Goal: Task Accomplishment & Management: Complete application form

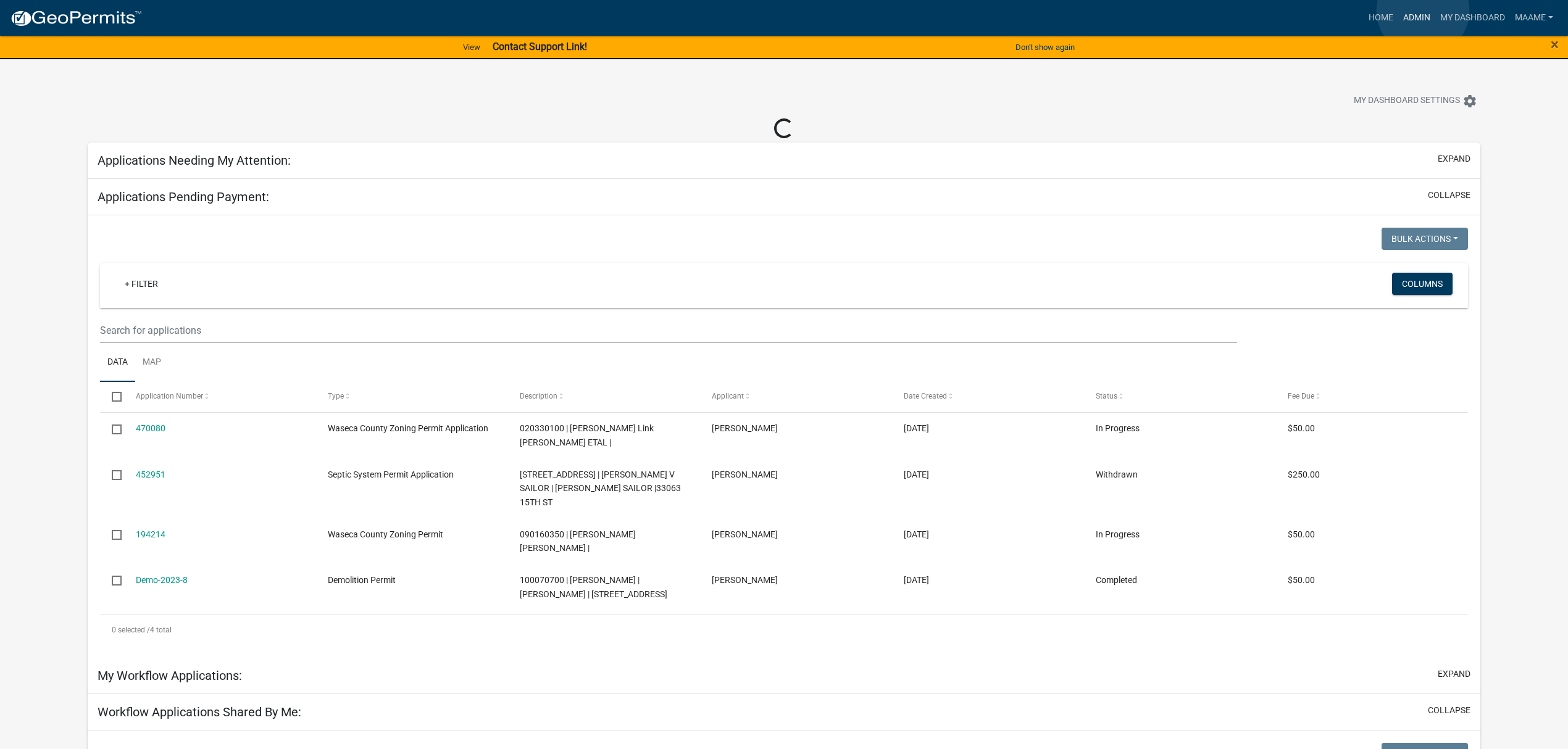
click at [1423, 11] on link "Admin" at bounding box center [1417, 17] width 37 height 23
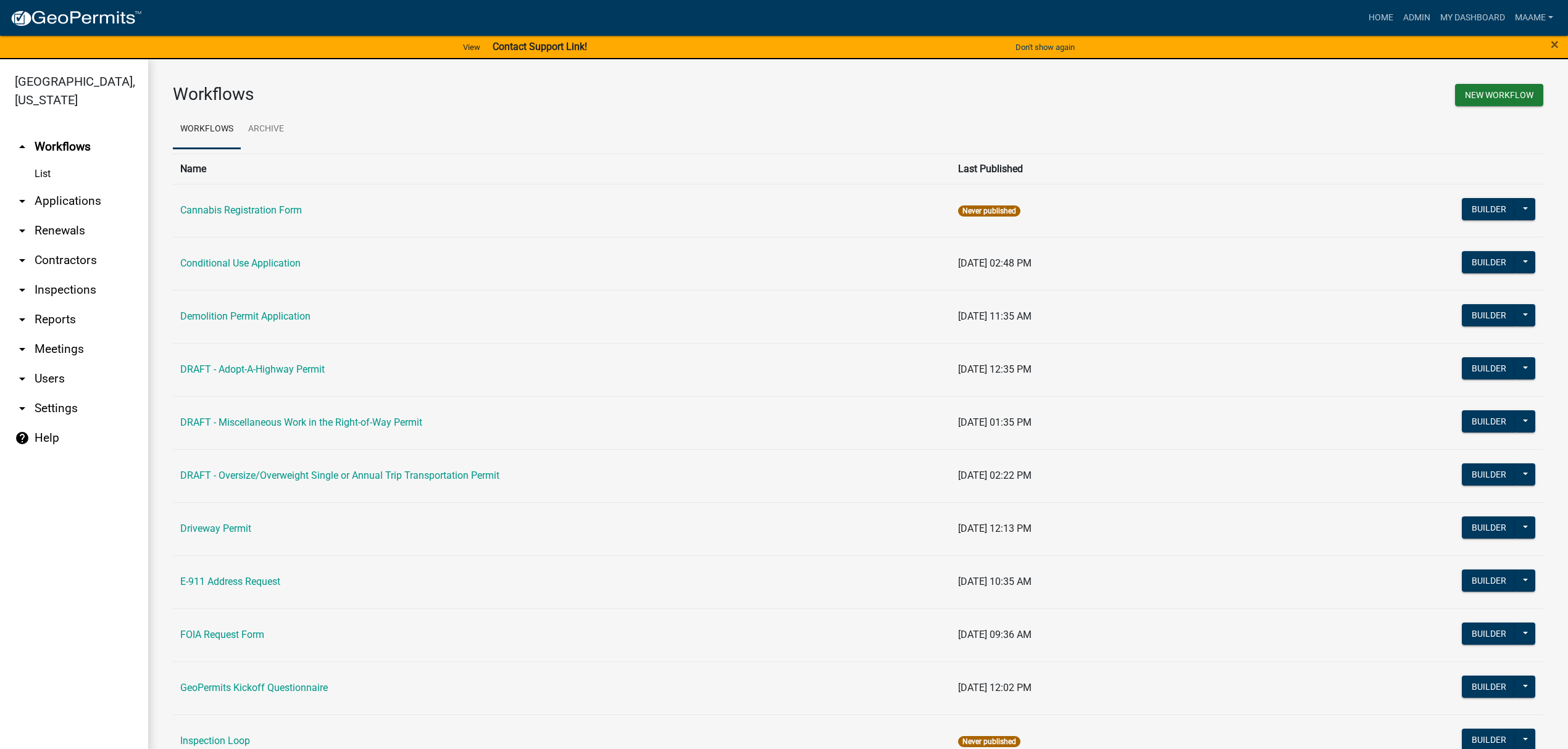
click at [75, 201] on link "arrow_drop_down Applications" at bounding box center [74, 200] width 148 height 30
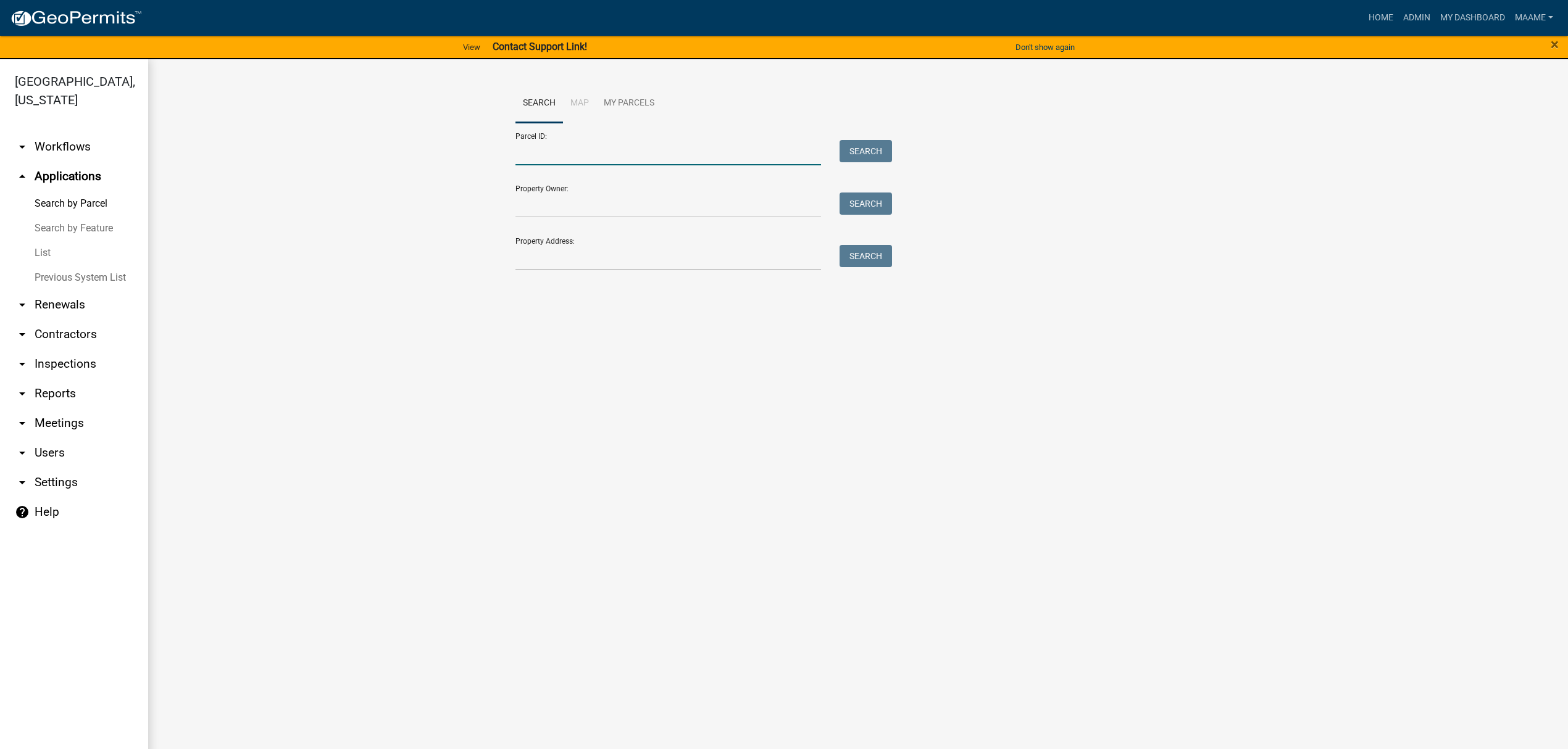
click at [586, 153] on input "Parcel ID:" at bounding box center [668, 152] width 306 height 25
paste input "025760100"
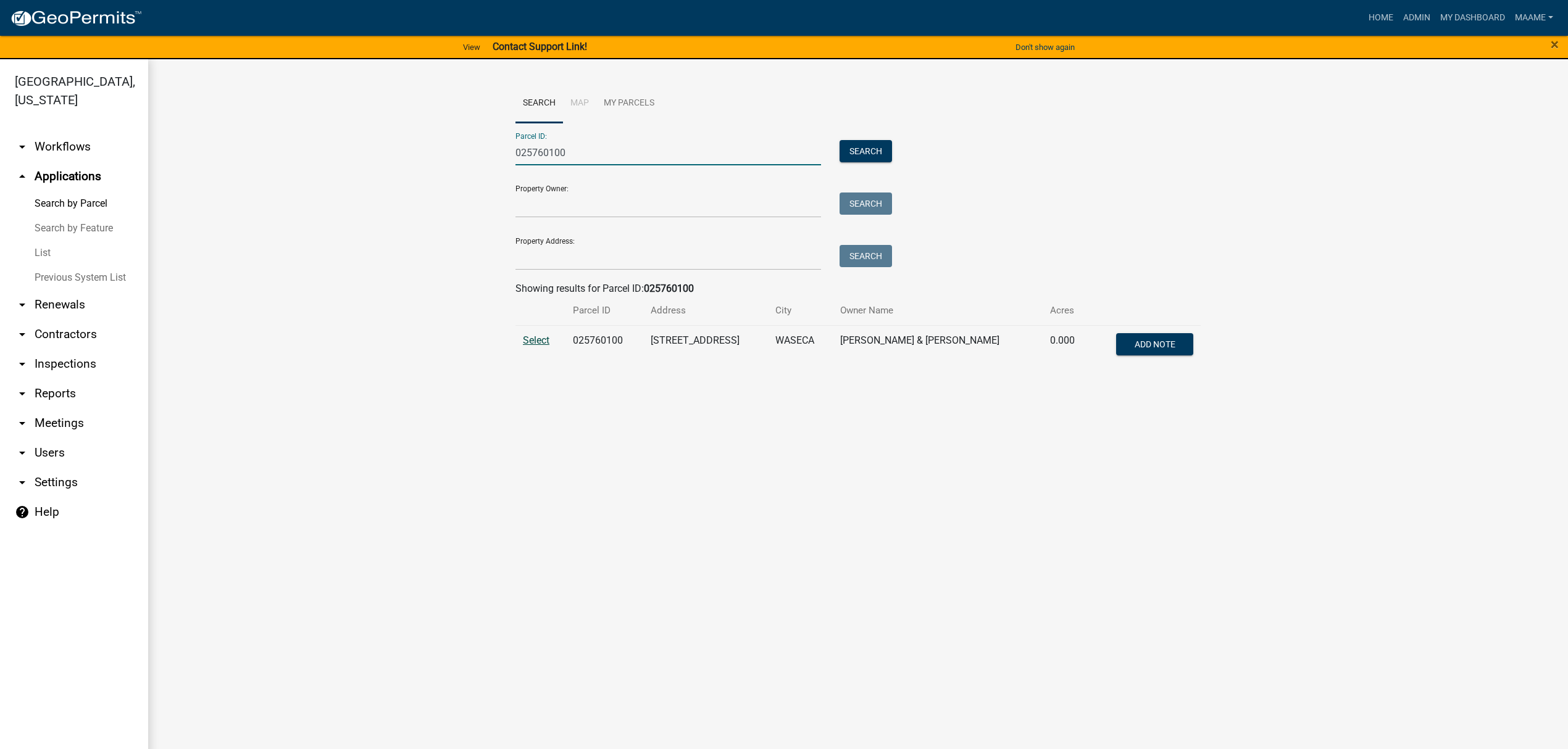
type input "025760100"
click at [534, 339] on span "Select" at bounding box center [536, 340] width 26 height 12
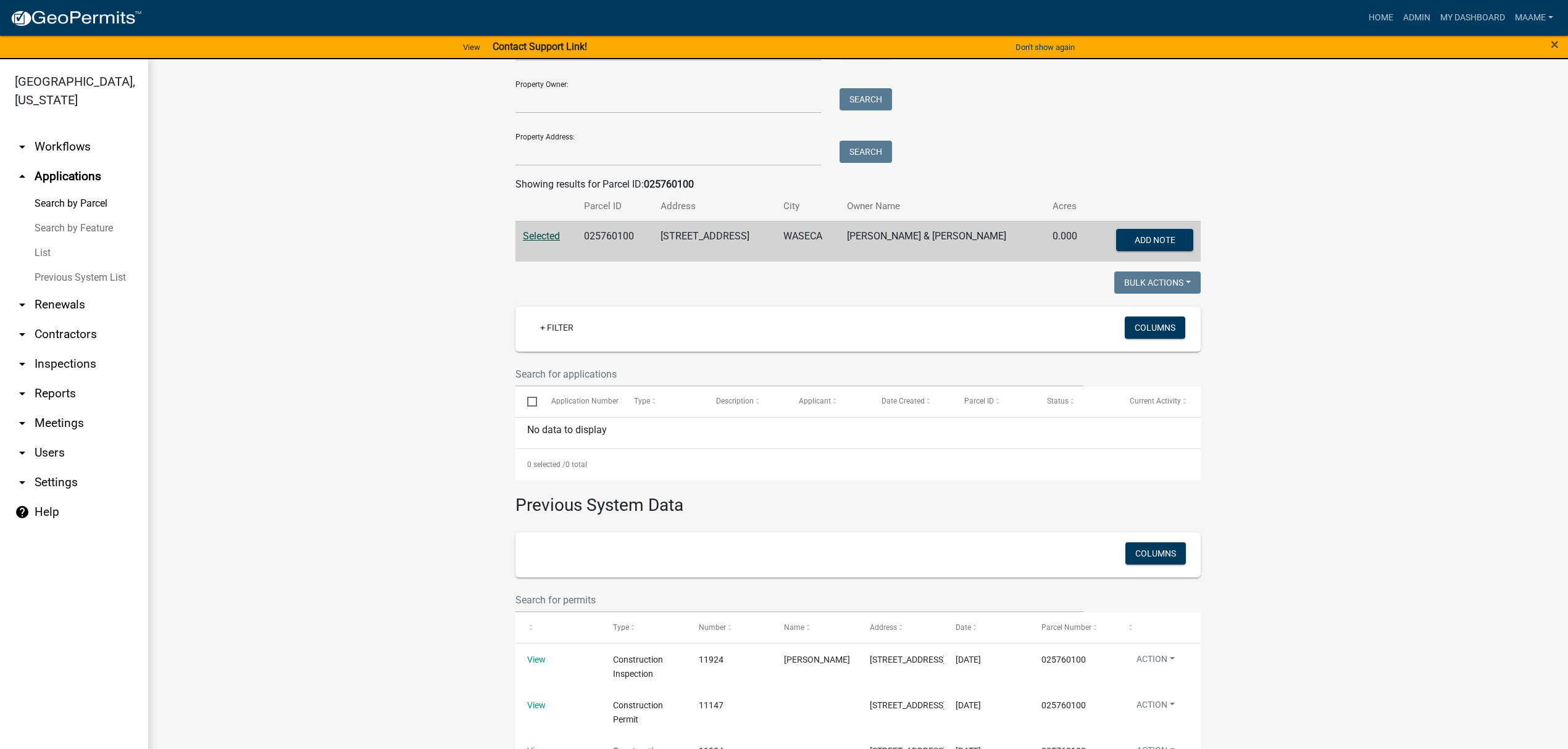
scroll to position [284, 0]
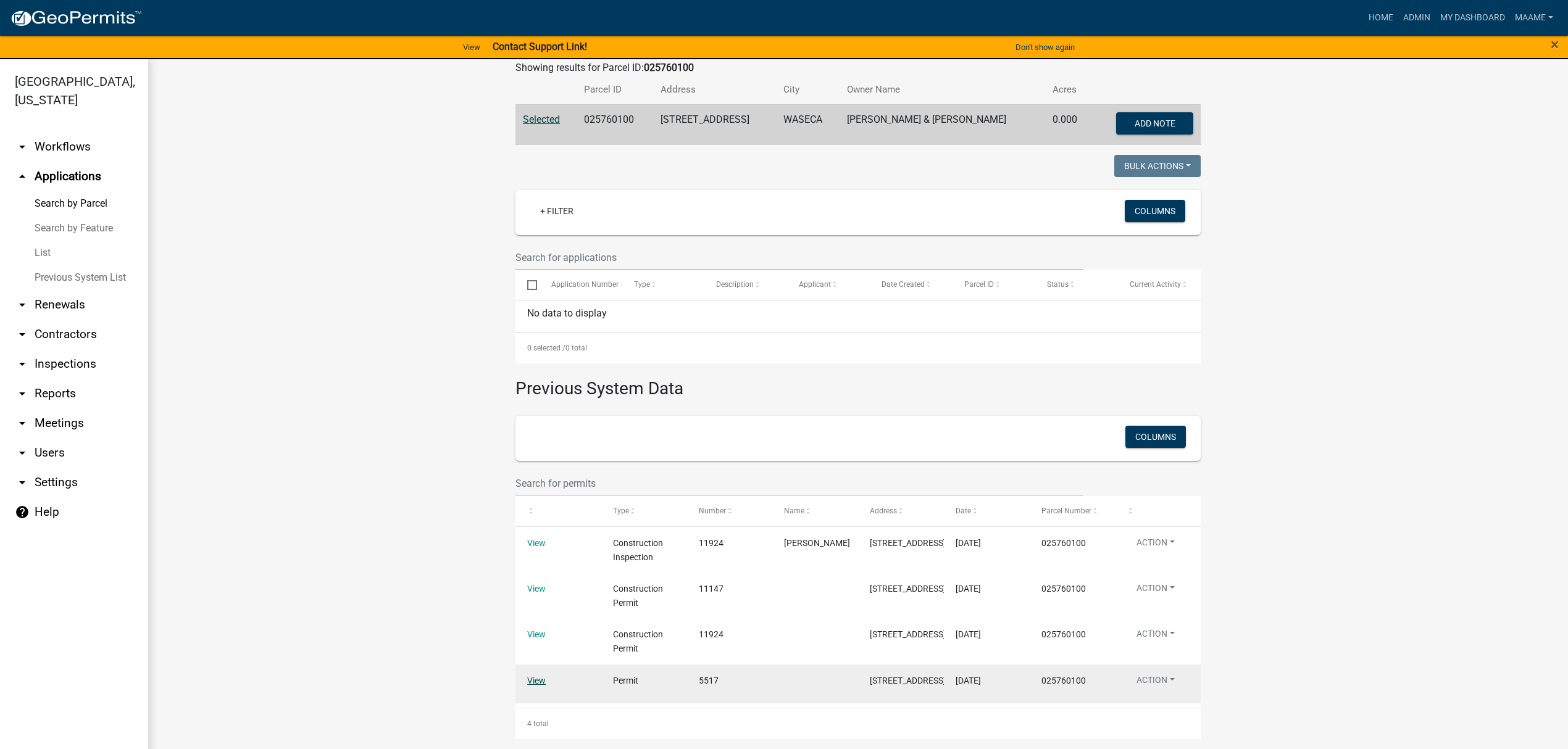
click at [530, 676] on link "View" at bounding box center [537, 680] width 18 height 10
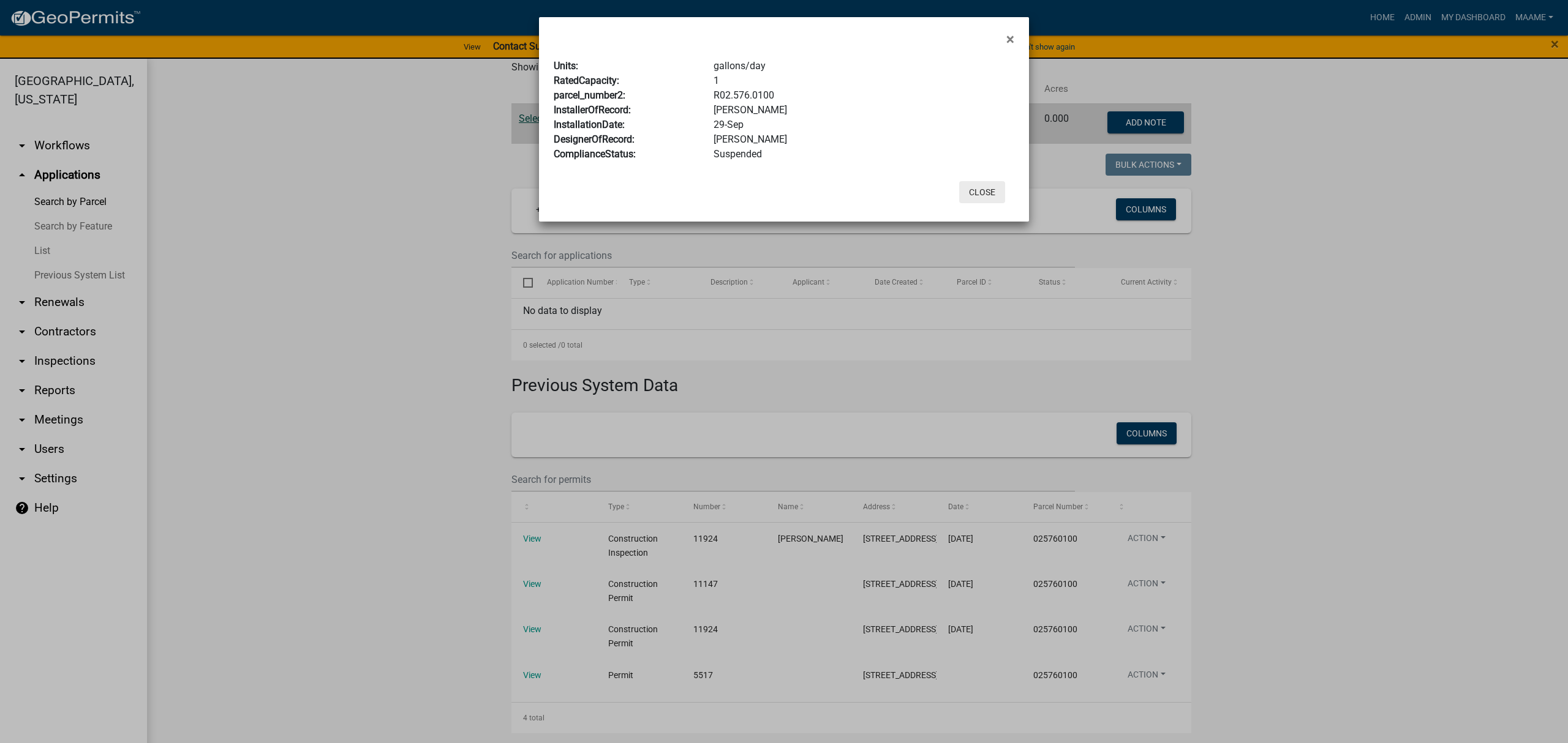
click at [990, 184] on button "Close" at bounding box center [982, 191] width 46 height 22
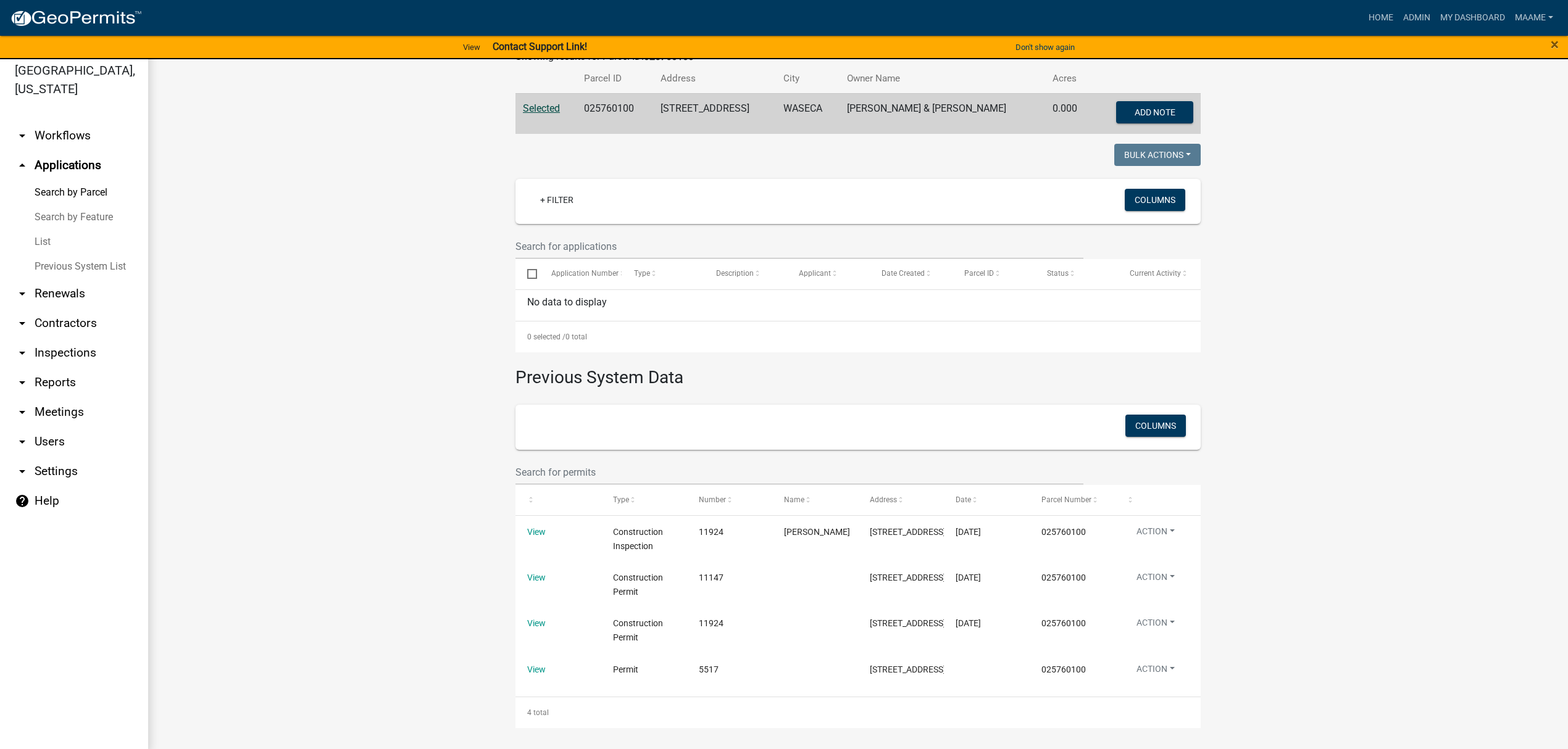
scroll to position [15, 0]
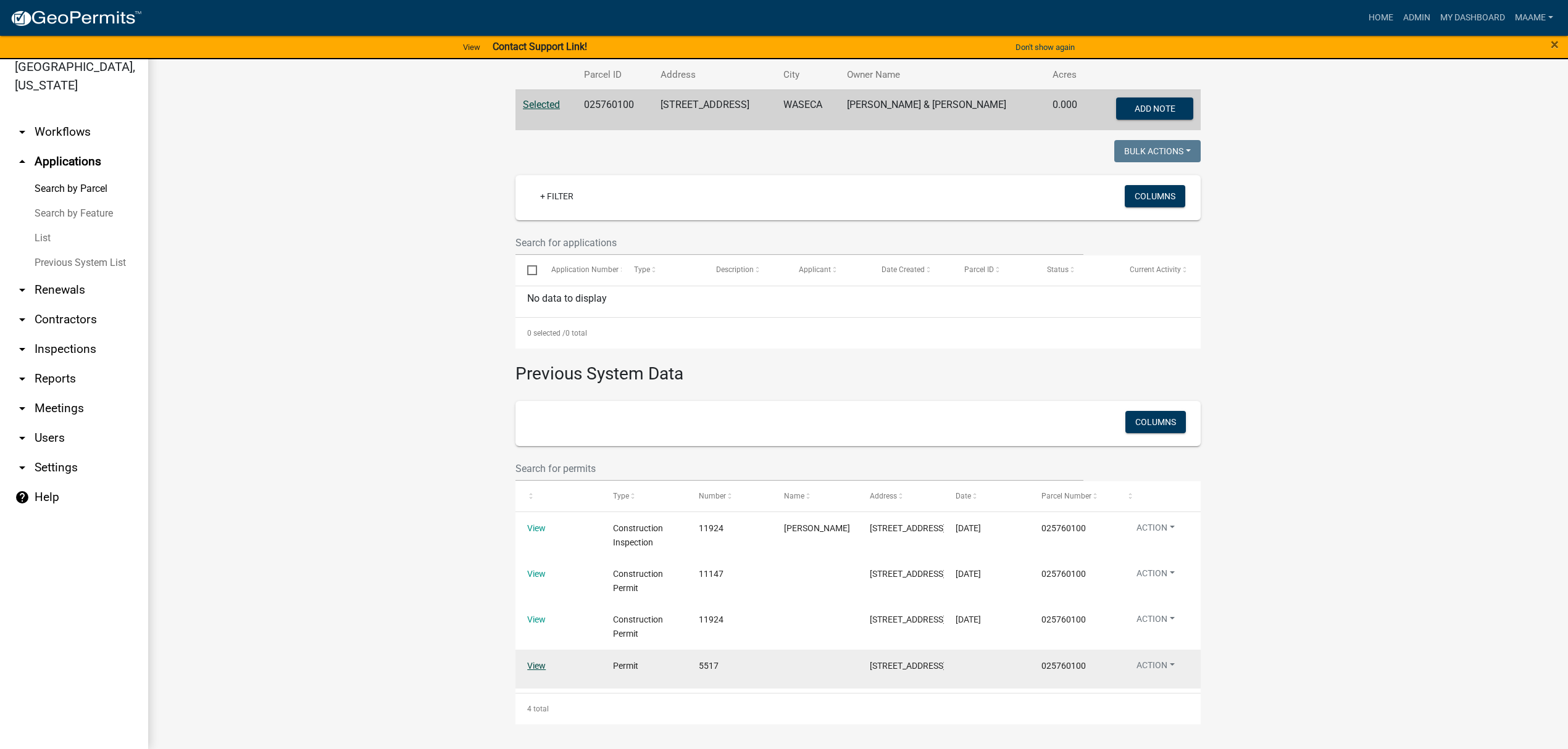
click at [536, 661] on link "View" at bounding box center [537, 666] width 18 height 10
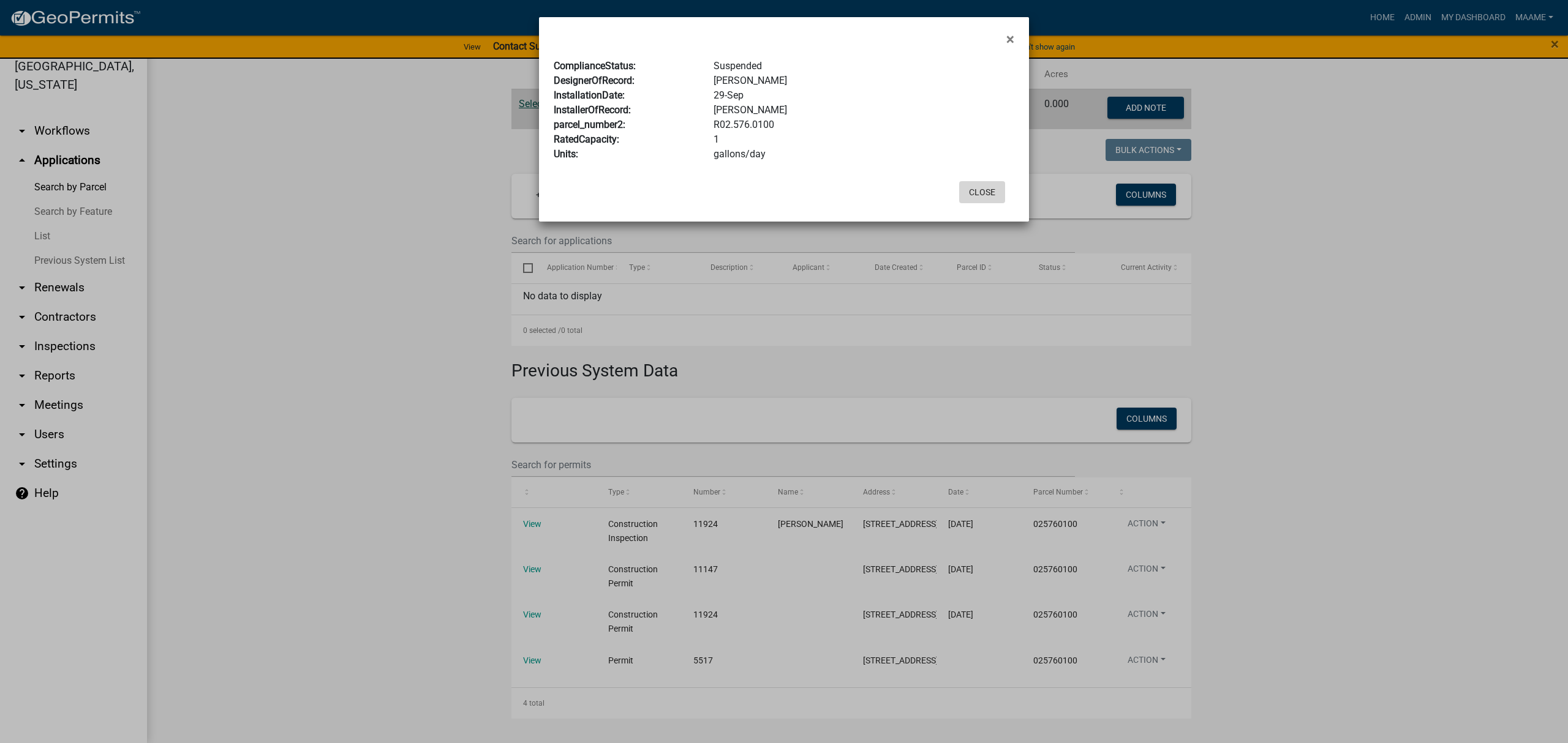
click at [997, 187] on button "Close" at bounding box center [982, 191] width 46 height 22
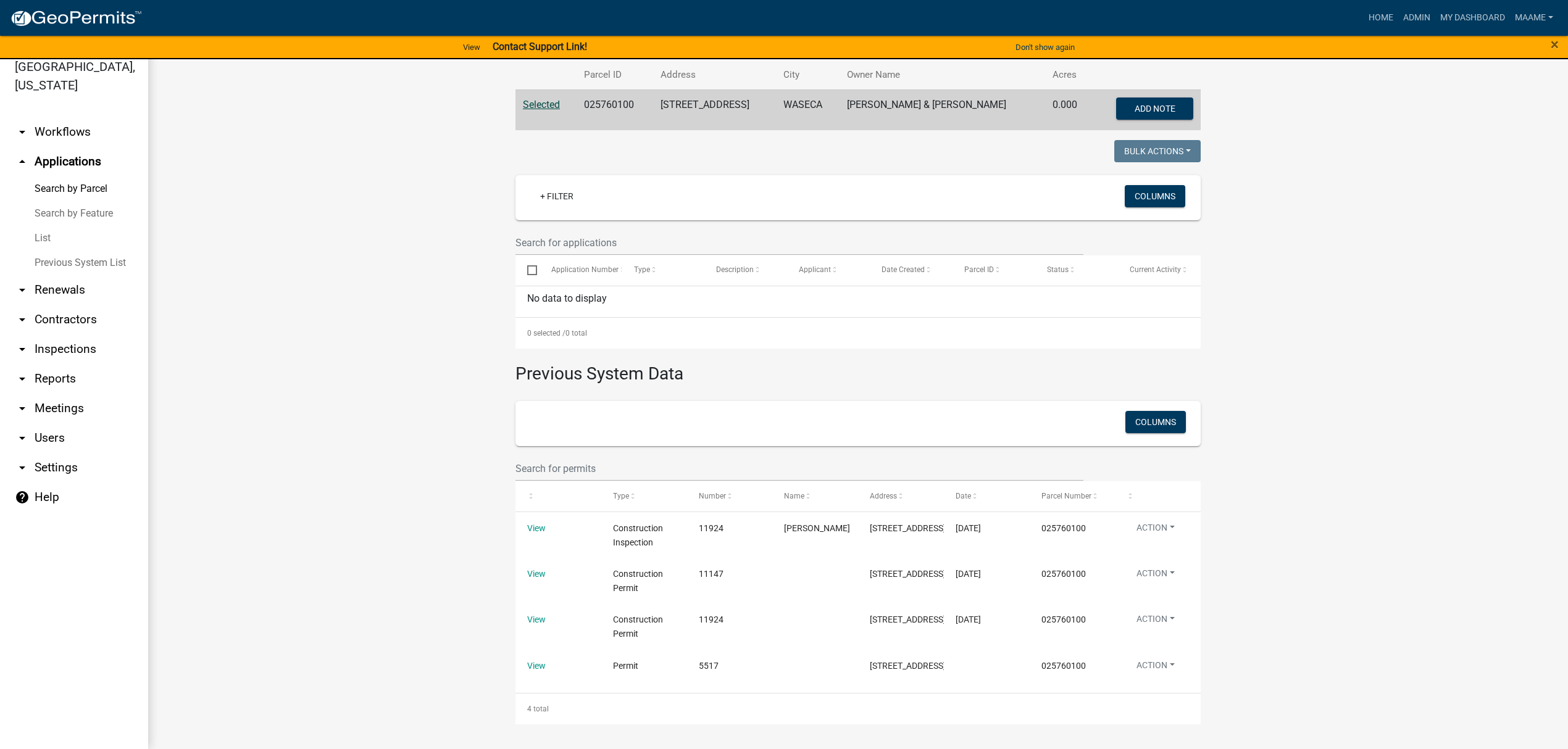
click at [47, 242] on link "List" at bounding box center [74, 238] width 148 height 25
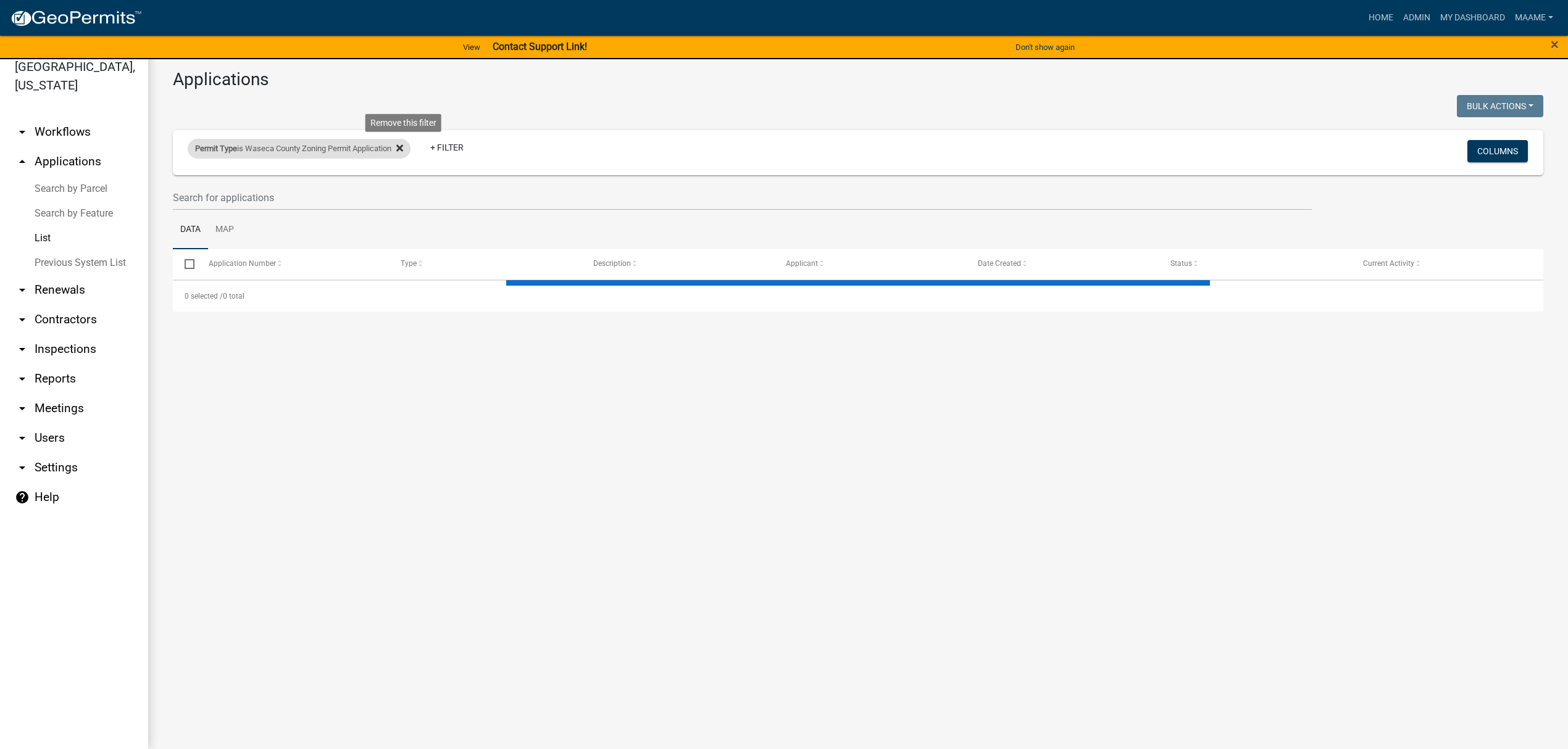
select select "3: 100"
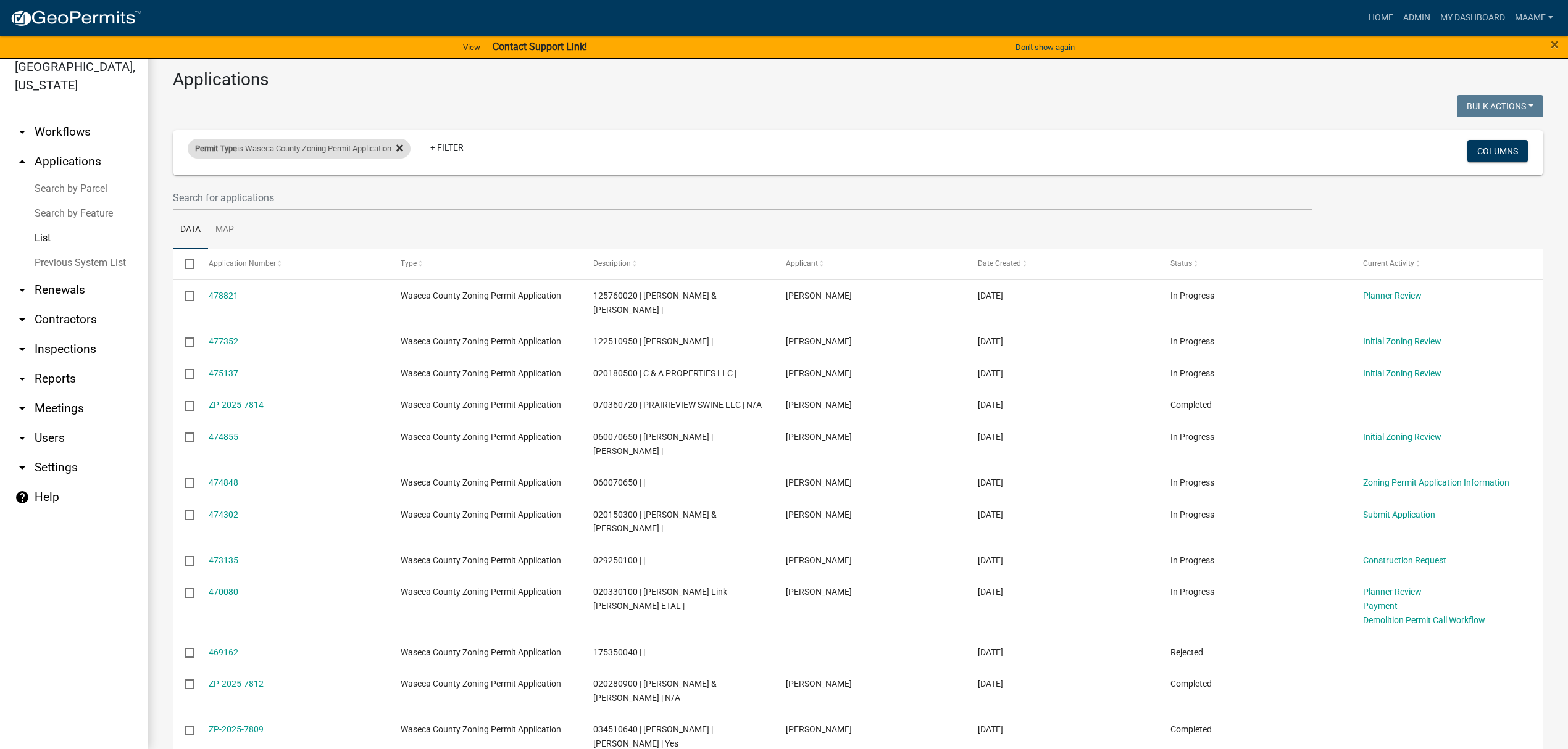
click at [403, 146] on icon at bounding box center [400, 148] width 7 height 7
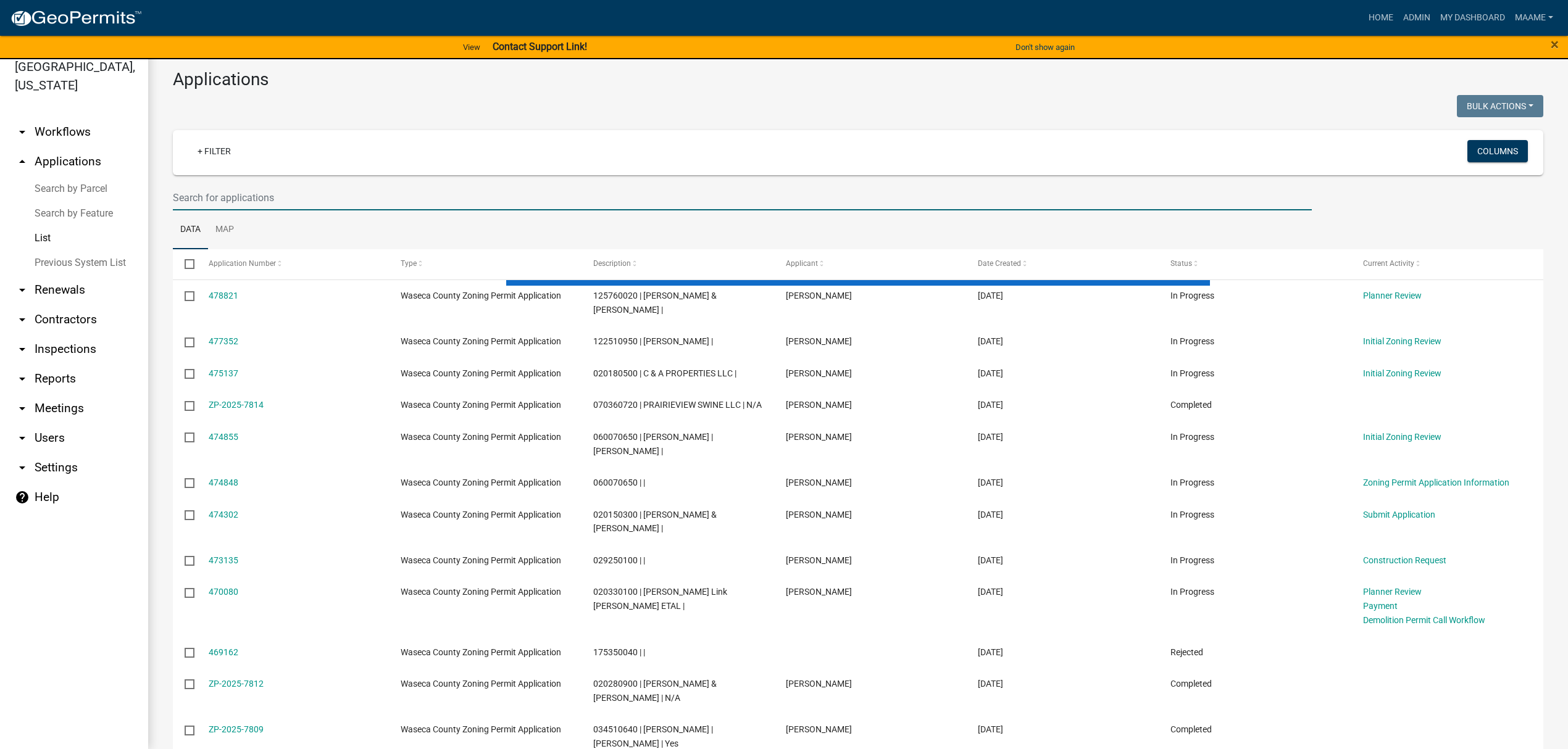
click at [284, 199] on input "text" at bounding box center [742, 197] width 1139 height 25
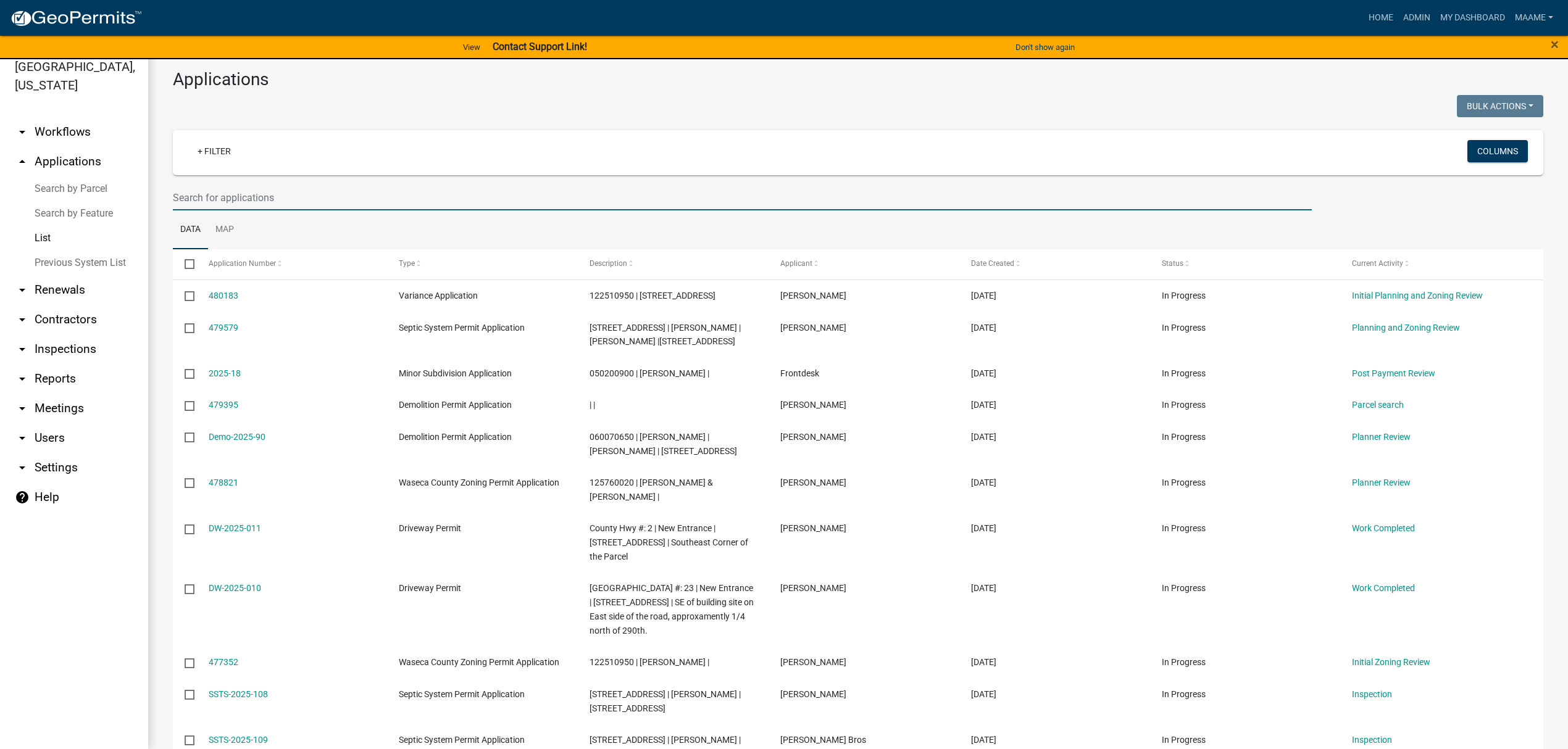
paste input "025760100"
type input "025760100"
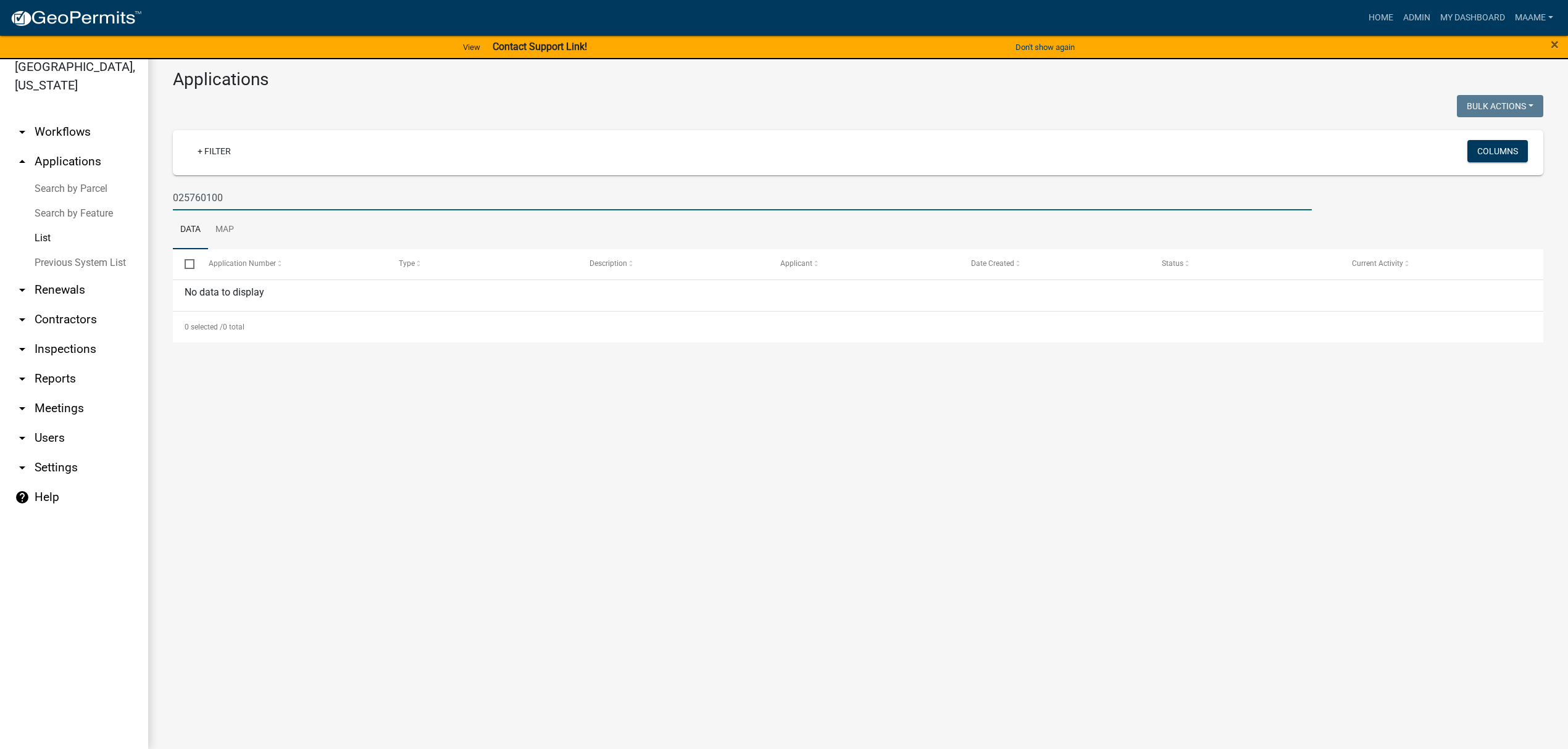
click at [182, 195] on input "025760100" at bounding box center [742, 197] width 1139 height 25
drag, startPoint x: 256, startPoint y: 193, endPoint x: 546, endPoint y: 32, distance: 331.7
click at [94, 188] on div "[GEOGRAPHIC_DATA], [US_STATE] arrow_drop_down Workflows List arrow_drop_up Appl…" at bounding box center [784, 397] width 1568 height 705
select select "3: 100"
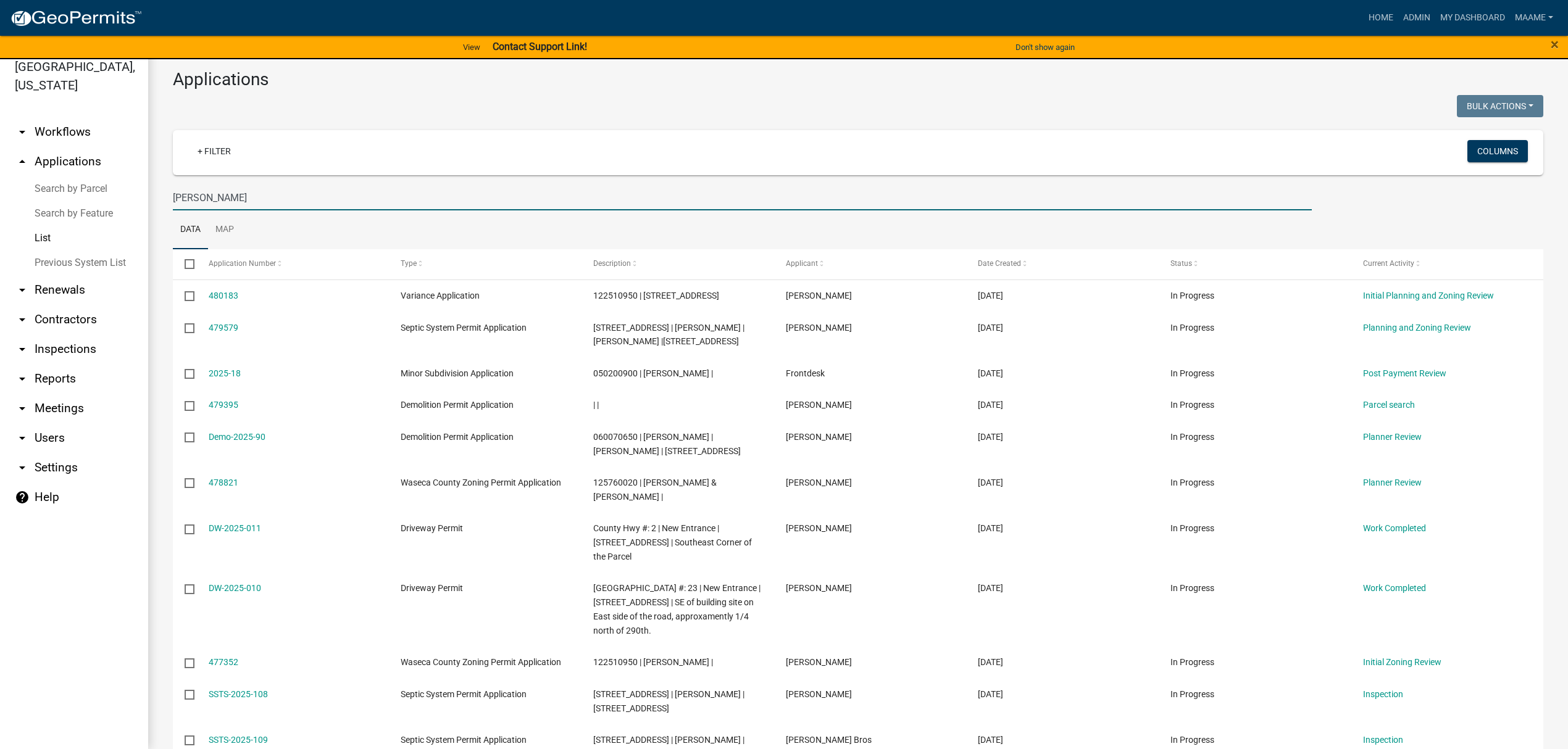
type input "[PERSON_NAME]"
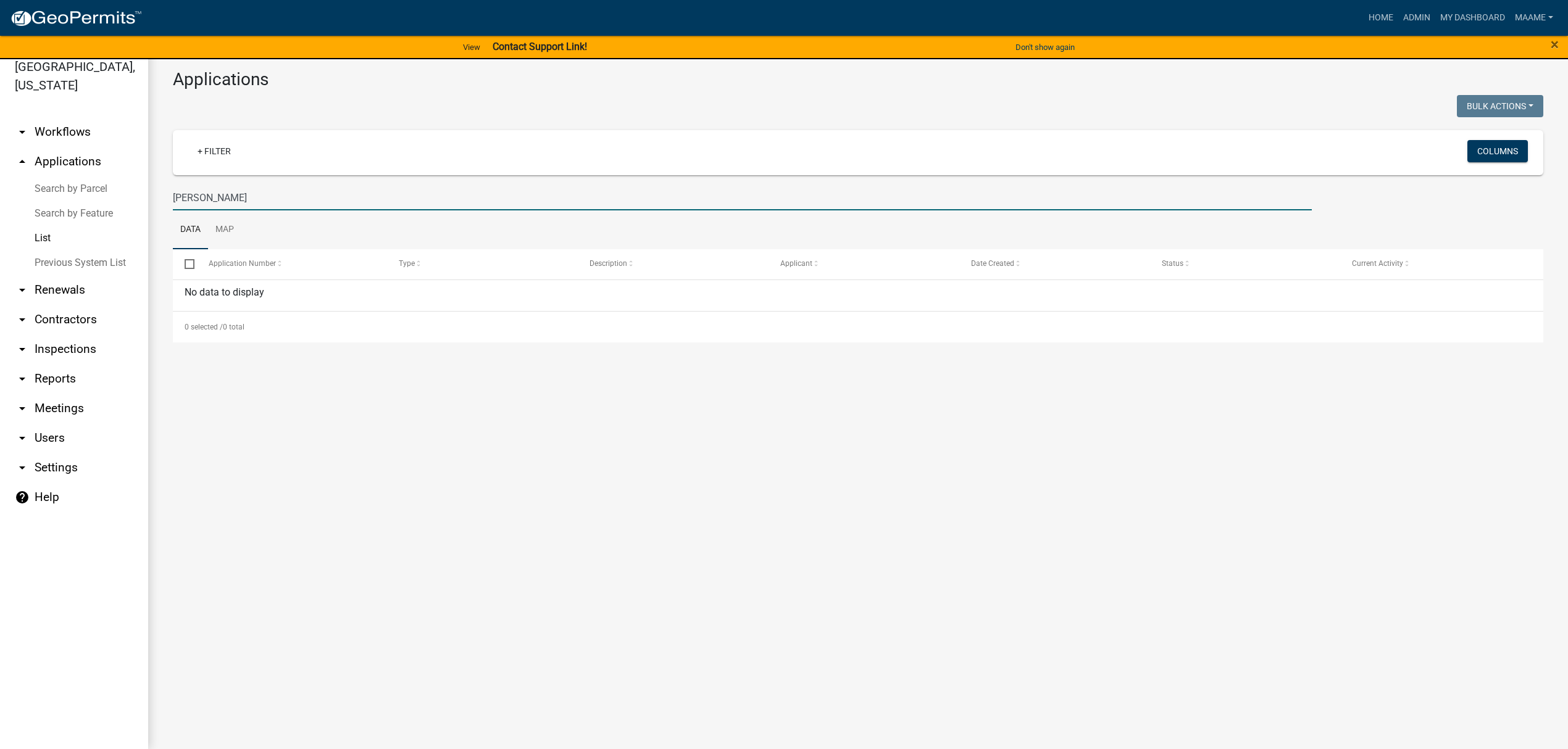
drag, startPoint x: 133, startPoint y: 222, endPoint x: 86, endPoint y: 219, distance: 47.1
click at [86, 219] on div "[GEOGRAPHIC_DATA], [US_STATE] arrow_drop_down Workflows List arrow_drop_up Appl…" at bounding box center [784, 397] width 1568 height 705
select select "3: 100"
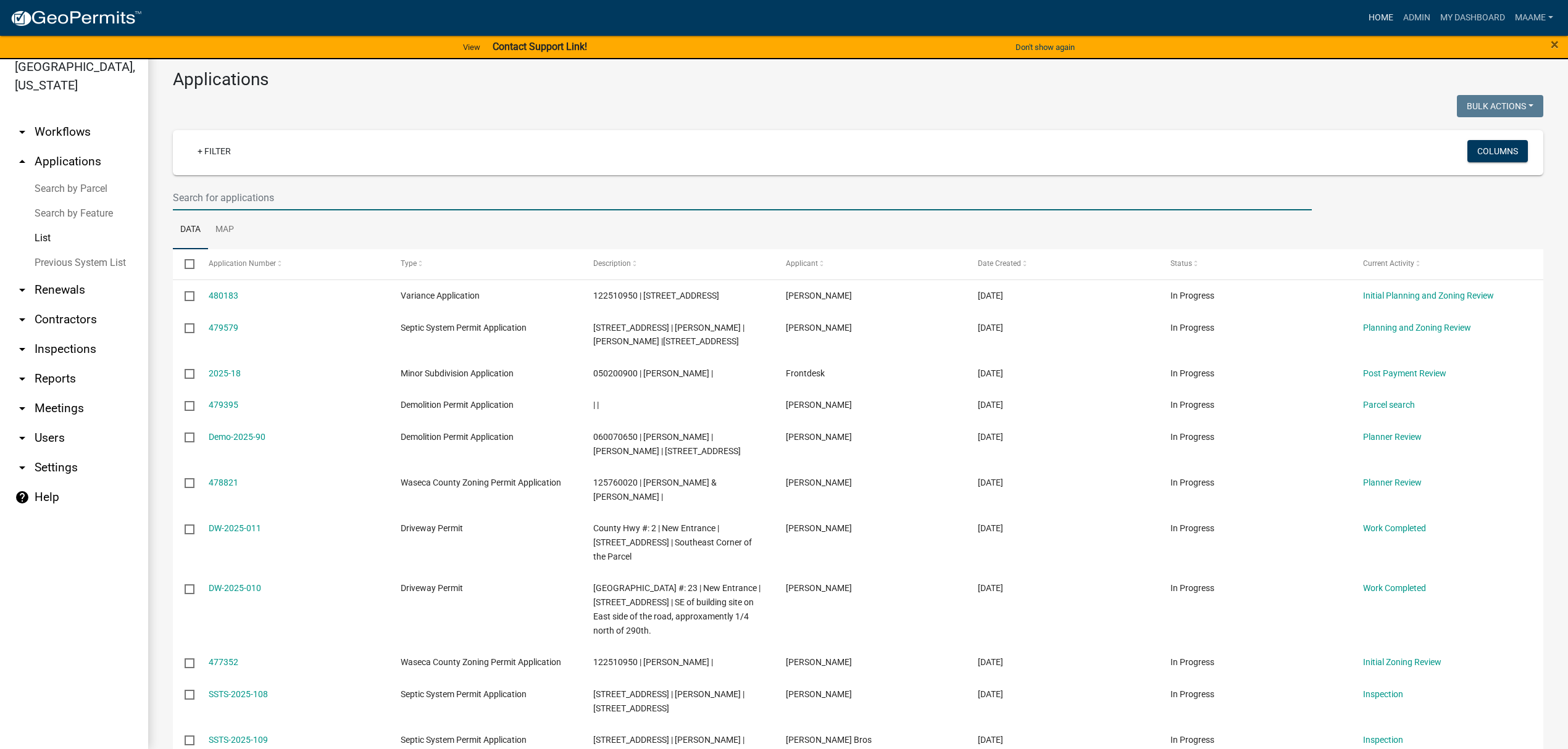
click at [1386, 18] on link "Home" at bounding box center [1381, 17] width 35 height 23
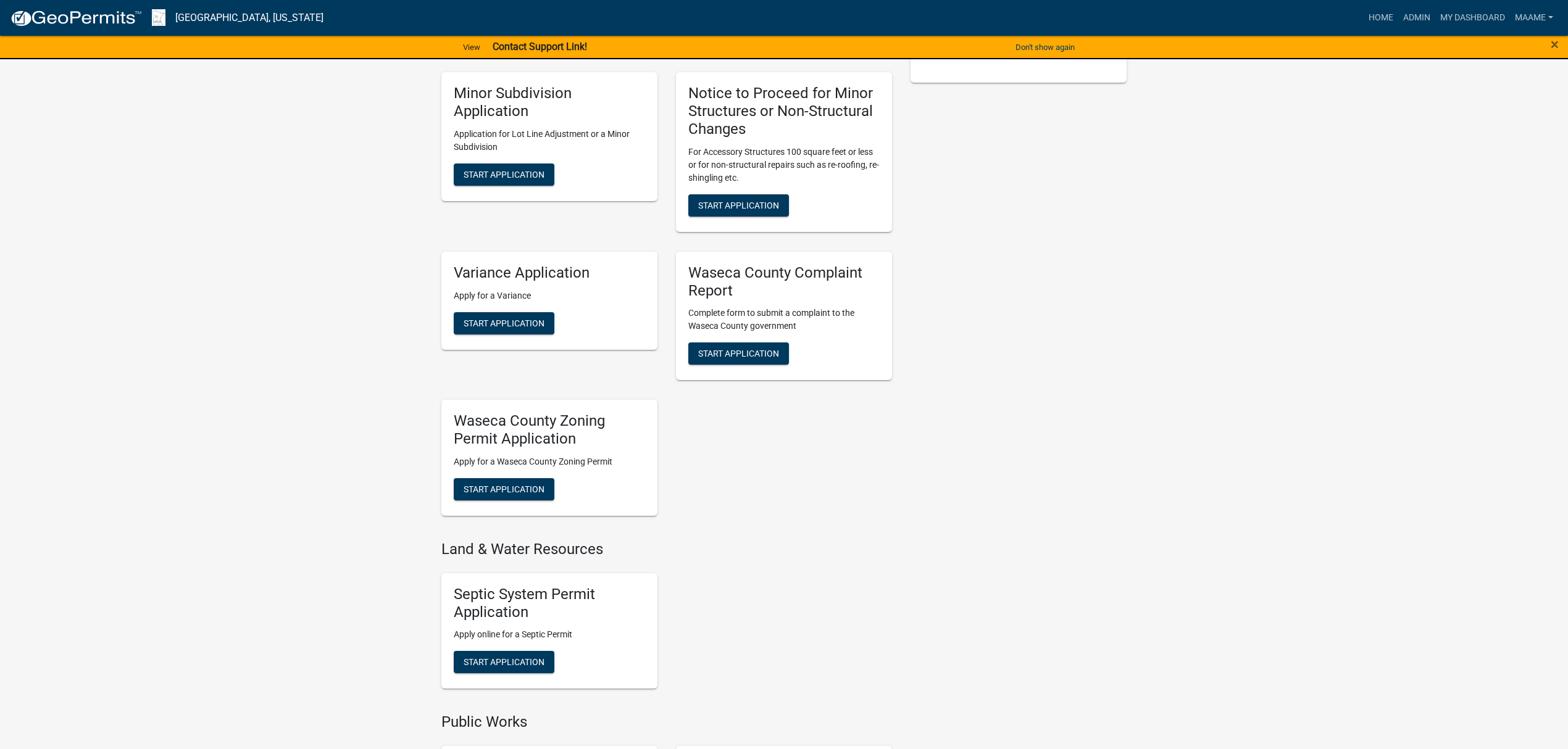
scroll to position [418, 0]
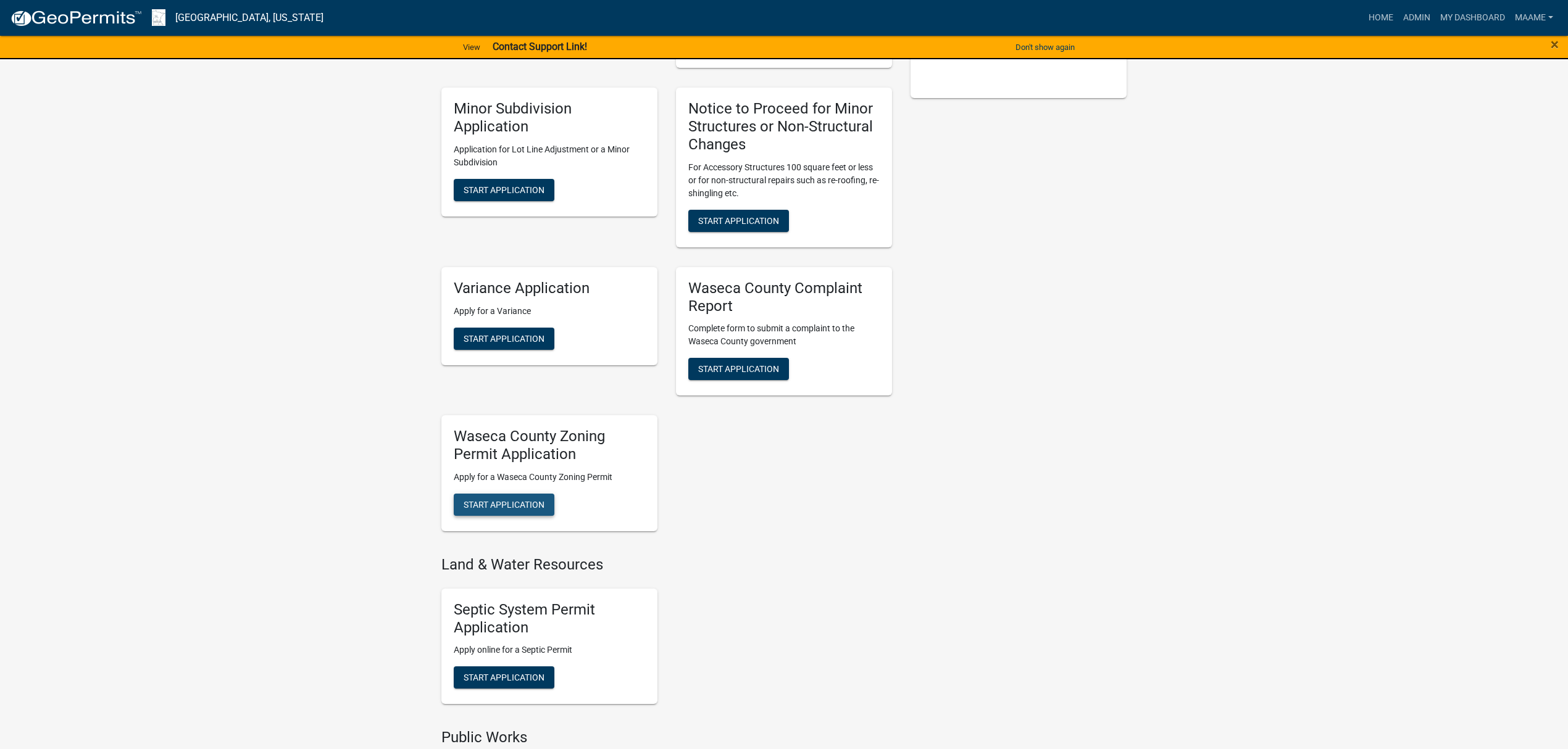
click at [538, 502] on span "Start Application" at bounding box center [504, 505] width 81 height 10
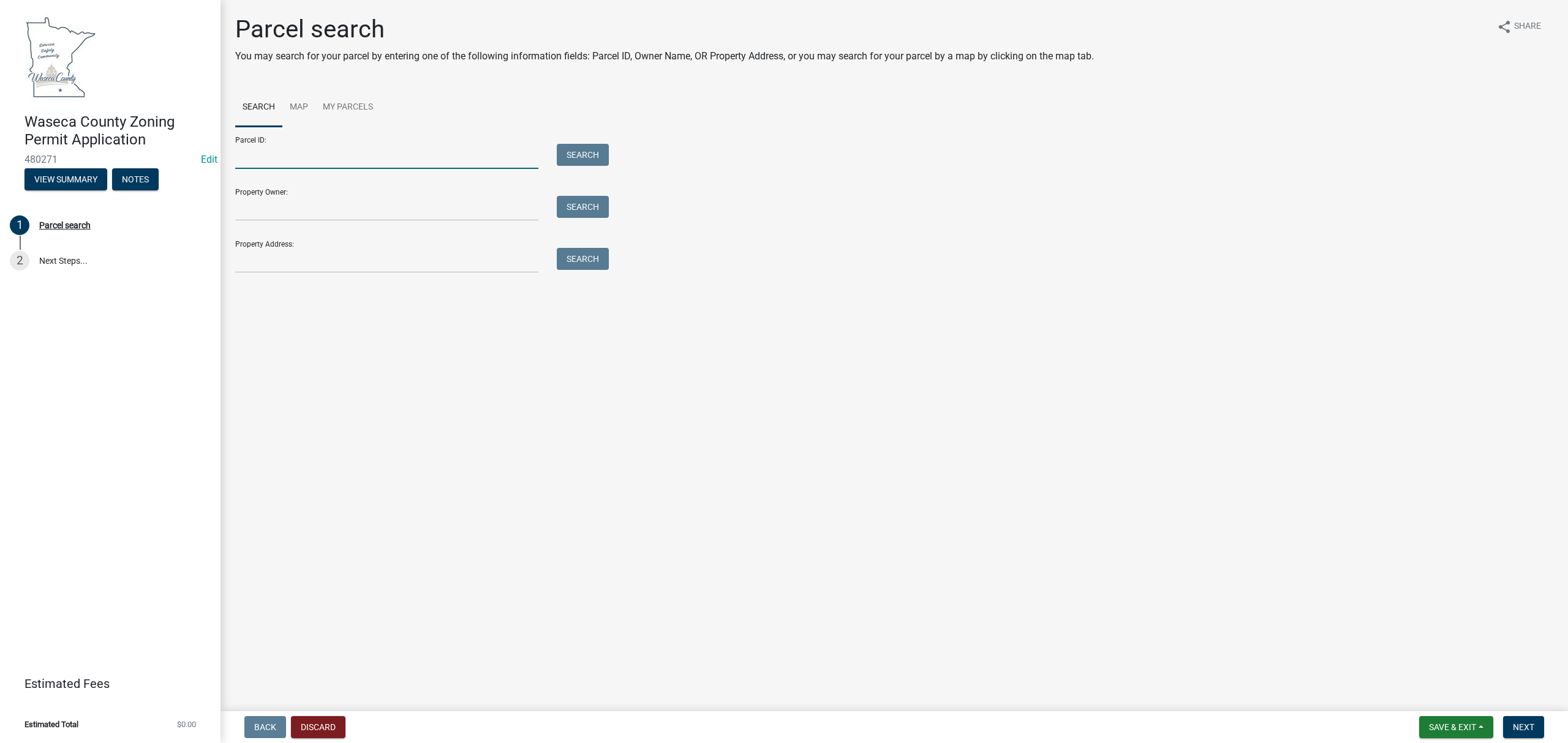
click at [252, 158] on input "Parcel ID:" at bounding box center [387, 156] width 303 height 25
paste input "025760100"
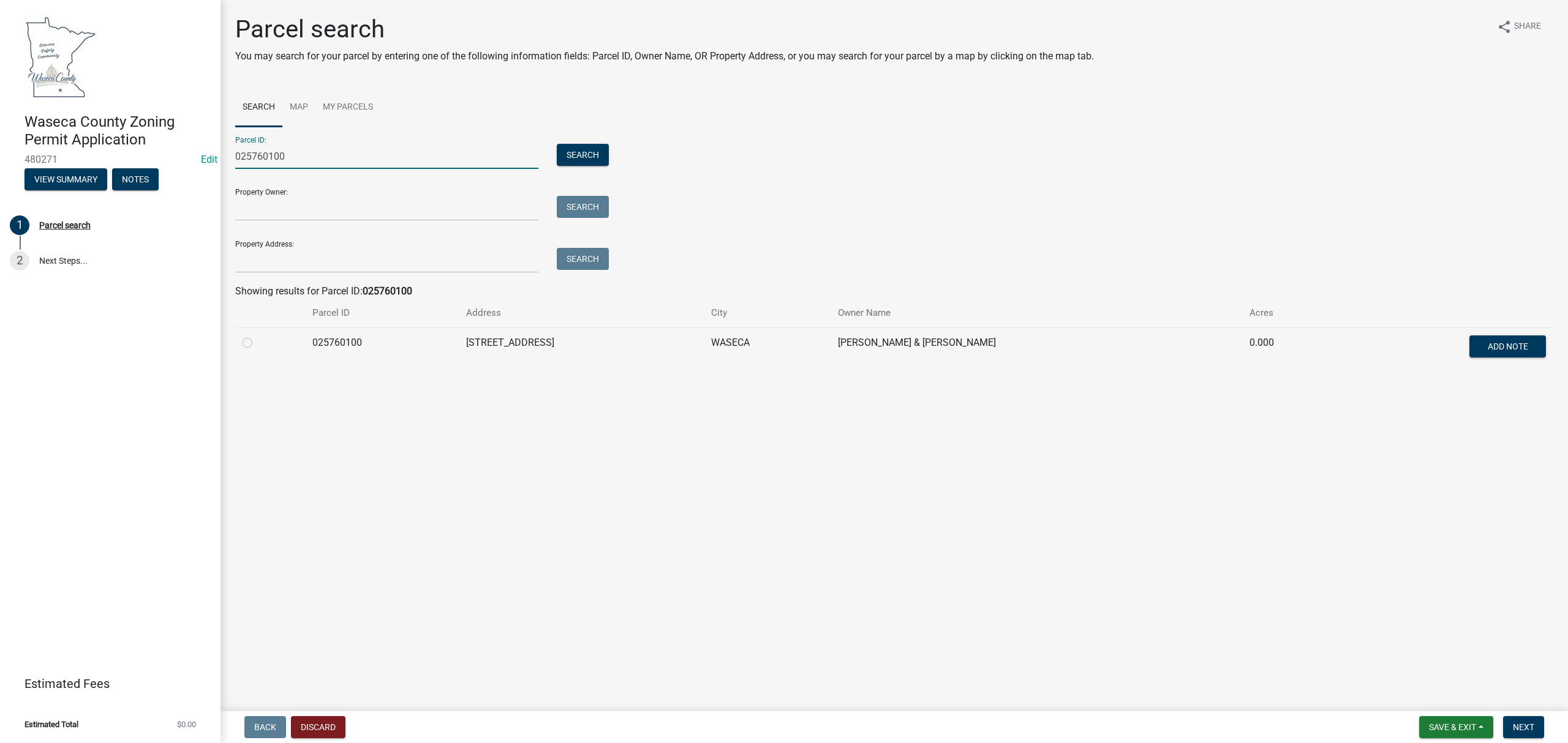
type input "025760100"
click at [258, 335] on label at bounding box center [258, 335] width 0 height 0
click at [258, 344] on input "radio" at bounding box center [261, 339] width 8 height 8
radio input "true"
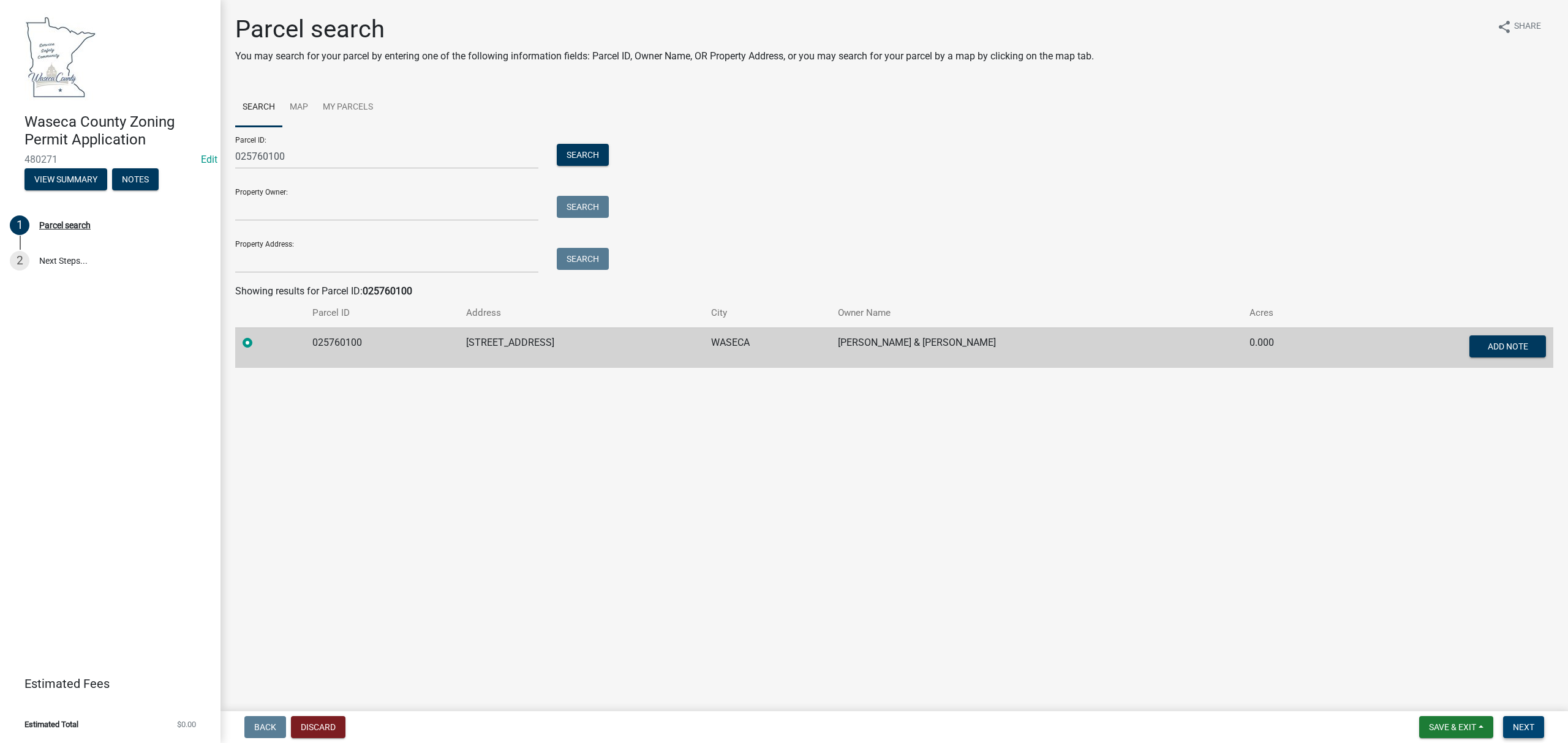
click at [1518, 728] on span "Next" at bounding box center [1524, 727] width 22 height 10
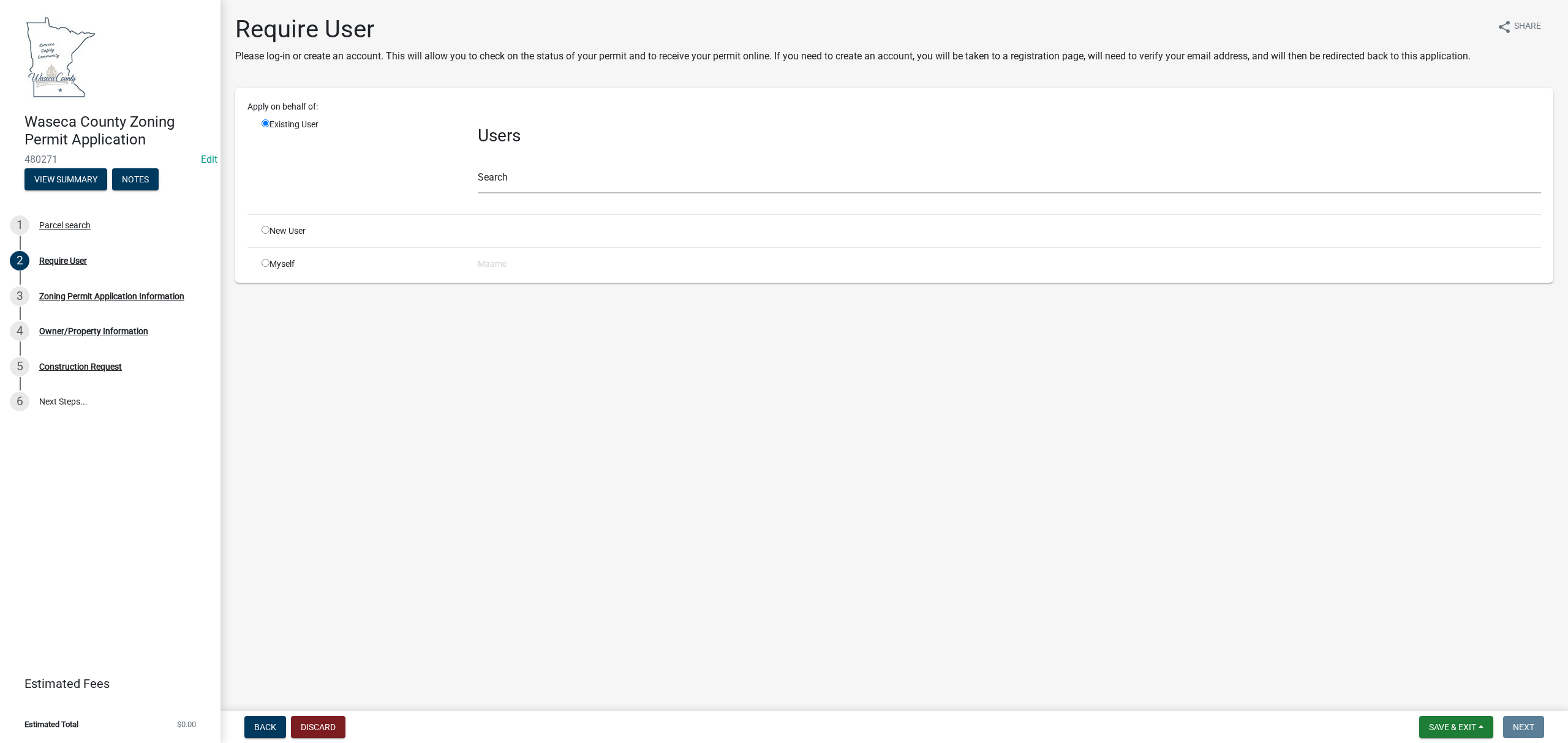
click at [258, 230] on div "New User" at bounding box center [360, 230] width 216 height 13
click at [258, 230] on div "New User" at bounding box center [360, 230] width 216 height 13
click at [271, 230] on div "New User" at bounding box center [360, 230] width 216 height 13
click at [271, 226] on div "New User" at bounding box center [360, 230] width 216 height 13
click at [264, 228] on input "radio" at bounding box center [265, 230] width 8 height 8
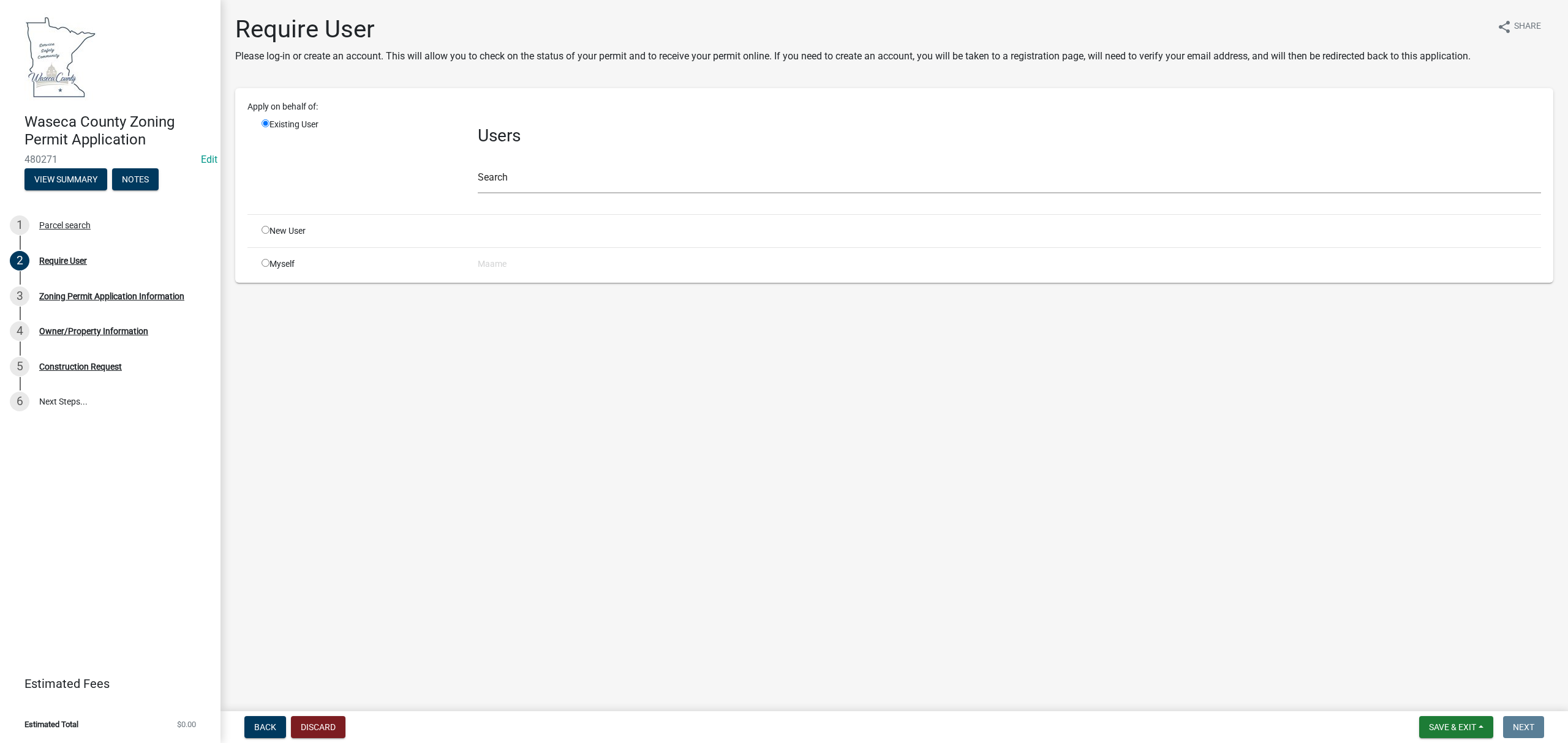
radio input "true"
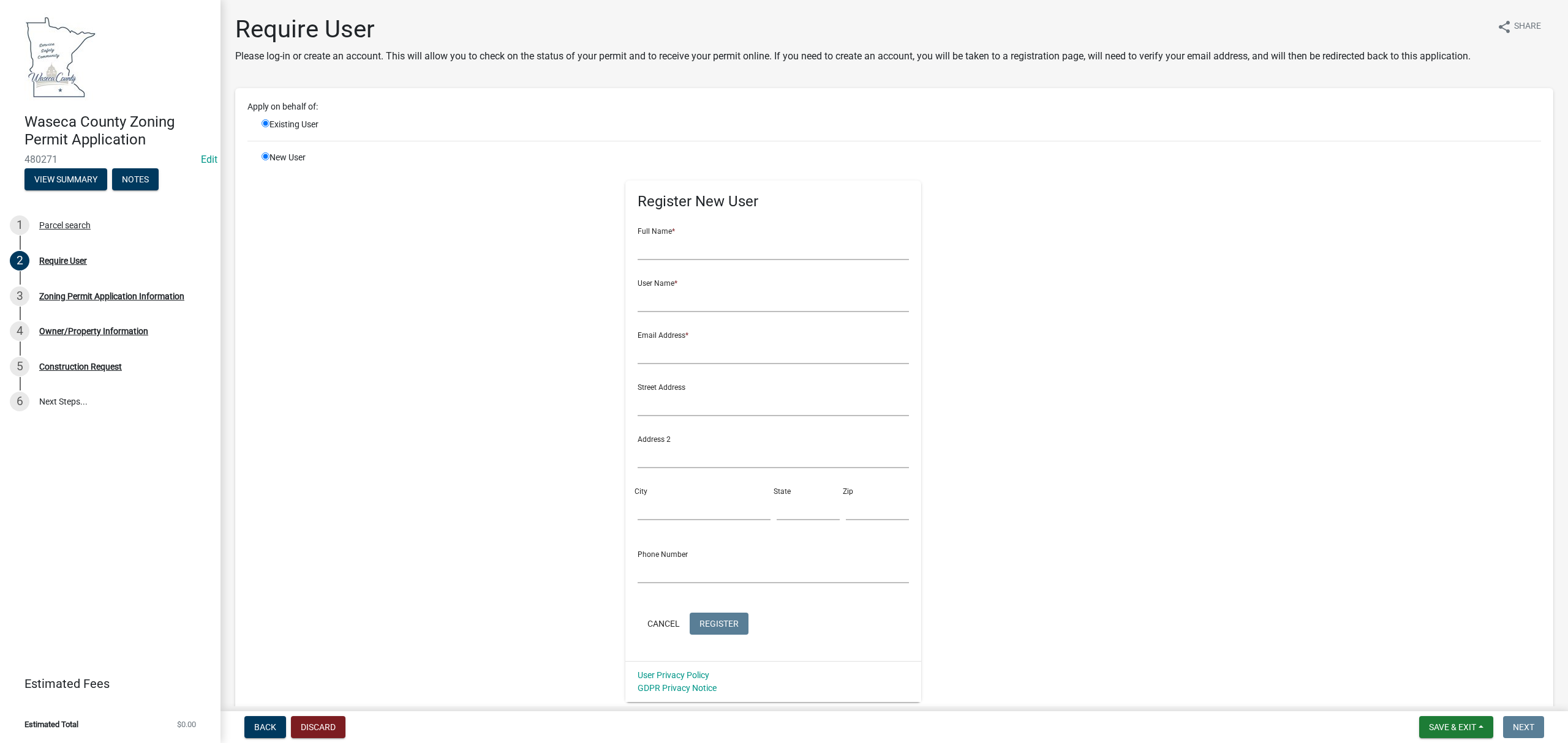
radio input "false"
click at [750, 260] on input "text" at bounding box center [773, 247] width 271 height 25
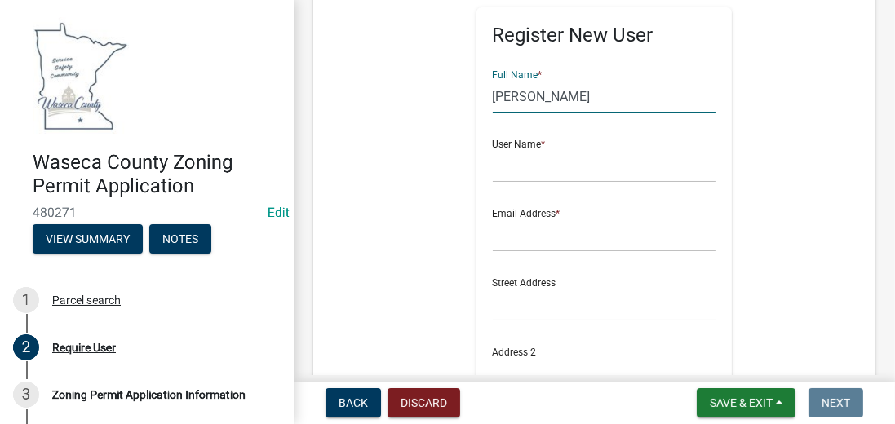
scroll to position [279, 0]
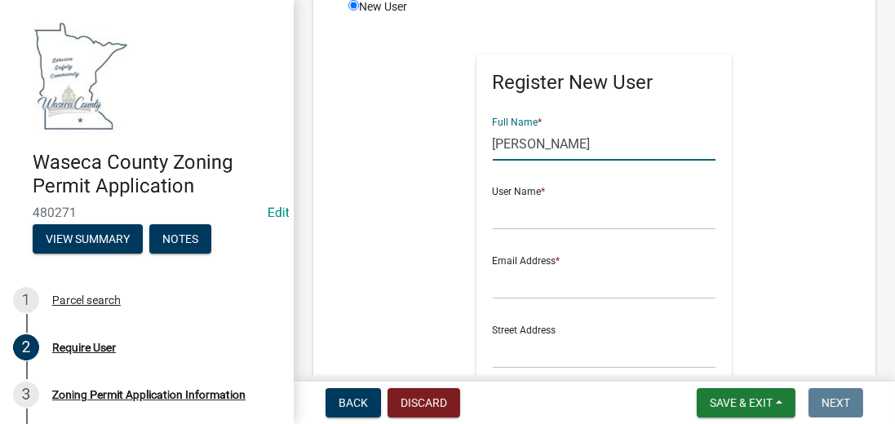
type input "[PERSON_NAME]"
drag, startPoint x: 532, startPoint y: 176, endPoint x: 533, endPoint y: 190, distance: 13.9
click at [533, 186] on div "User Name *" at bounding box center [604, 202] width 223 height 56
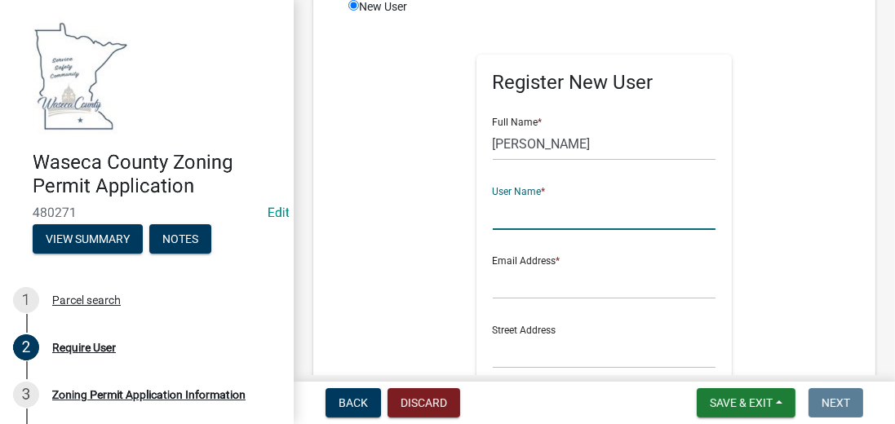
click at [518, 209] on input "text" at bounding box center [604, 213] width 223 height 33
type input "LucasBoelter"
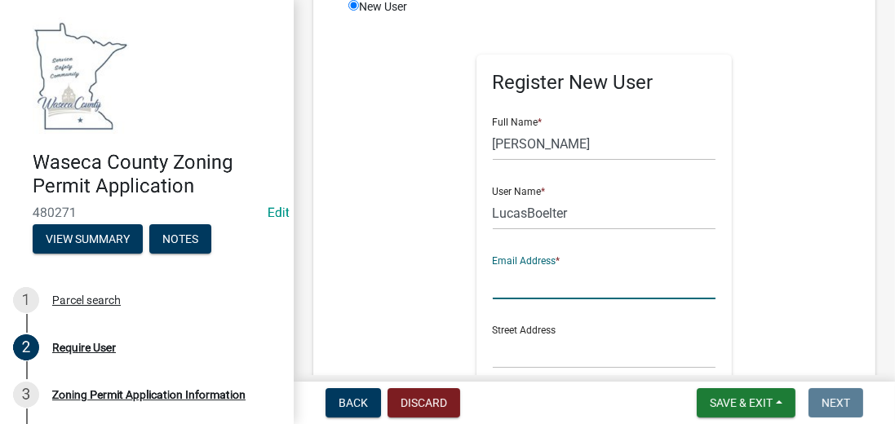
click at [517, 282] on input "text" at bounding box center [604, 282] width 223 height 33
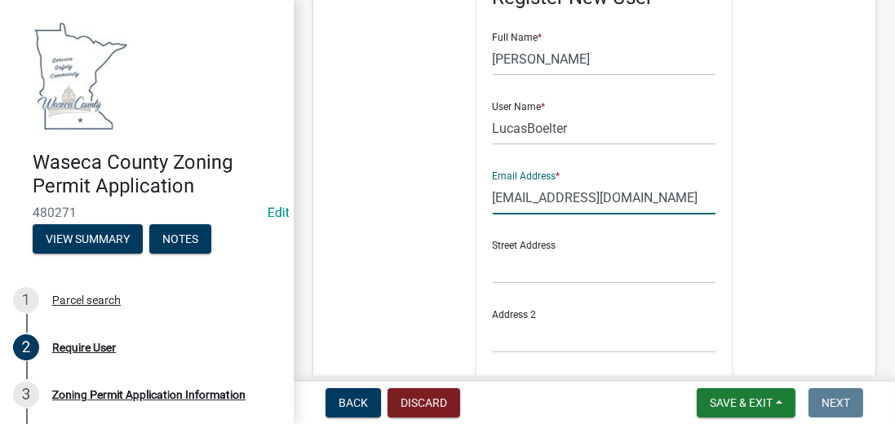
scroll to position [373, 0]
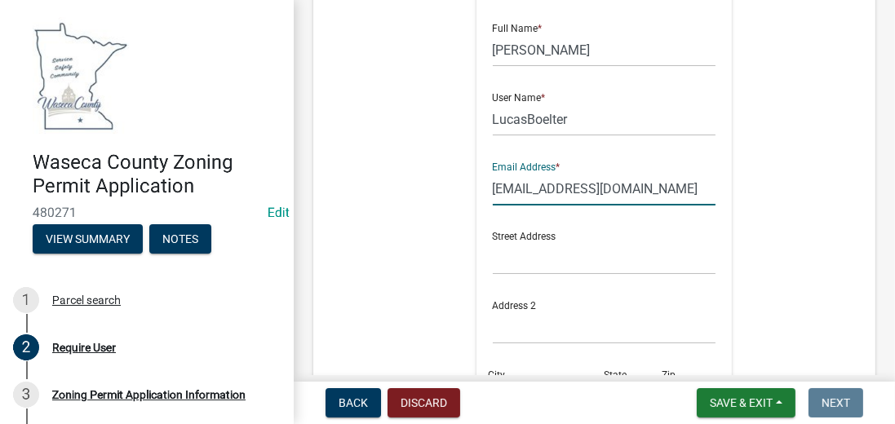
type input "[EMAIL_ADDRESS][DOMAIN_NAME]"
click at [546, 260] on input "text" at bounding box center [604, 257] width 223 height 33
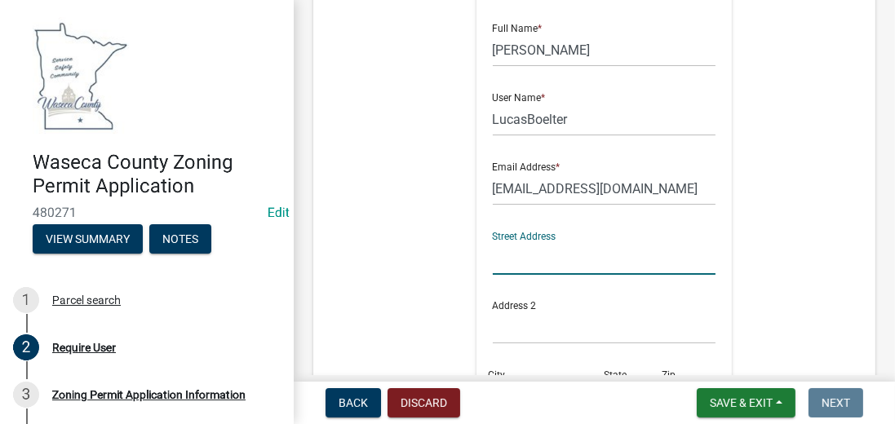
paste input "[STREET_ADDRESS]"
type input "[STREET_ADDRESS]"
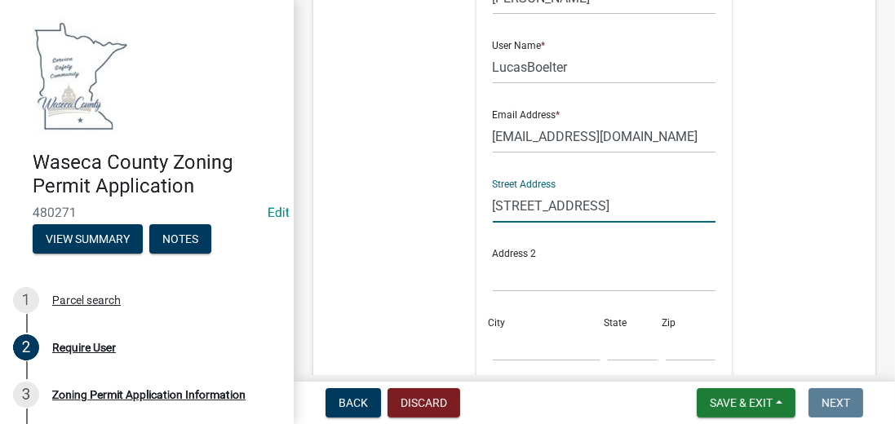
scroll to position [512, 0]
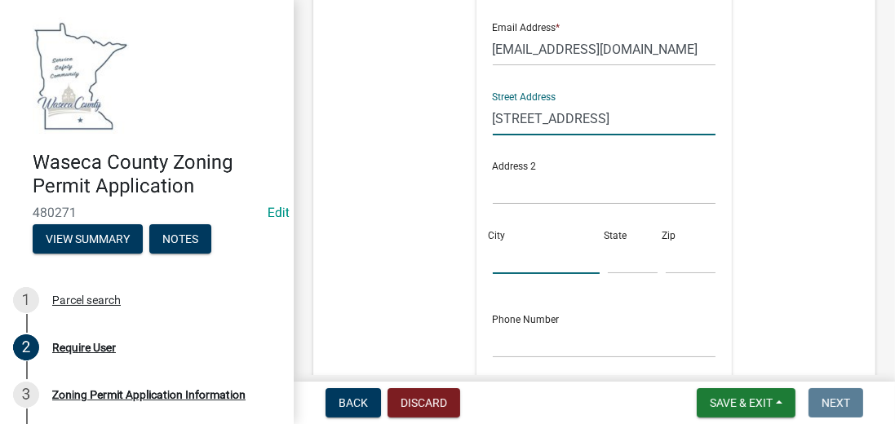
click at [507, 255] on input "City" at bounding box center [547, 257] width 108 height 33
type input "WASECA"
click at [626, 252] on input "text" at bounding box center [633, 257] width 50 height 33
type input "MN"
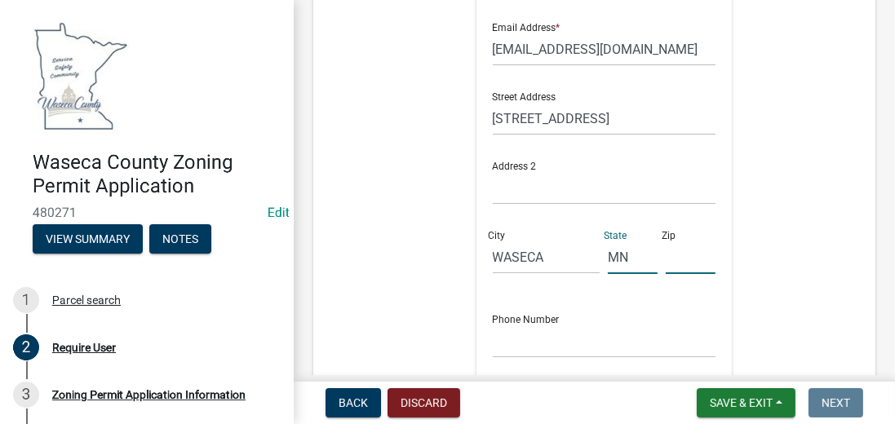
click at [667, 263] on input "text" at bounding box center [691, 257] width 50 height 33
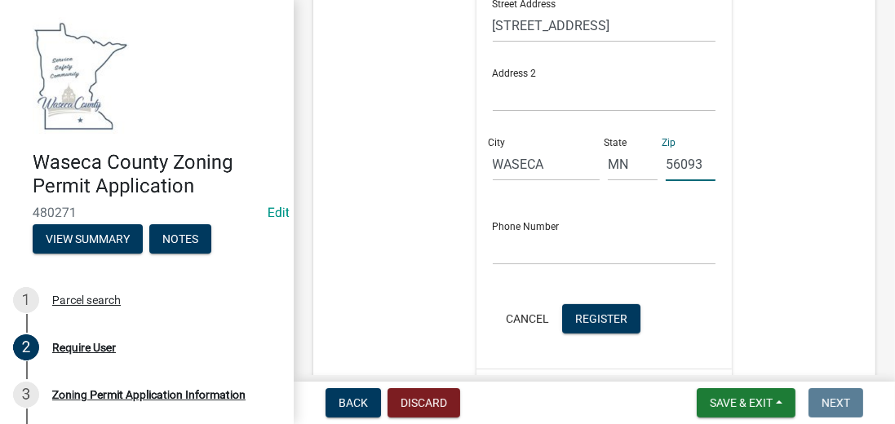
scroll to position [605, 0]
type input "56093"
click at [552, 251] on input "text" at bounding box center [604, 248] width 223 height 33
drag, startPoint x: 578, startPoint y: 241, endPoint x: 481, endPoint y: 236, distance: 97.2
click at [481, 236] on div "Register New User Full Name * [PERSON_NAME] User Name * LucasBoelter Email Addr…" at bounding box center [603, 48] width 255 height 640
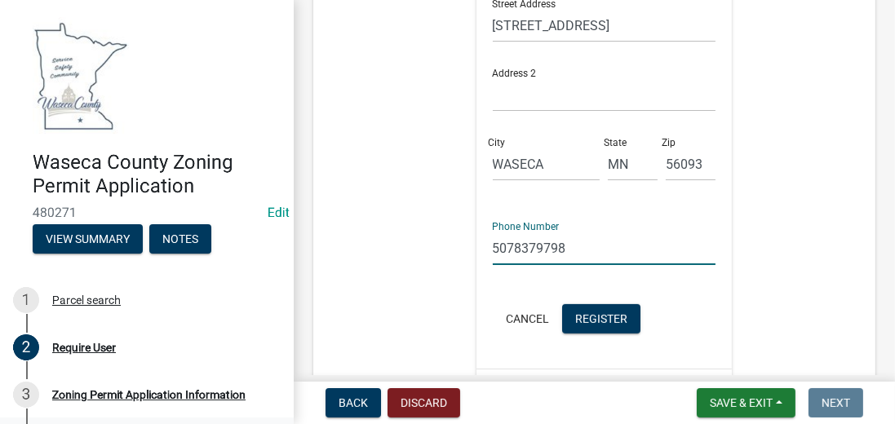
type input "5078379798"
drag, startPoint x: 614, startPoint y: 21, endPoint x: 434, endPoint y: 49, distance: 182.4
click at [434, 49] on div "Register New User Full Name * [PERSON_NAME] User Name * LucasBoelter Email Addr…" at bounding box center [604, 56] width 560 height 734
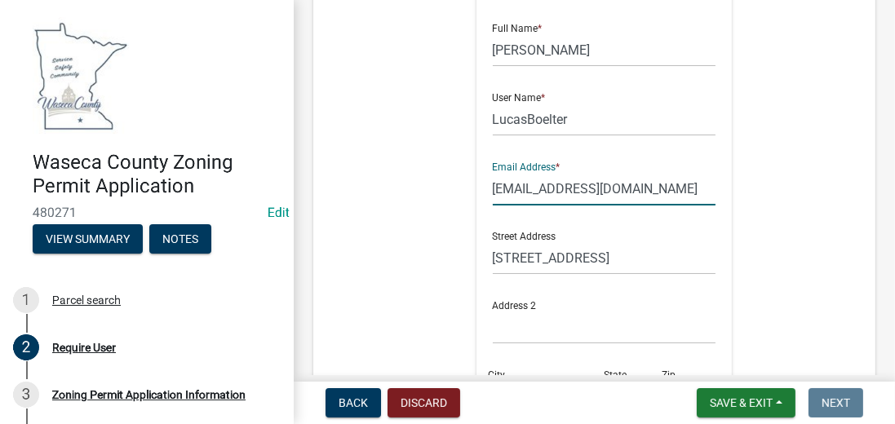
drag, startPoint x: 634, startPoint y: 188, endPoint x: 445, endPoint y: 172, distance: 189.9
click at [445, 172] on div "Register New User Full Name * [PERSON_NAME] User Name * LucasBoelter Email Addr…" at bounding box center [604, 289] width 560 height 734
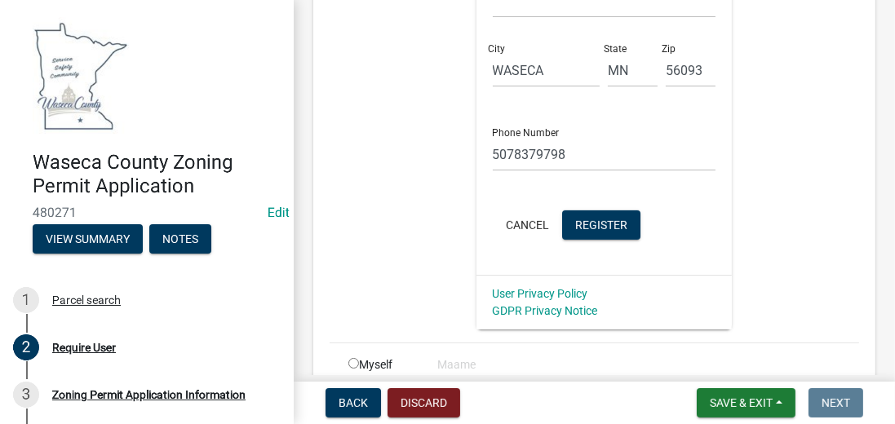
scroll to position [775, 0]
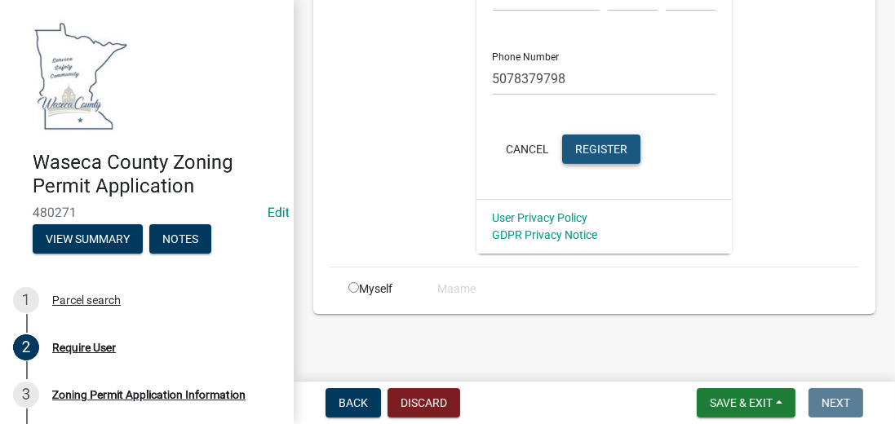
click at [622, 153] on span "Register" at bounding box center [601, 148] width 52 height 13
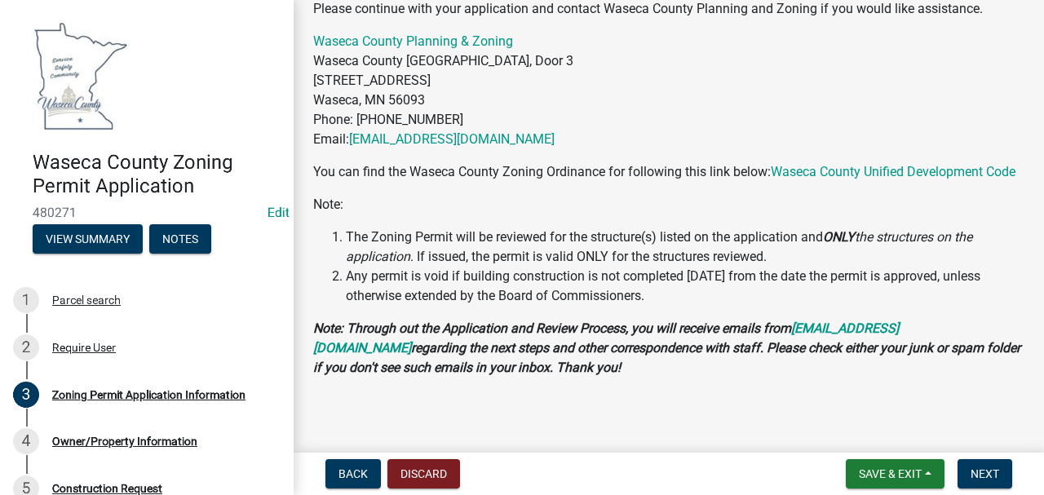
scroll to position [356, 0]
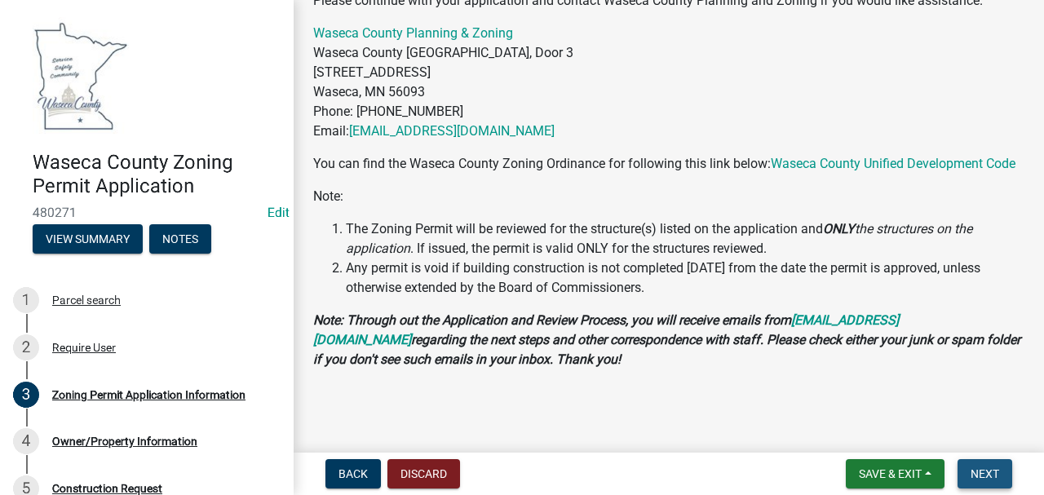
click at [968, 472] on button "Next" at bounding box center [985, 473] width 55 height 29
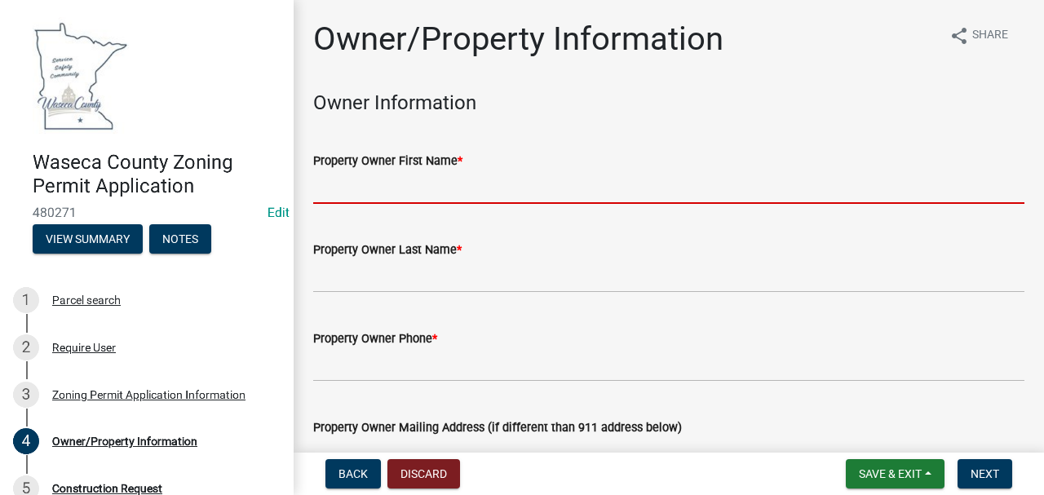
click at [390, 186] on input "Property Owner First Name *" at bounding box center [668, 187] width 711 height 33
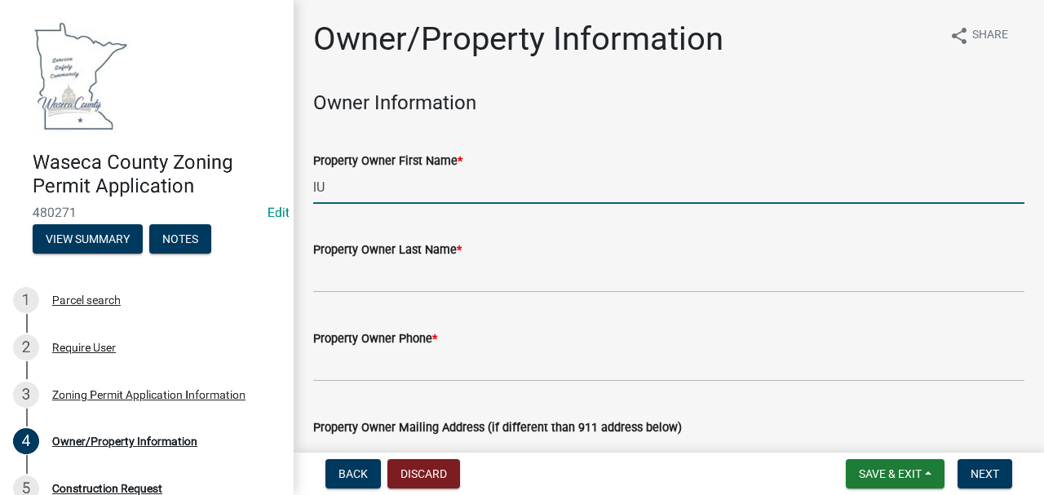
type input "l"
drag, startPoint x: 372, startPoint y: 181, endPoint x: 355, endPoint y: 176, distance: 17.8
click at [355, 176] on input "[PERSON_NAME]" at bounding box center [668, 187] width 711 height 33
type input "[PERSON_NAME]"
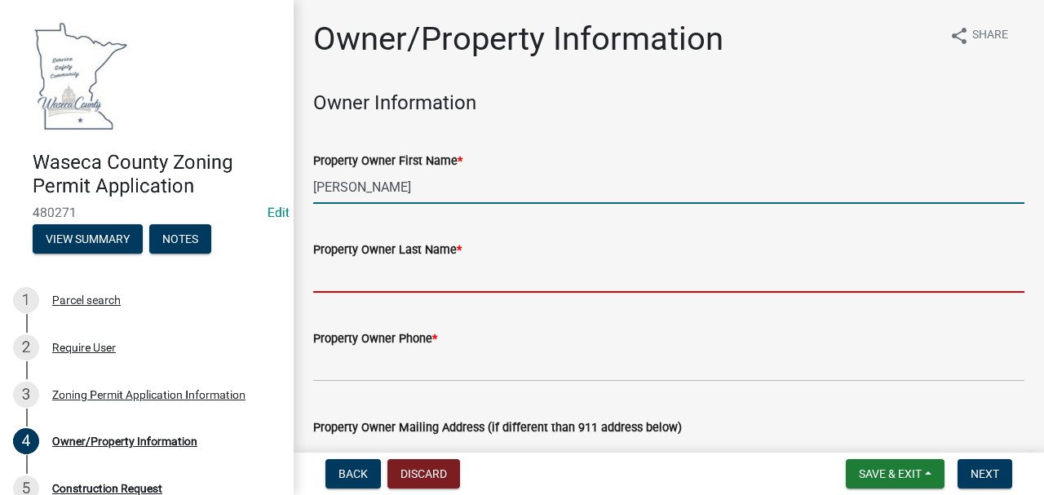
click at [349, 266] on input "Property Owner Last Name *" at bounding box center [668, 275] width 711 height 33
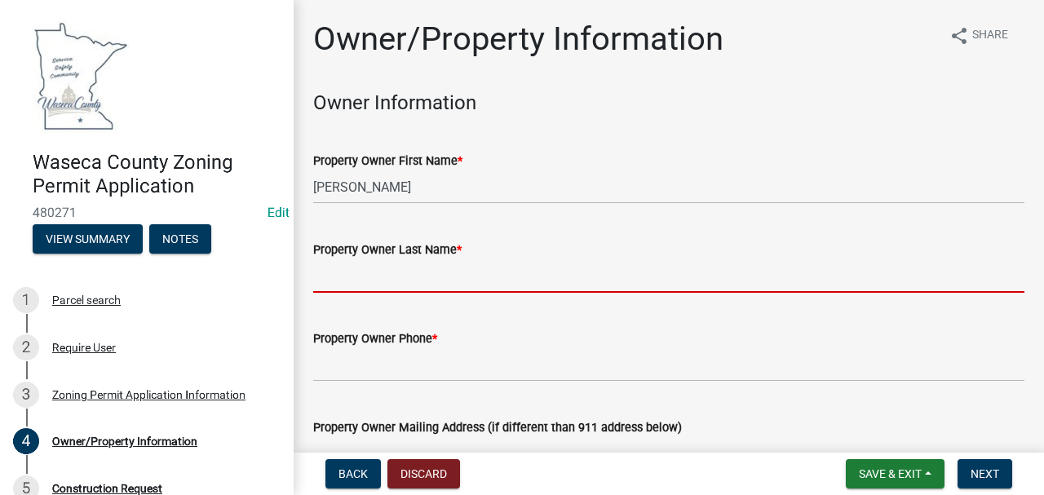
paste input "[PERSON_NAME]"
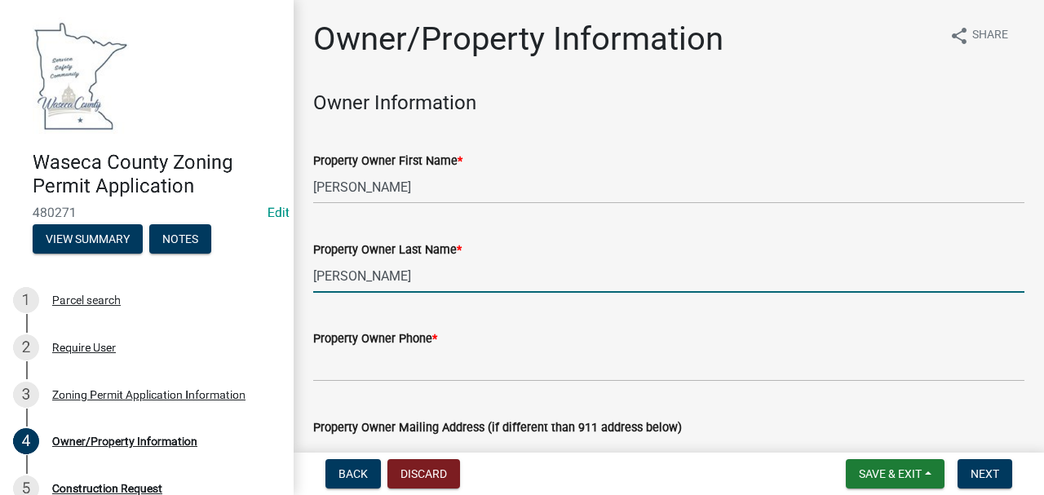
type input "[PERSON_NAME]"
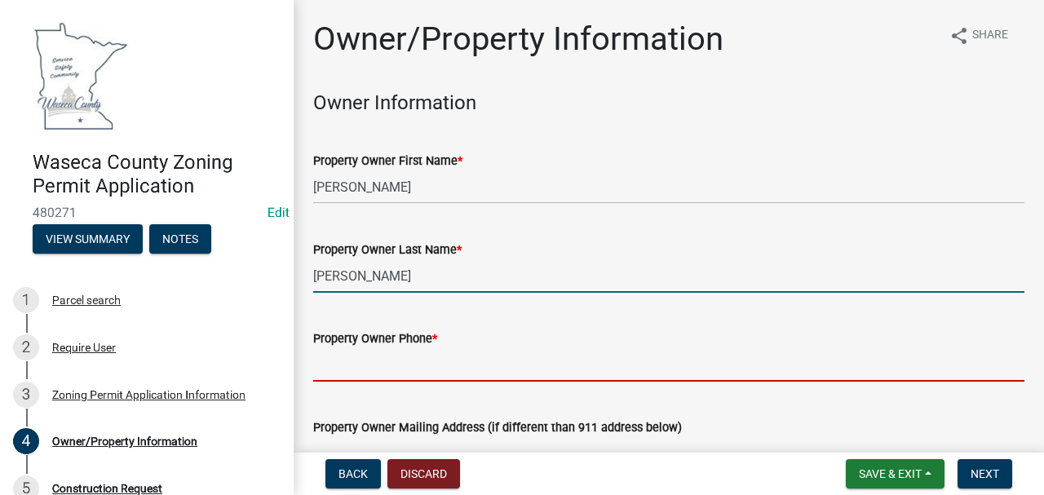
click at [400, 374] on input "Property Owner Phone *" at bounding box center [668, 364] width 711 height 33
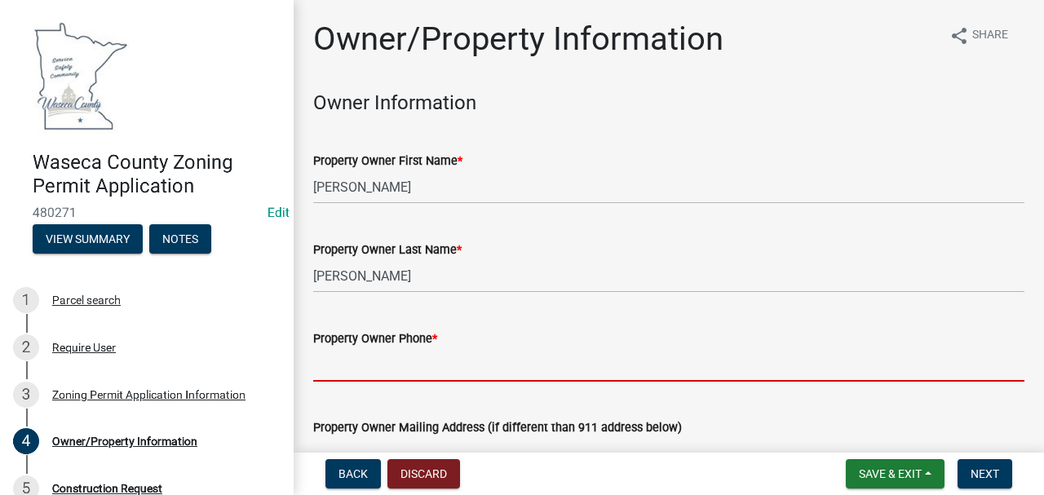
paste input "5078379798"
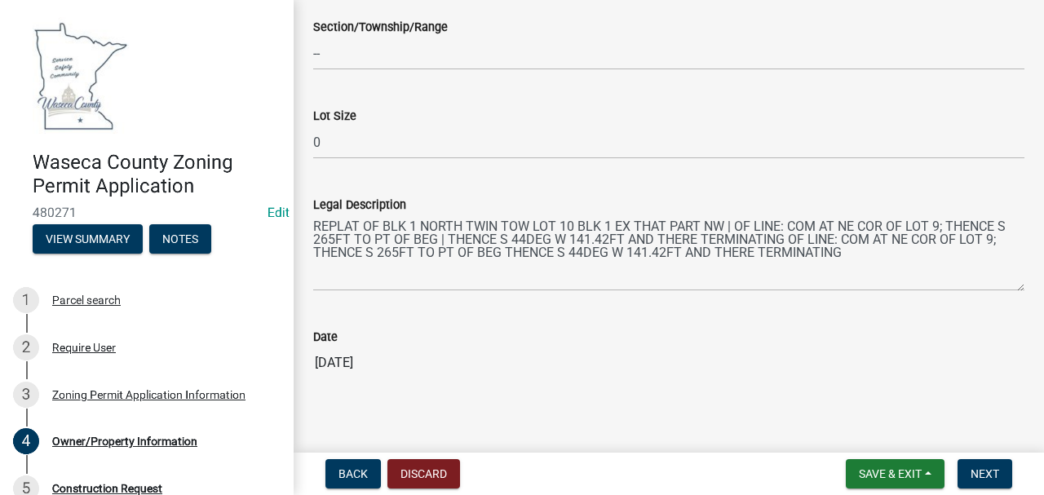
scroll to position [1694, 0]
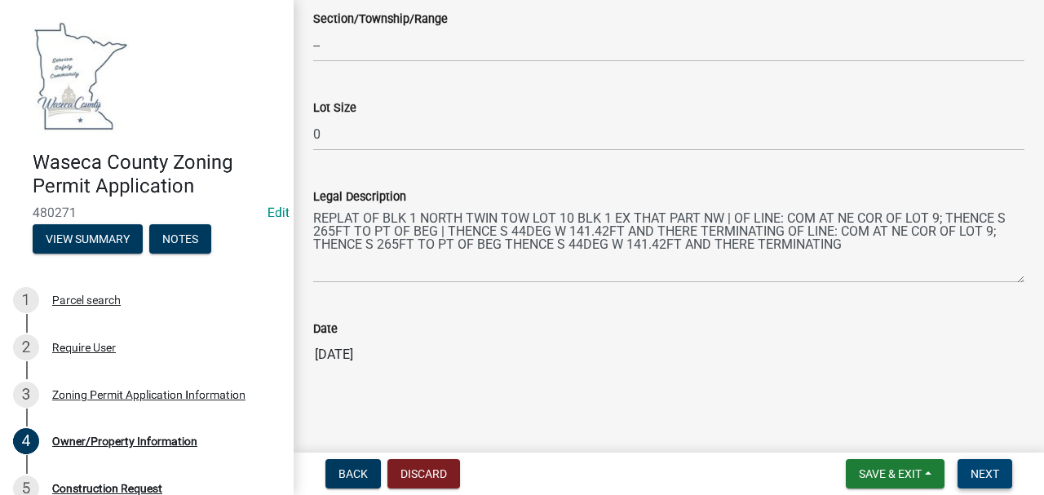
type input "5078379798"
click at [985, 478] on span "Next" at bounding box center [985, 473] width 29 height 13
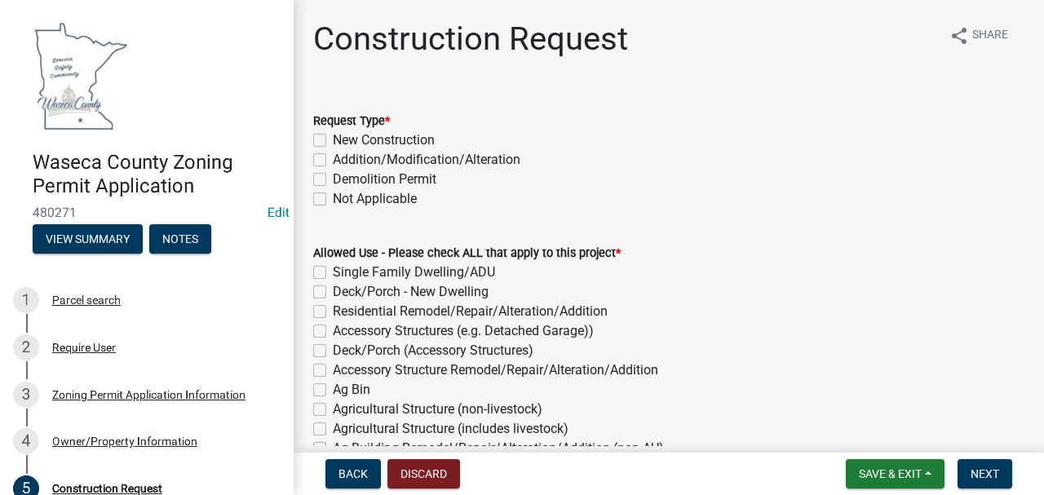
click at [333, 143] on label "New Construction" at bounding box center [384, 141] width 102 height 20
click at [333, 141] on input "New Construction" at bounding box center [338, 136] width 11 height 11
checkbox input "true"
checkbox input "false"
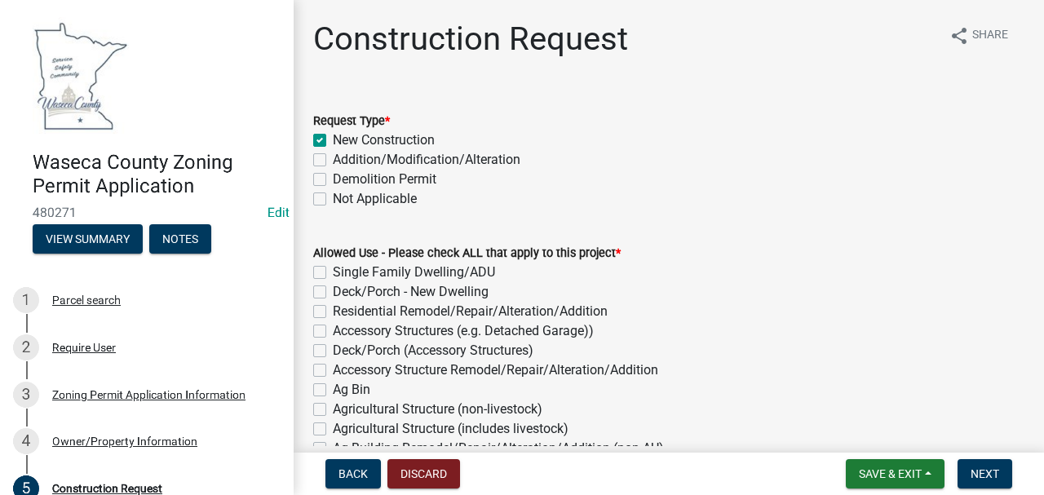
checkbox input "false"
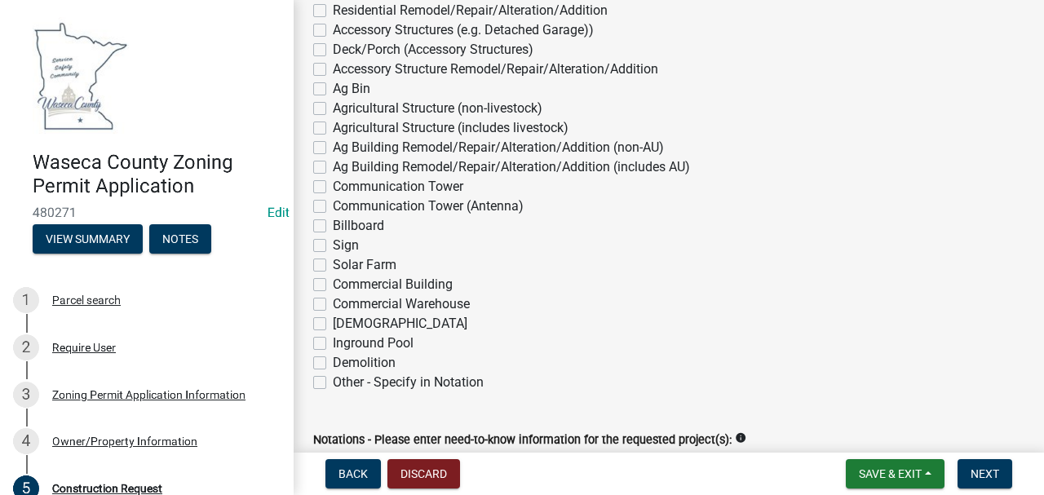
scroll to position [326, 0]
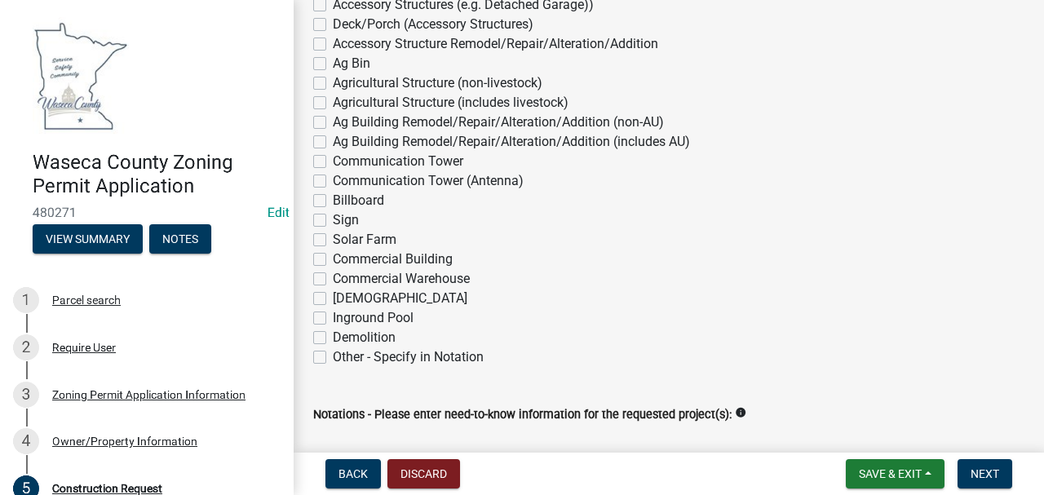
click at [333, 320] on label "Inground Pool" at bounding box center [373, 318] width 81 height 20
click at [333, 319] on input "Inground Pool" at bounding box center [338, 313] width 11 height 11
checkbox input "true"
checkbox input "false"
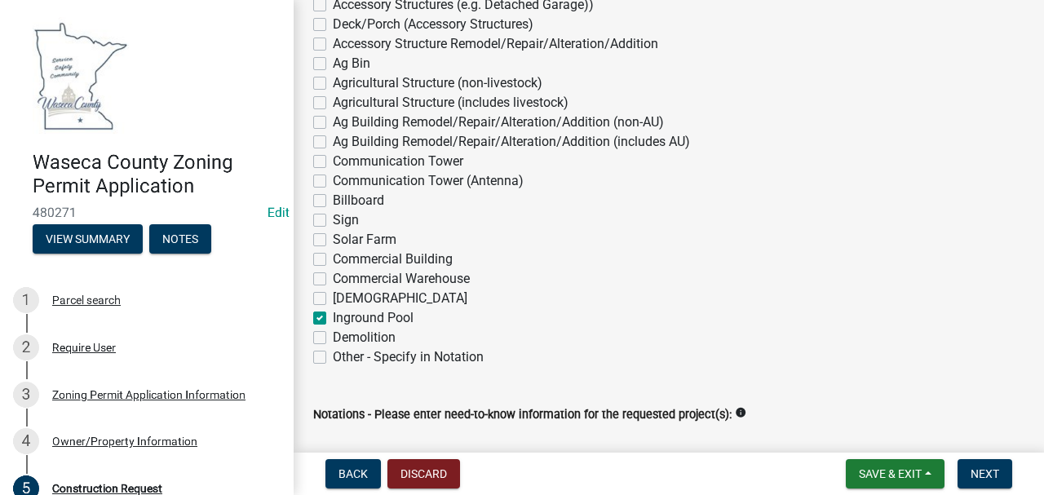
checkbox input "false"
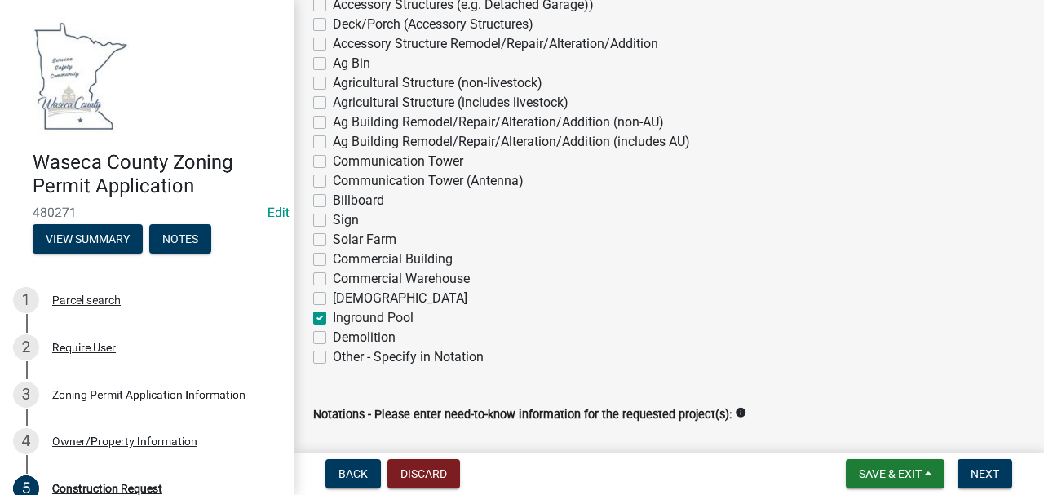
checkbox input "false"
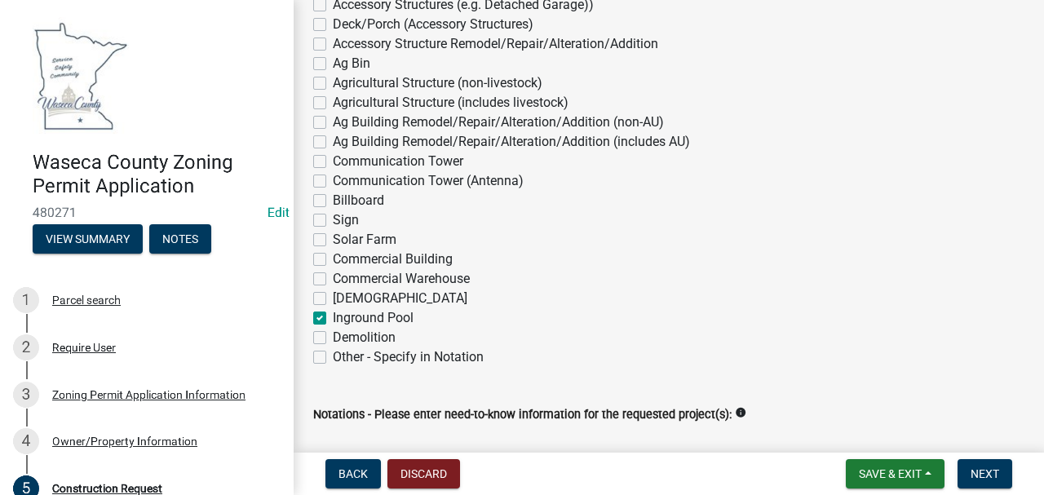
checkbox input "false"
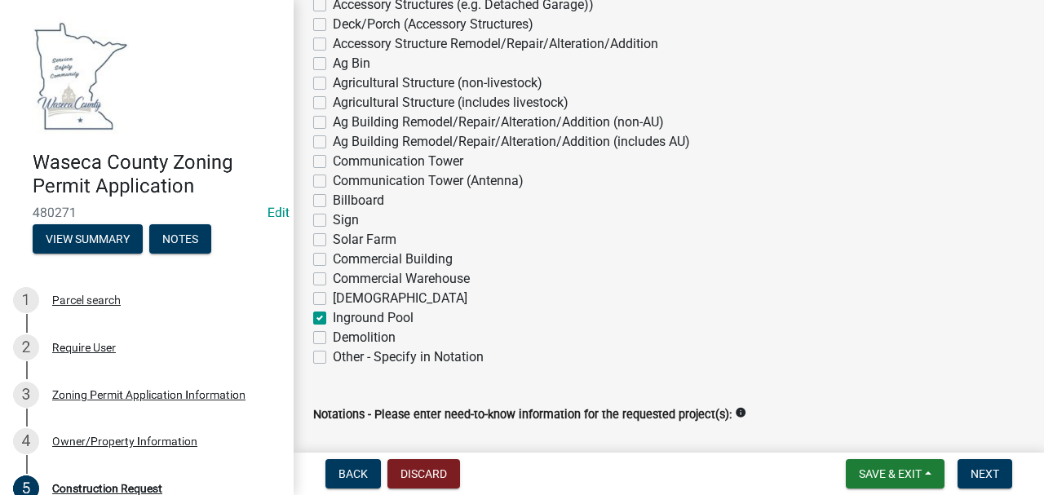
checkbox input "false"
checkbox input "true"
checkbox input "false"
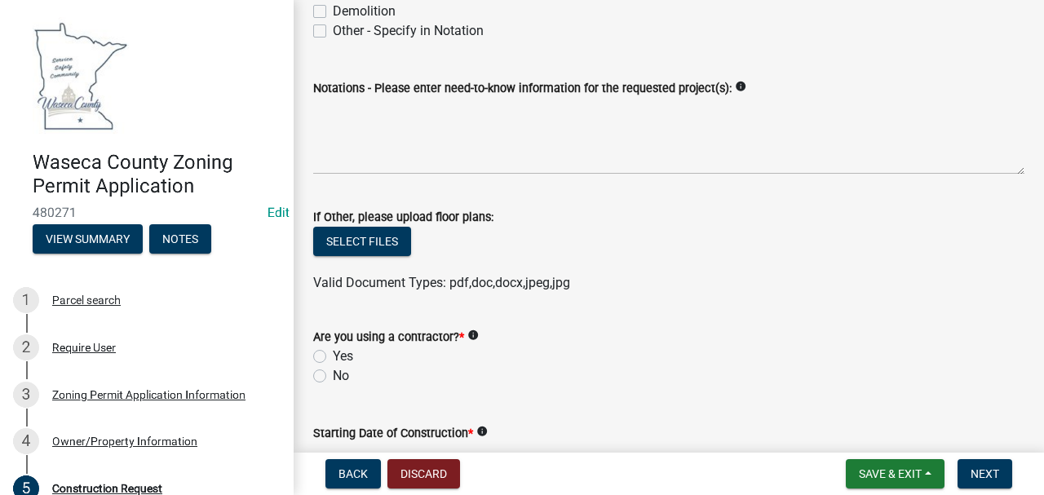
scroll to position [706, 0]
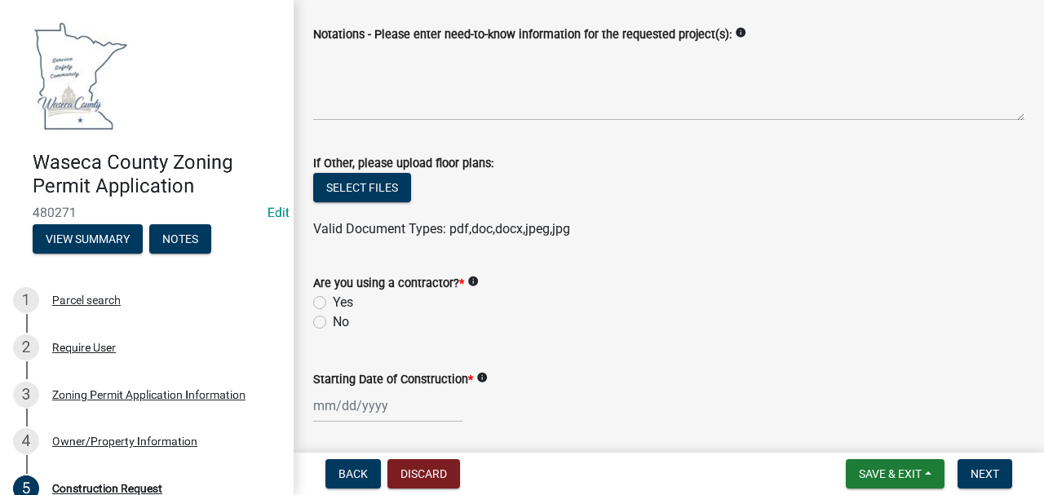
click at [333, 326] on label "No" at bounding box center [341, 322] width 16 height 20
click at [333, 323] on input "No" at bounding box center [338, 317] width 11 height 11
radio input "true"
click at [346, 398] on div at bounding box center [387, 405] width 149 height 33
select select "9"
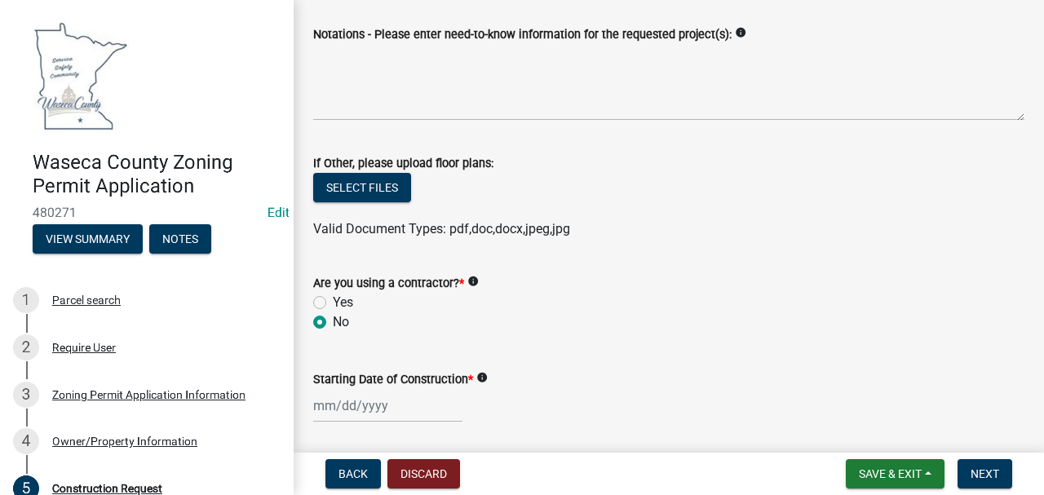
select select "2025"
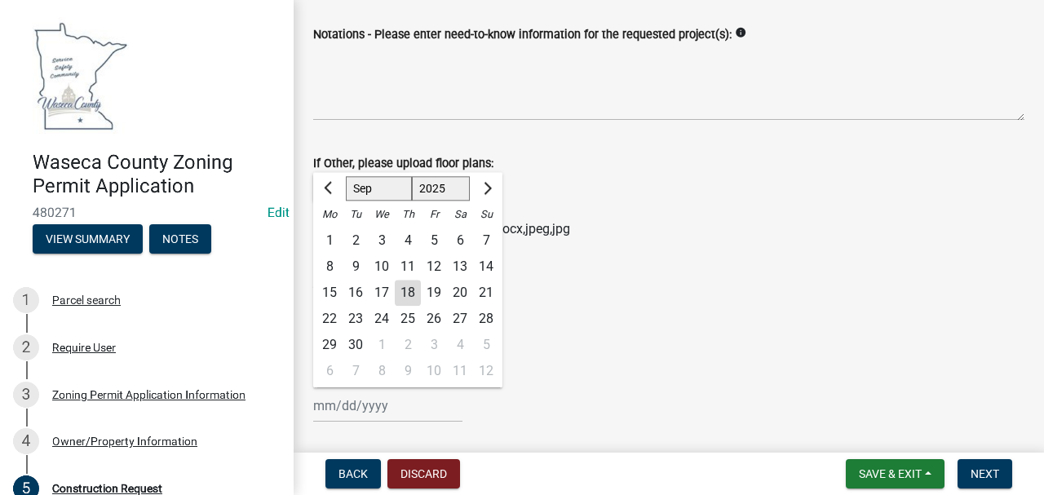
click at [622, 294] on div "Yes" at bounding box center [668, 303] width 711 height 20
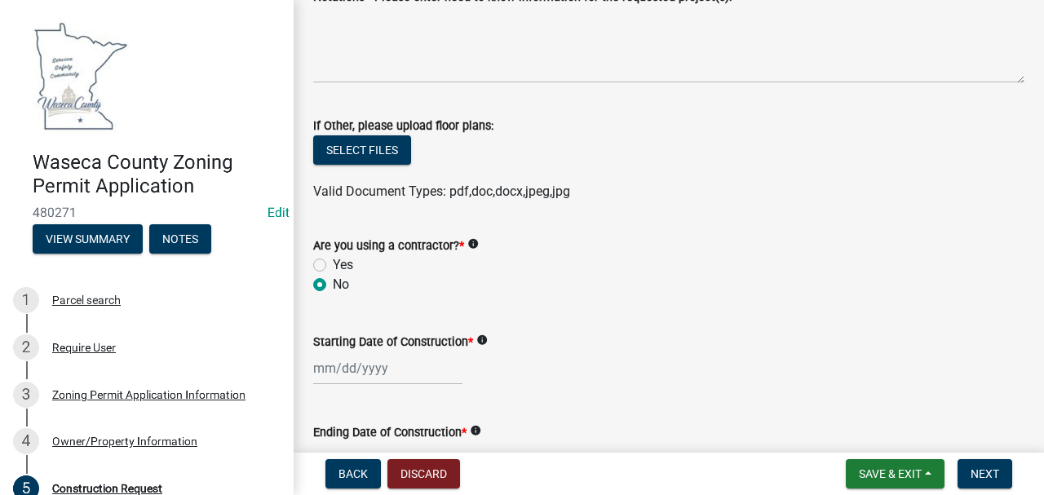
scroll to position [761, 0]
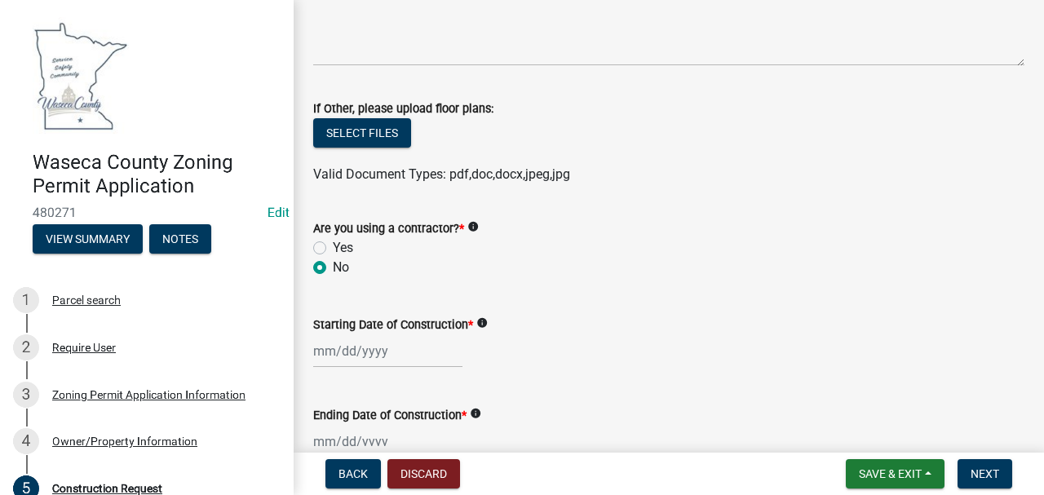
select select "9"
select select "2025"
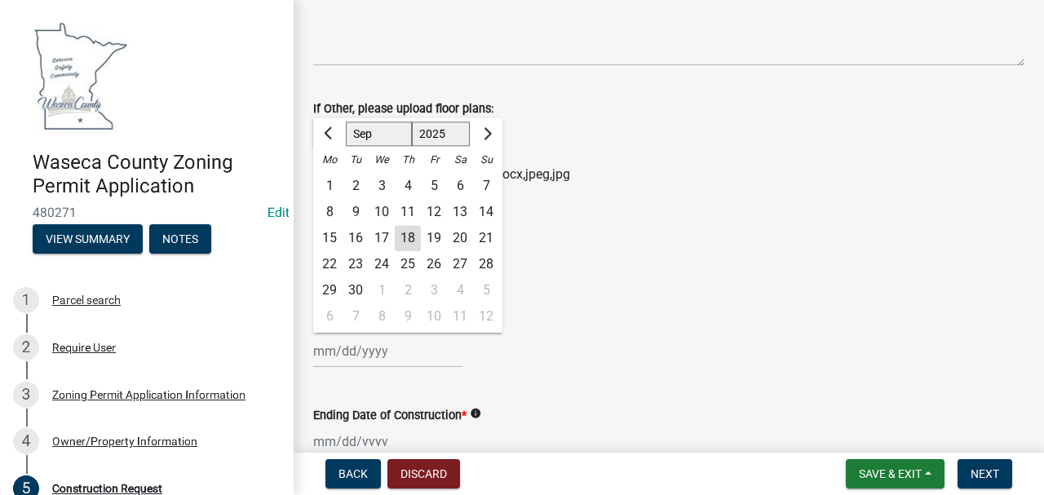
click at [379, 353] on div "[PERSON_NAME] Feb Mar Apr [PERSON_NAME][DATE] Oct Nov [DATE] 1526 1527 1528 152…" at bounding box center [387, 350] width 149 height 33
click at [405, 261] on div "25" at bounding box center [408, 264] width 26 height 26
type input "[DATE]"
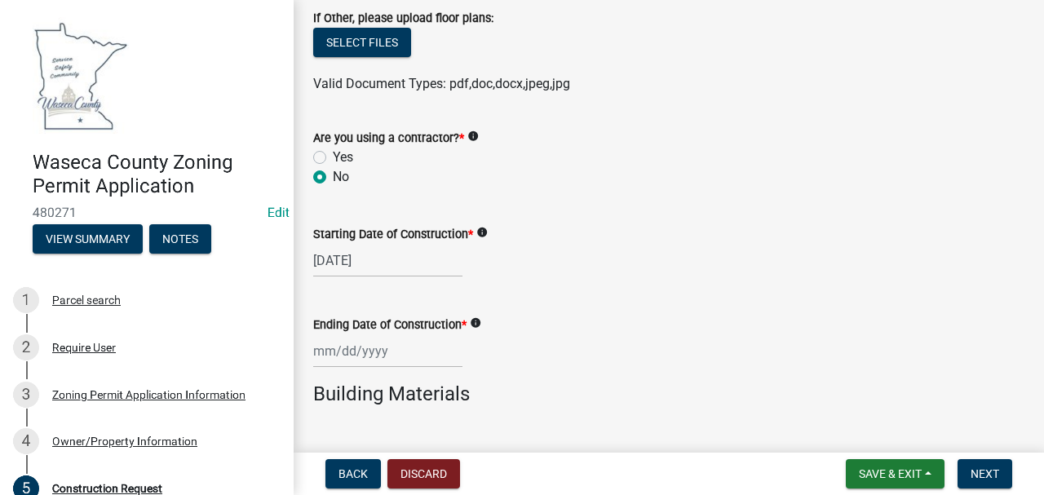
scroll to position [870, 0]
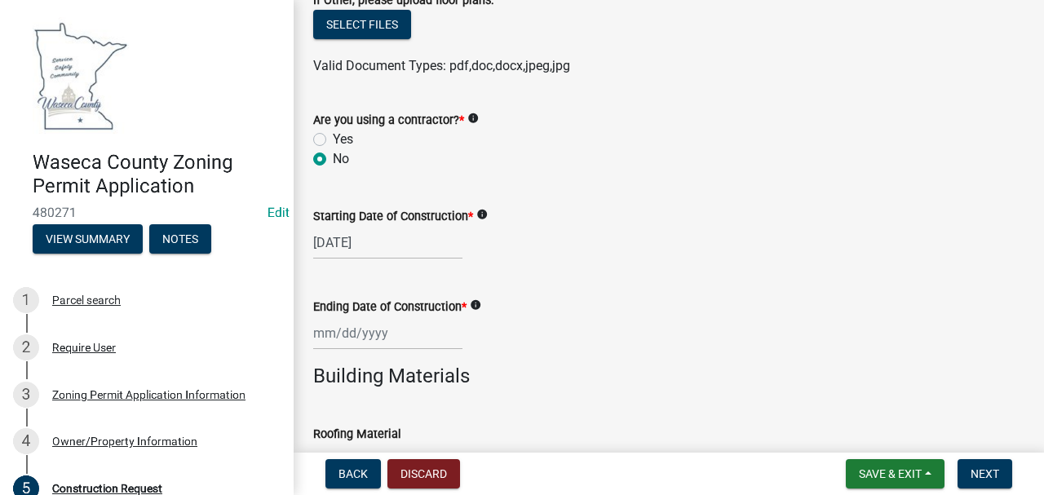
select select "9"
select select "2025"
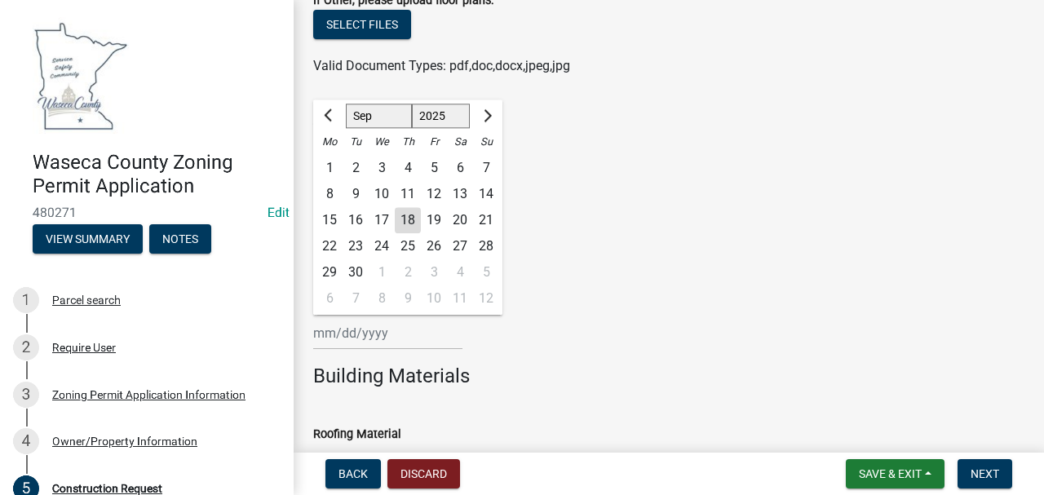
click at [361, 333] on div "[PERSON_NAME] Feb Mar Apr [PERSON_NAME][DATE] Oct Nov [DATE] 1526 1527 1528 152…" at bounding box center [387, 333] width 149 height 33
click at [569, 124] on div "Are you using a contractor? * info" at bounding box center [668, 120] width 711 height 20
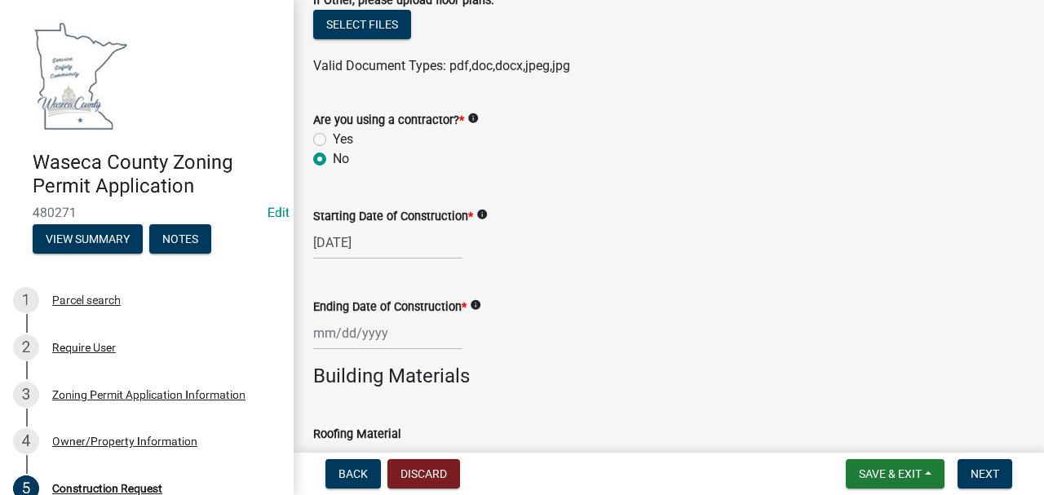
click at [379, 333] on div at bounding box center [387, 333] width 149 height 33
select select "9"
select select "2025"
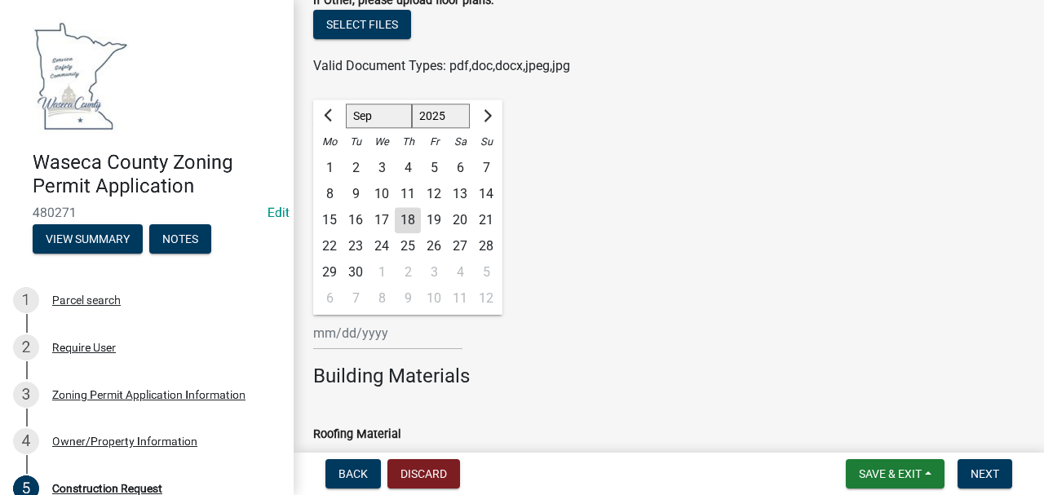
click at [566, 172] on wm-data-entity-input "Are you using a contractor? * info Yes No" at bounding box center [668, 137] width 711 height 93
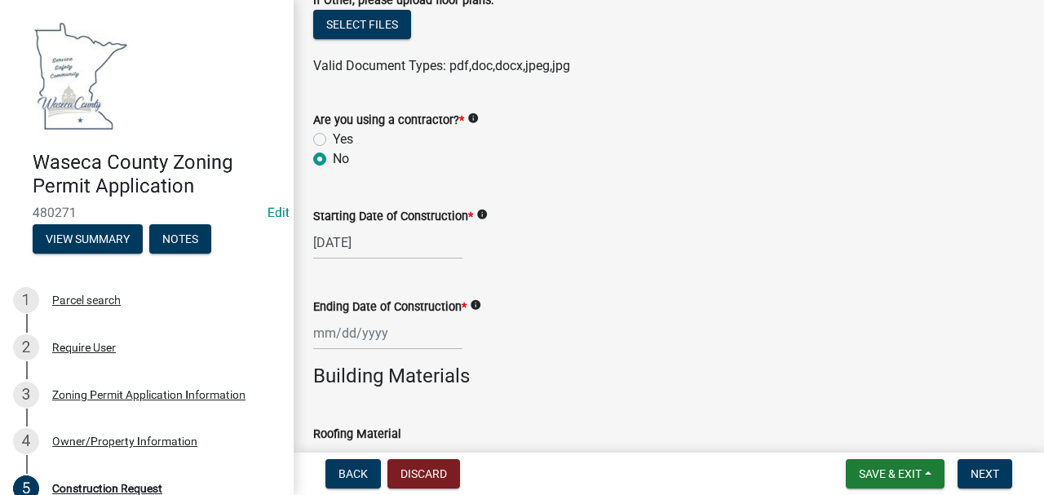
select select "9"
select select "2025"
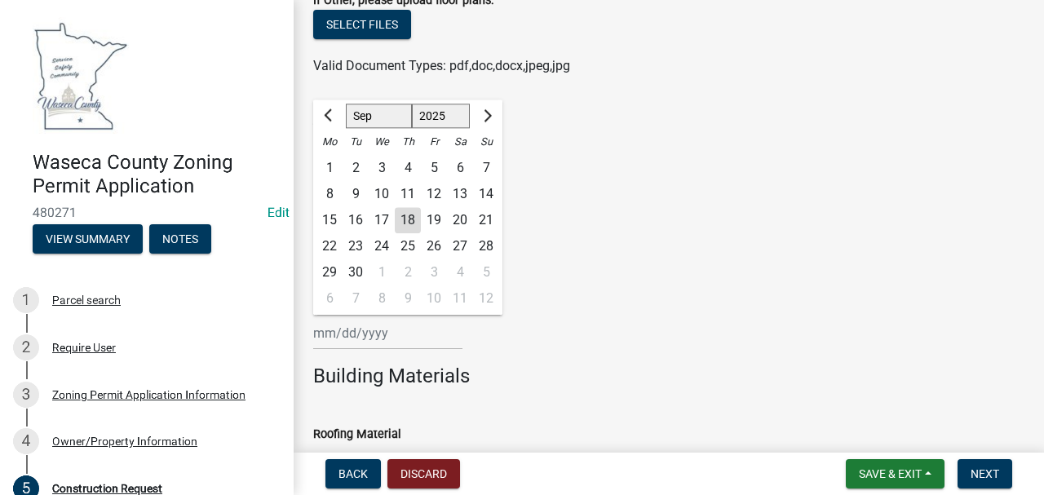
click at [369, 326] on div "[PERSON_NAME] Feb Mar Apr [PERSON_NAME][DATE] Oct Nov [DATE] 1526 1527 1528 152…" at bounding box center [387, 333] width 149 height 33
click at [406, 239] on div "25" at bounding box center [408, 246] width 26 height 26
type input "[DATE]"
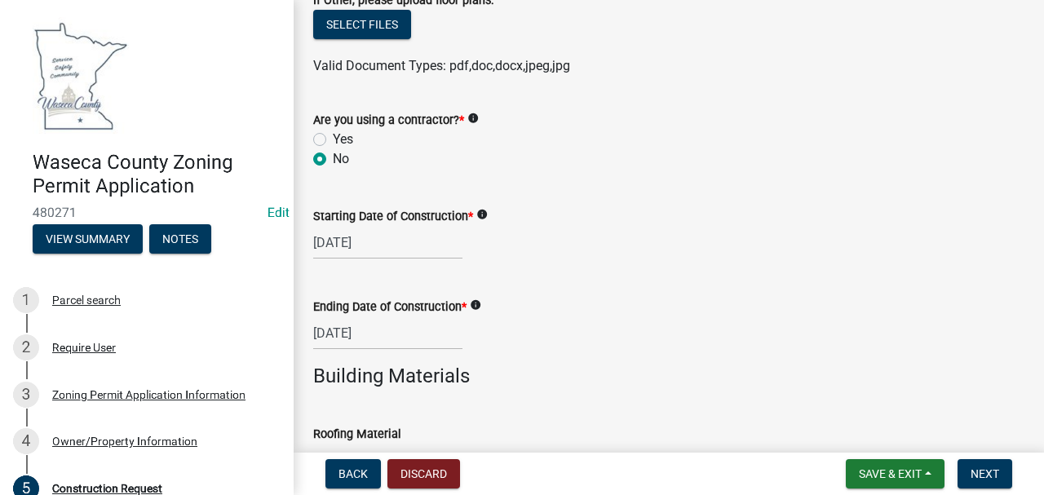
select select "9"
select select "2025"
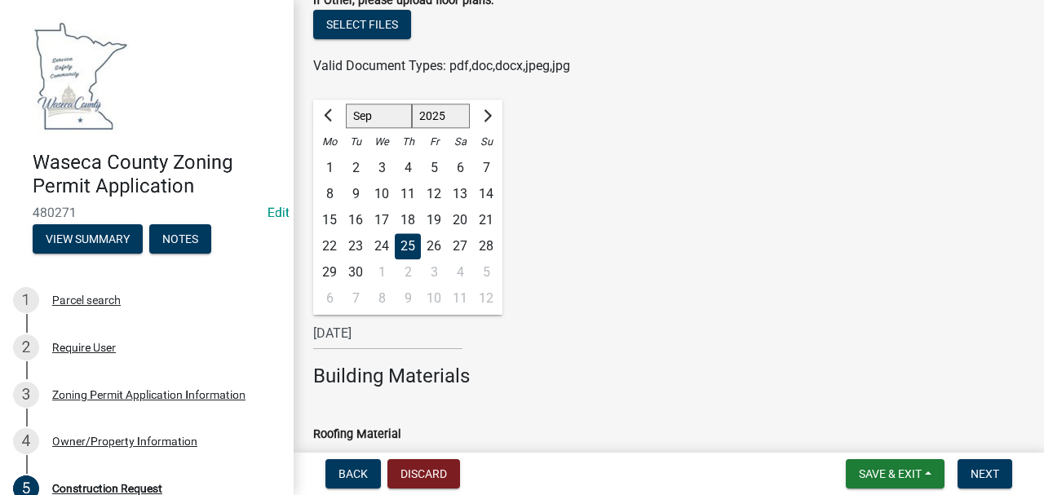
click at [392, 337] on div "[DATE] [PERSON_NAME] Apr May Jun [DATE] Aug Sep Oct Nov [DATE] 1526 1527 1528 1…" at bounding box center [387, 333] width 149 height 33
click at [486, 113] on span "Next month" at bounding box center [486, 115] width 12 height 12
select select "10"
click at [446, 111] on select "1525 1526 1527 1528 1529 1530 1531 1532 1533 1534 1535 1536 1537 1538 1539 1540…" at bounding box center [441, 116] width 59 height 24
select select "2026"
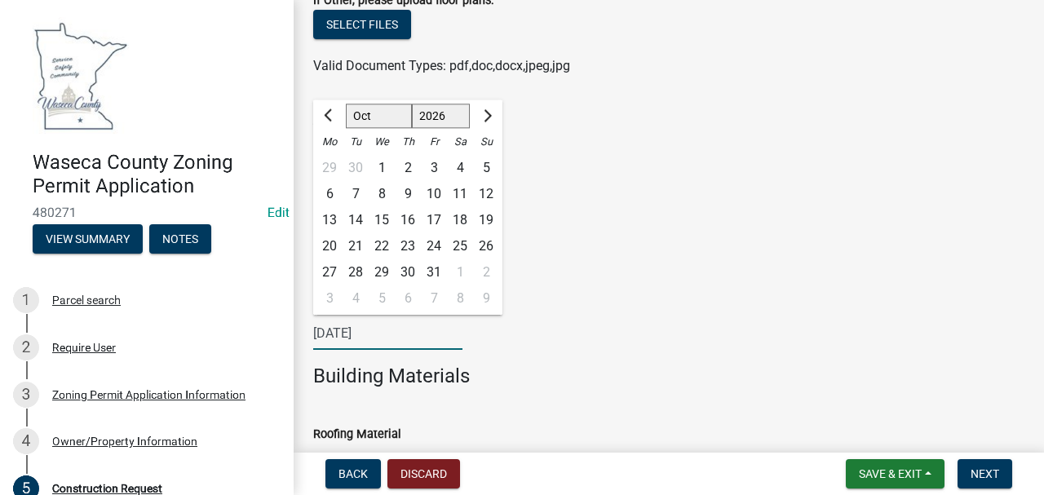
click at [412, 104] on select "1525 1526 1527 1528 1529 1530 1531 1532 1533 1534 1535 1536 1537 1538 1539 1540…" at bounding box center [441, 116] width 59 height 24
click at [334, 106] on button "Previous month" at bounding box center [330, 116] width 20 height 26
select select "9"
click at [439, 248] on div "25" at bounding box center [434, 246] width 26 height 26
type input "[DATE]"
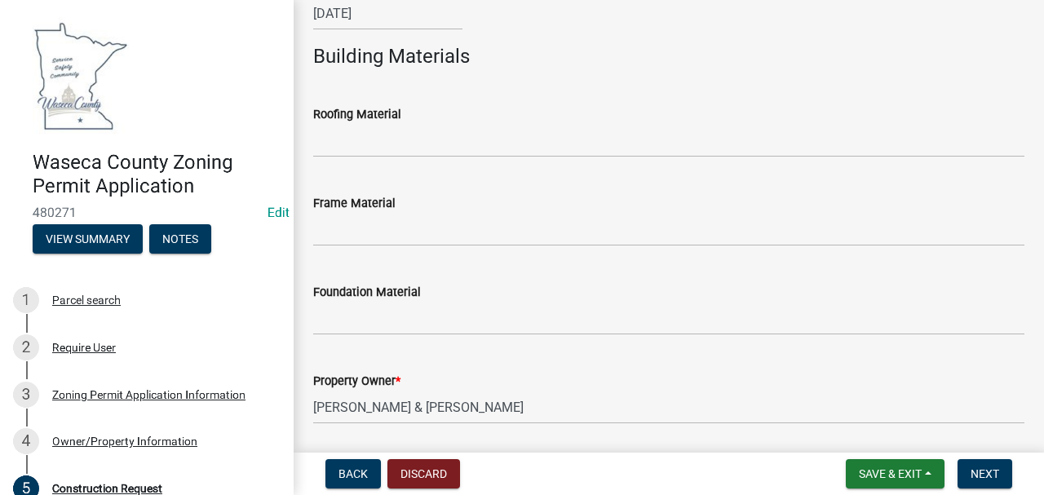
scroll to position [1243, 0]
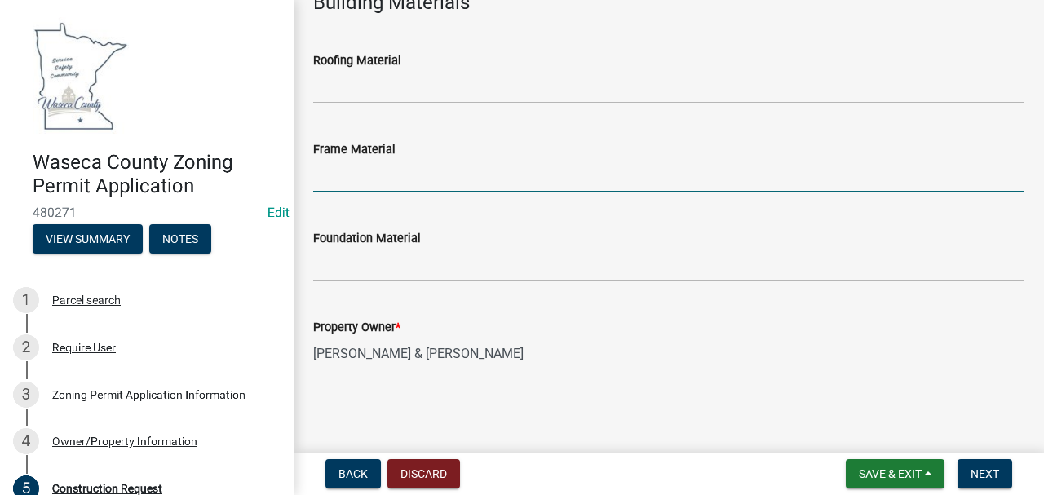
click at [341, 171] on input "Frame Material" at bounding box center [668, 175] width 711 height 33
type input "Cement"
click at [991, 478] on span "Next" at bounding box center [985, 473] width 29 height 13
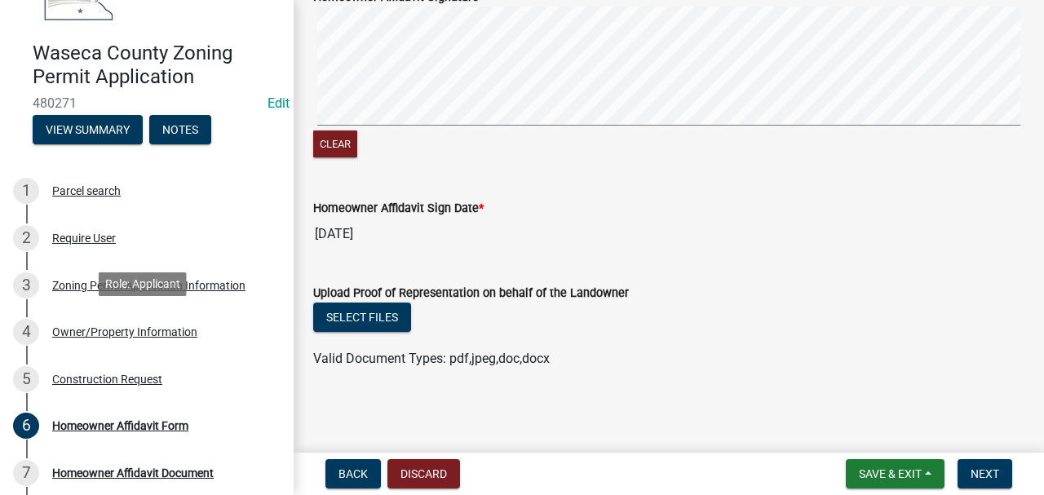
scroll to position [272, 0]
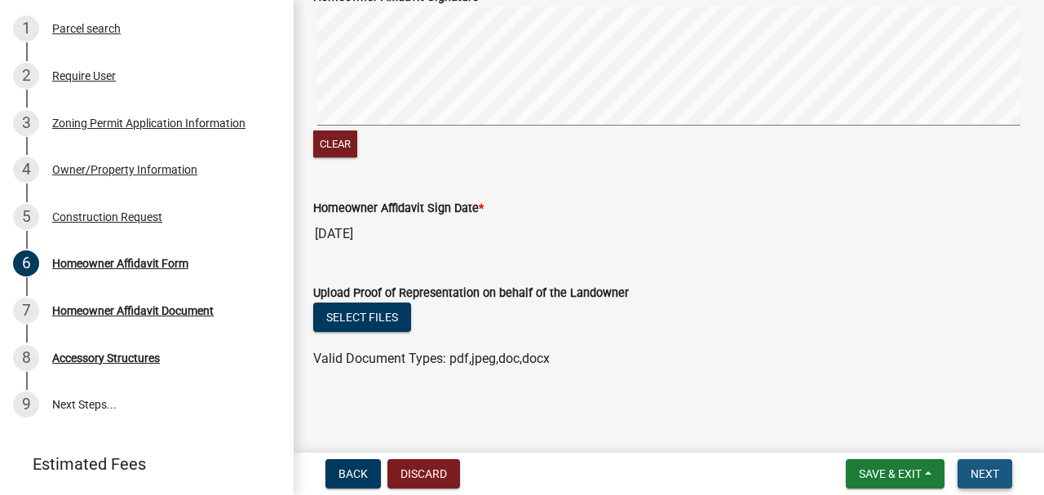
click at [978, 471] on span "Next" at bounding box center [985, 473] width 29 height 13
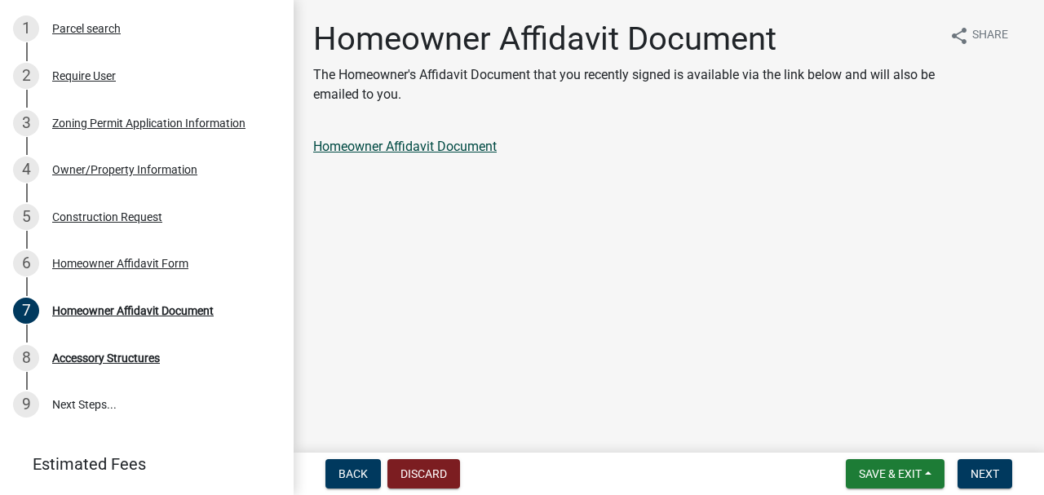
click at [451, 148] on link "Homeowner Affidavit Document" at bounding box center [405, 147] width 184 height 16
click at [984, 463] on button "Next" at bounding box center [985, 473] width 55 height 29
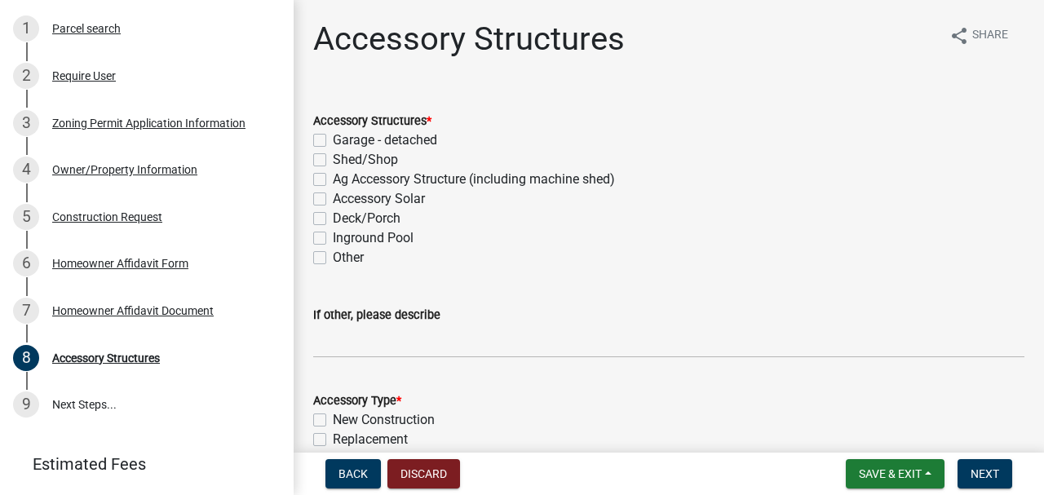
click at [333, 240] on label "Inground Pool" at bounding box center [373, 238] width 81 height 20
click at [333, 239] on input "Inground Pool" at bounding box center [338, 233] width 11 height 11
checkbox input "true"
checkbox input "false"
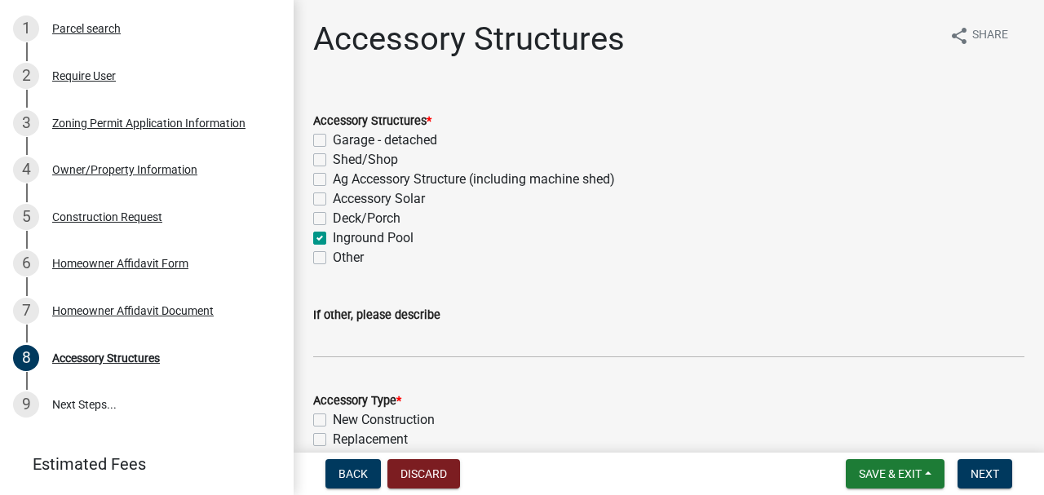
checkbox input "false"
checkbox input "true"
checkbox input "false"
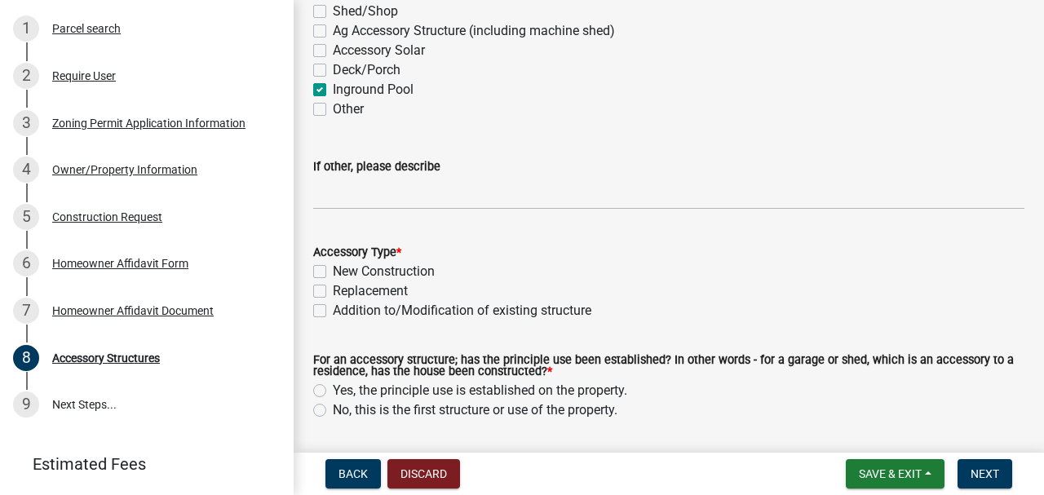
scroll to position [217, 0]
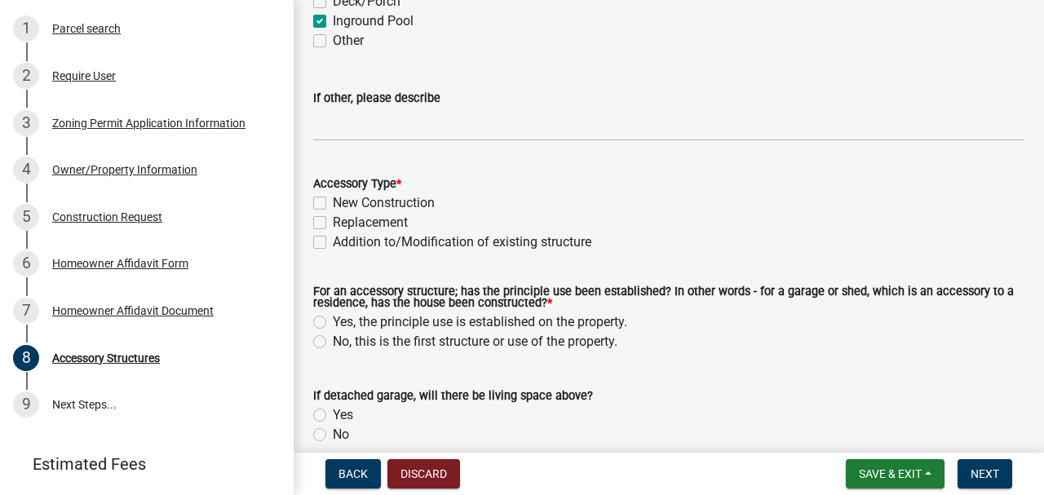
click at [333, 197] on label "New Construction" at bounding box center [384, 203] width 102 height 20
click at [333, 197] on input "New Construction" at bounding box center [338, 198] width 11 height 11
checkbox input "true"
checkbox input "false"
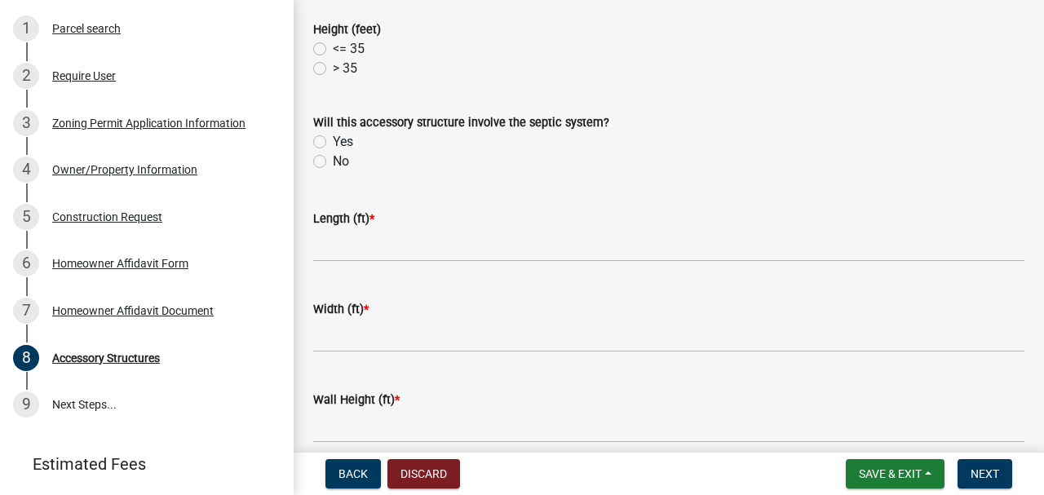
scroll to position [706, 0]
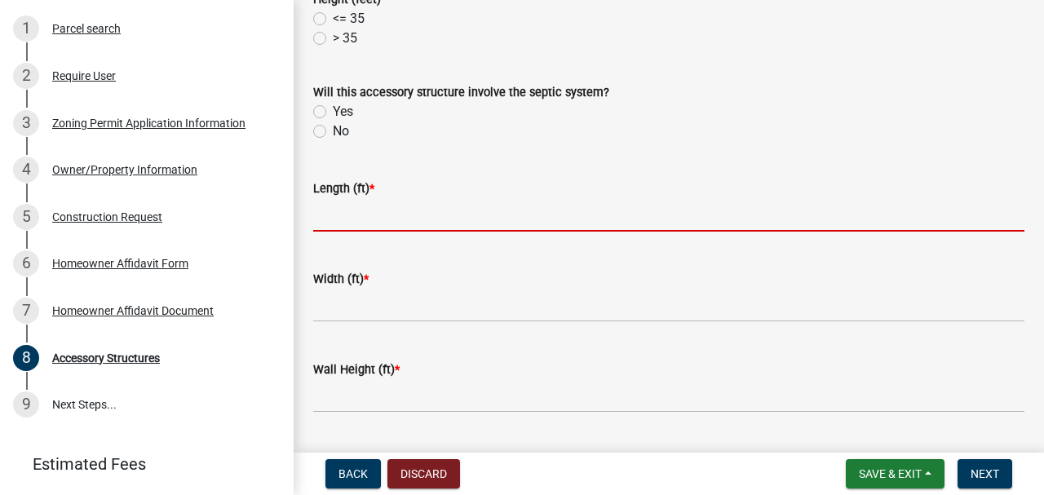
click at [348, 217] on input "text" at bounding box center [668, 214] width 711 height 33
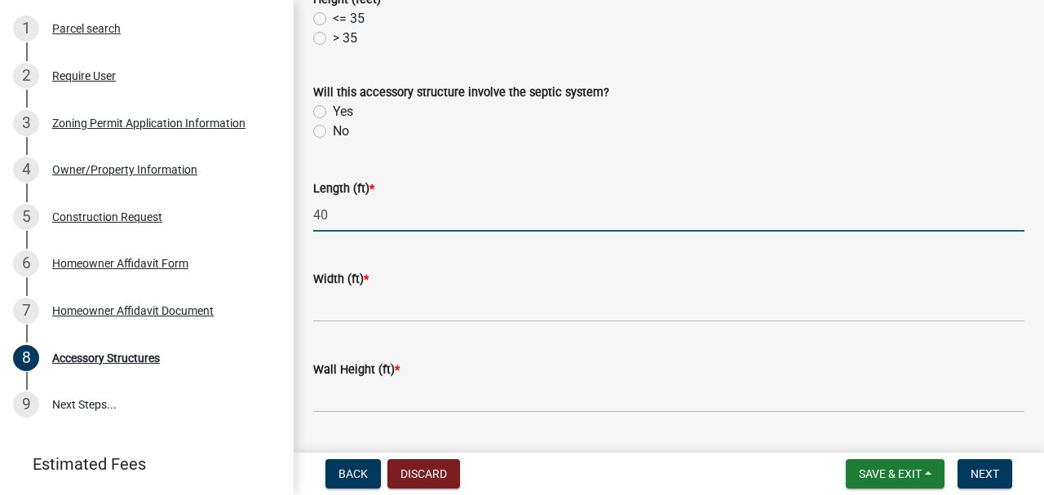
type input "40"
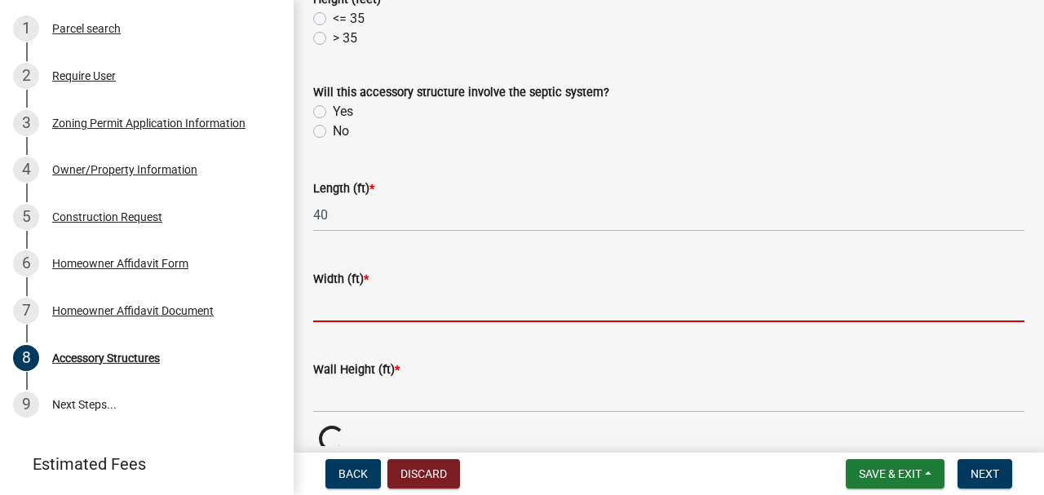
click at [334, 303] on input "text" at bounding box center [668, 305] width 711 height 33
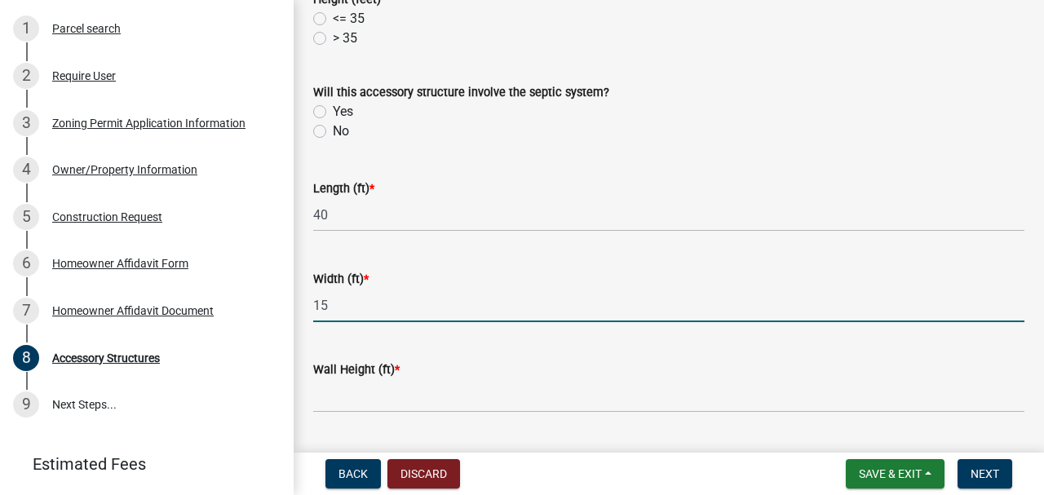
type input "15"
click at [352, 406] on input "Wall Height (ft) *" at bounding box center [668, 395] width 711 height 33
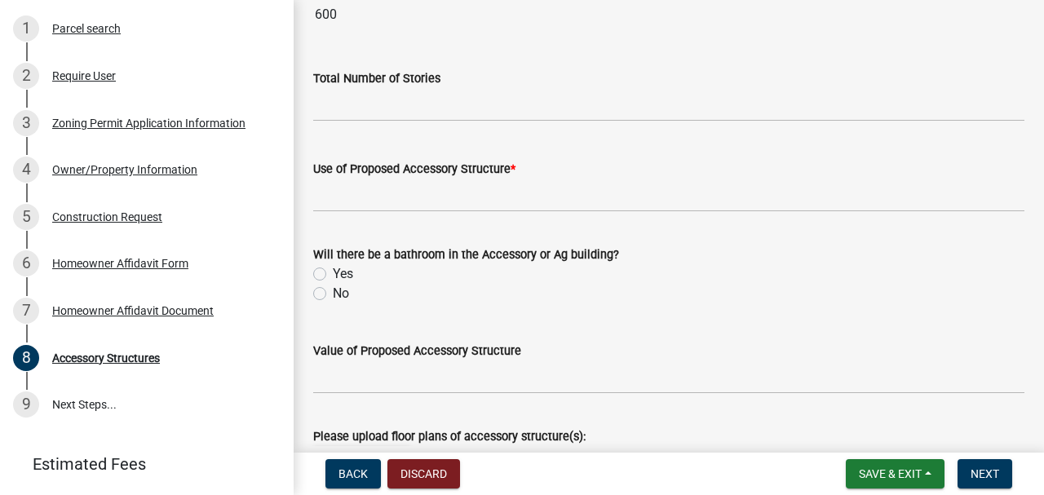
scroll to position [1158, 0]
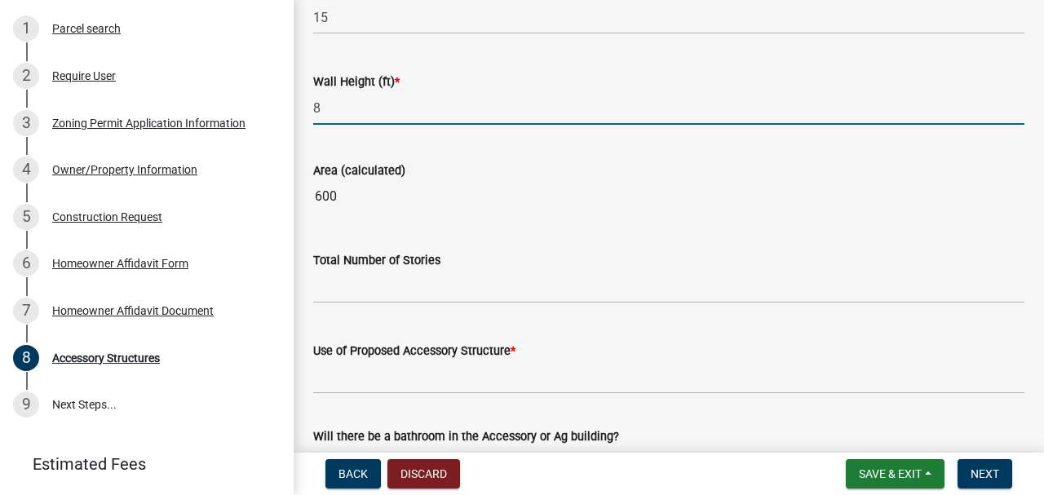
type input "8"
click at [527, 209] on input "600" at bounding box center [668, 196] width 711 height 33
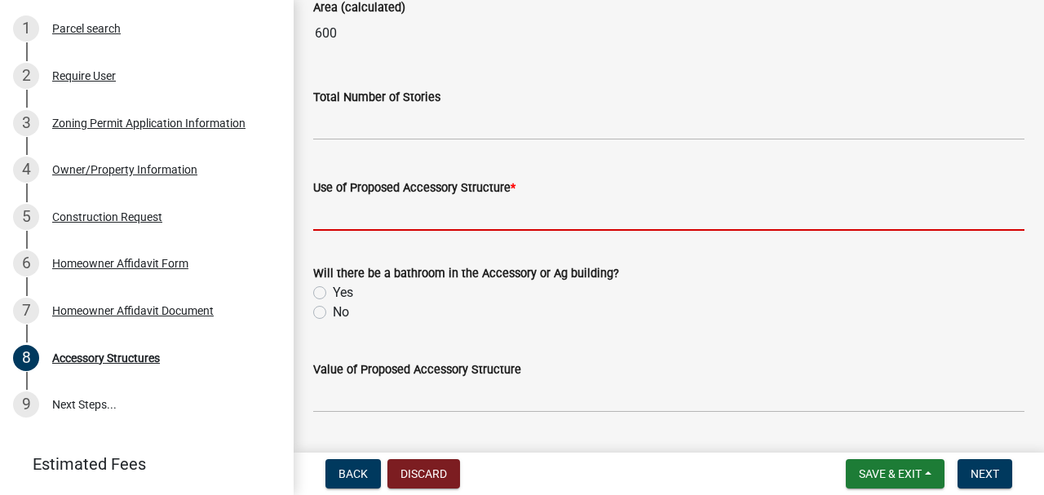
click at [423, 226] on input "Use of Proposed Accessory Structure *" at bounding box center [668, 213] width 711 height 33
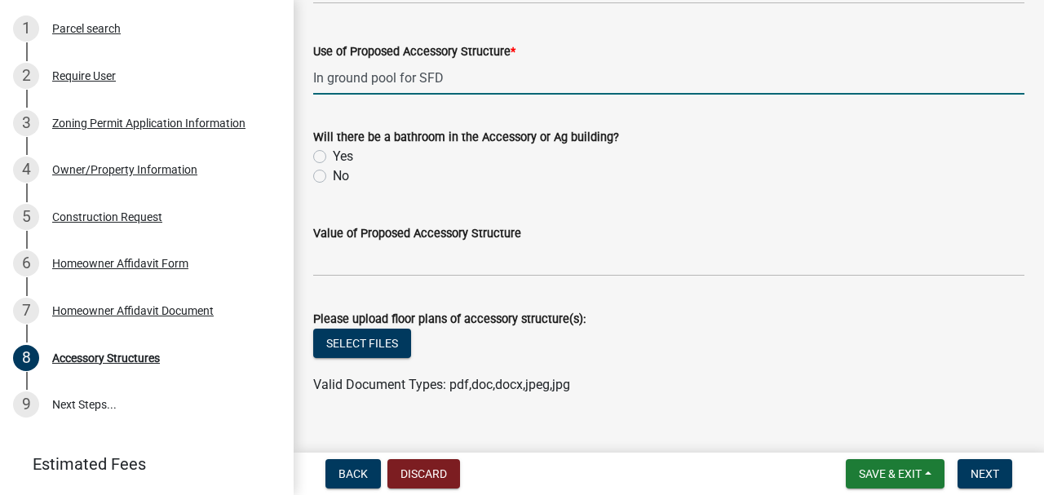
scroll to position [1321, 0]
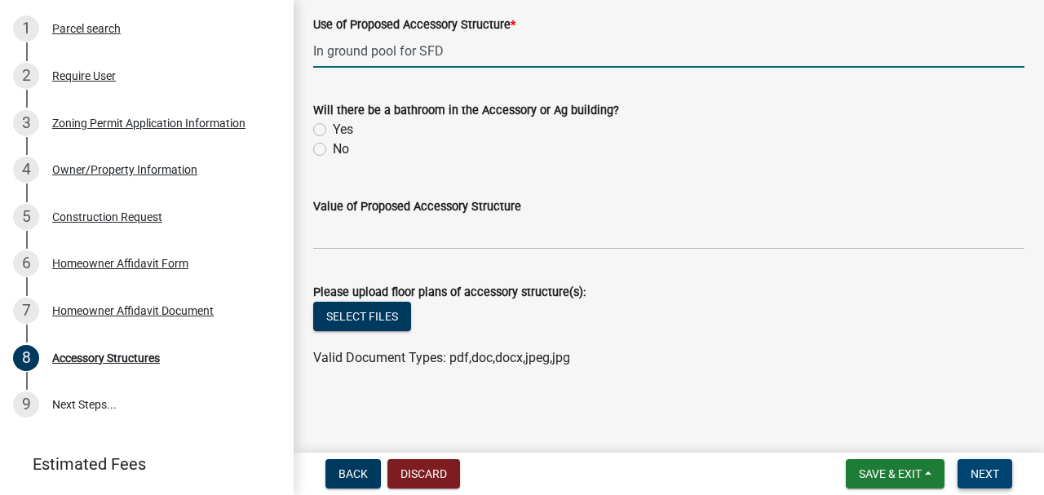
type input "In ground pool for SFD"
click at [987, 481] on span "Next" at bounding box center [985, 473] width 29 height 13
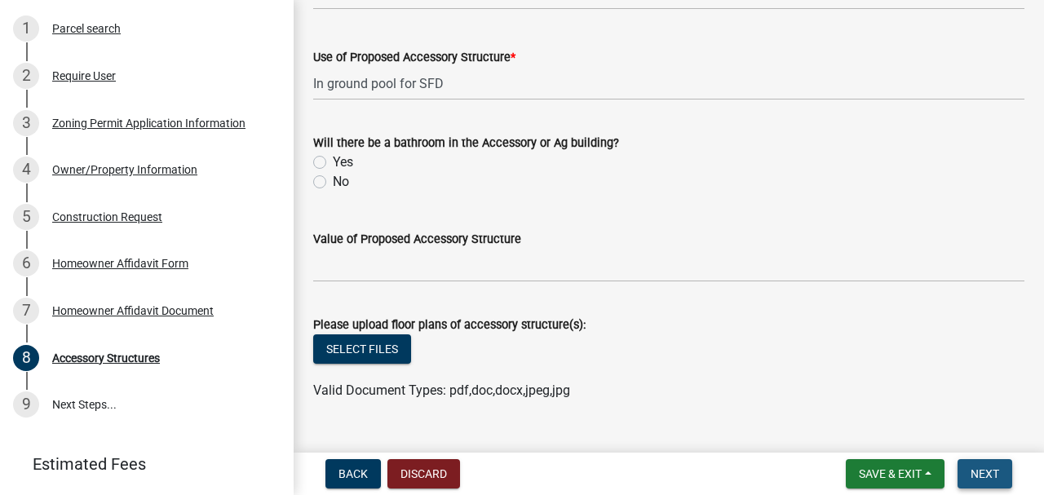
scroll to position [1353, 0]
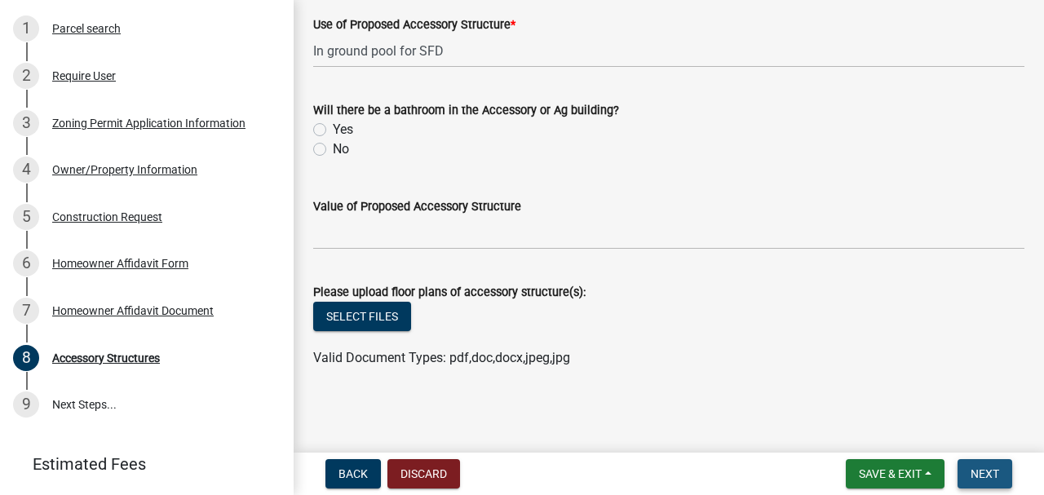
click at [995, 468] on span "Next" at bounding box center [985, 473] width 29 height 13
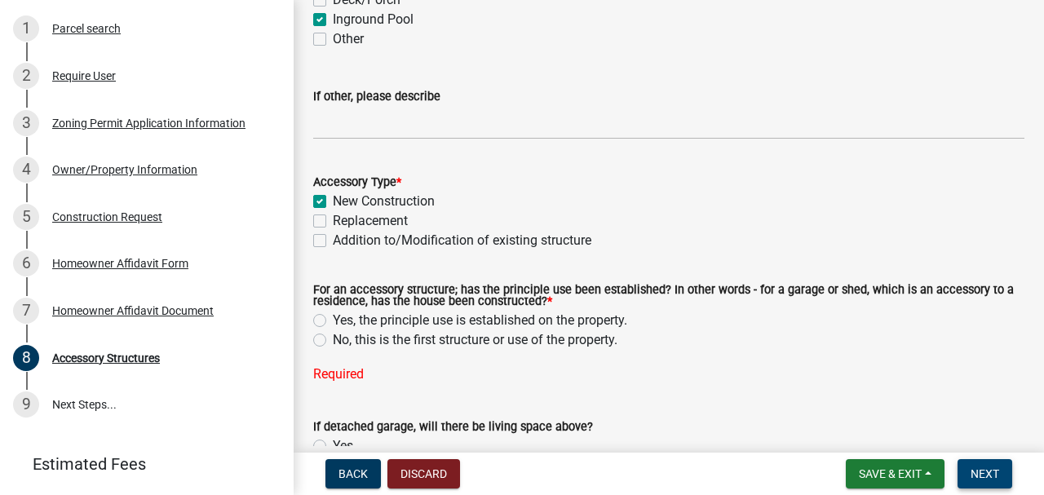
scroll to position [266, 0]
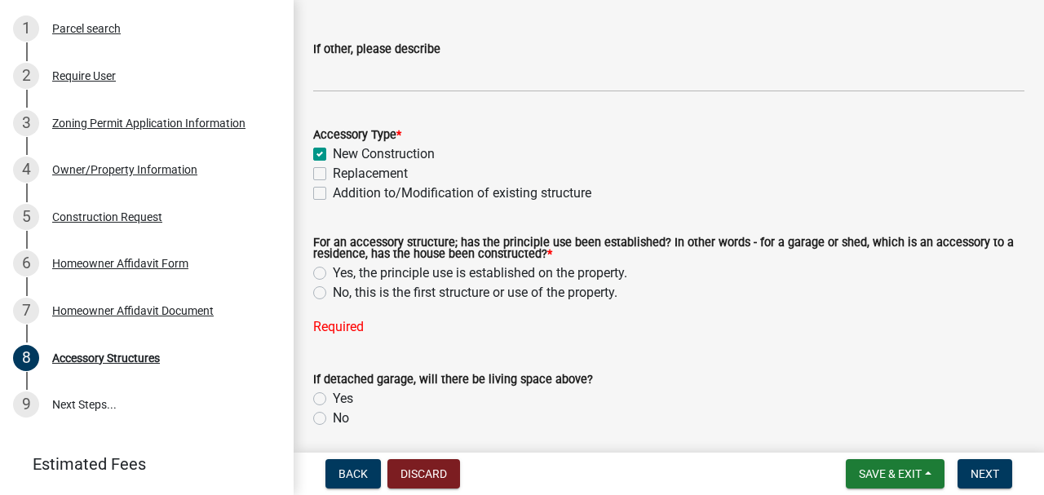
click at [333, 275] on label "Yes, the principle use is established on the property." at bounding box center [480, 274] width 295 height 20
click at [333, 274] on input "Yes, the principle use is established on the property." at bounding box center [338, 269] width 11 height 11
radio input "true"
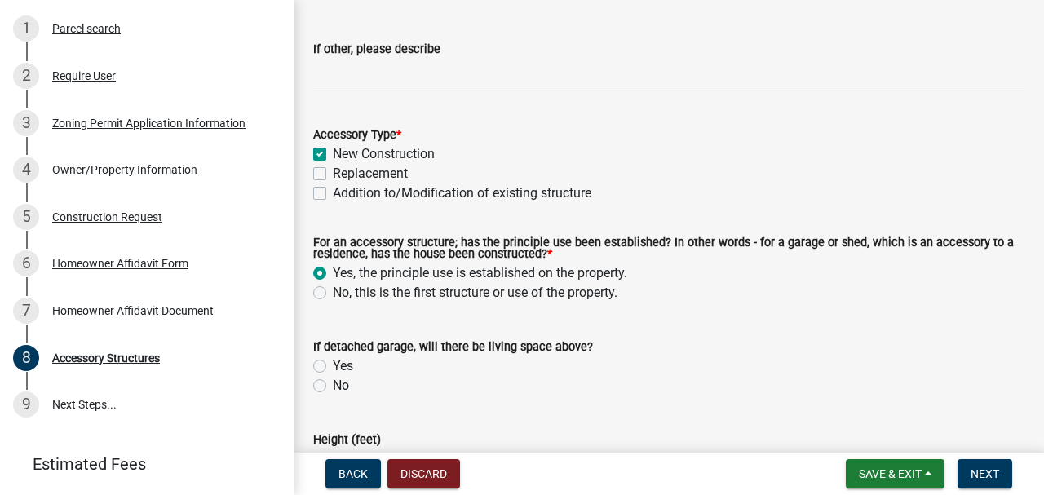
scroll to position [592, 0]
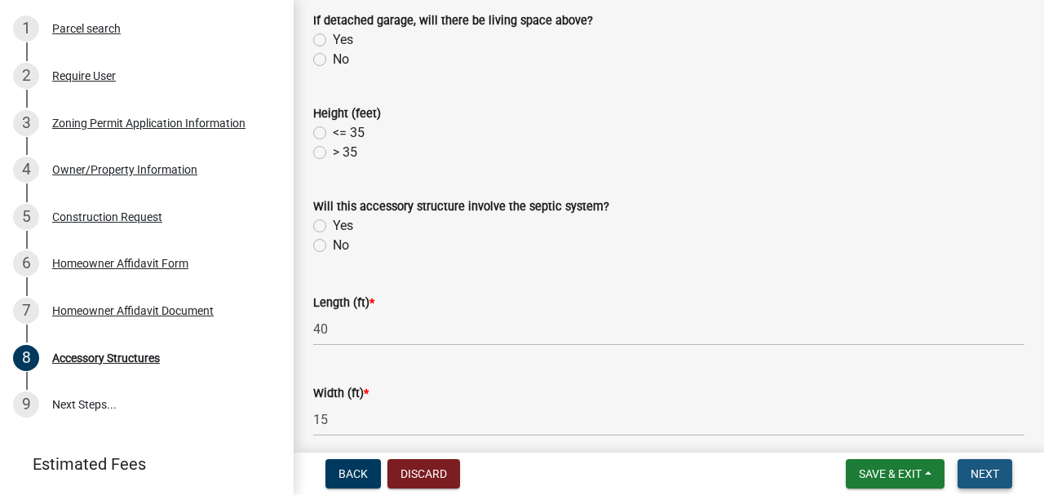
click at [1004, 476] on button "Next" at bounding box center [985, 473] width 55 height 29
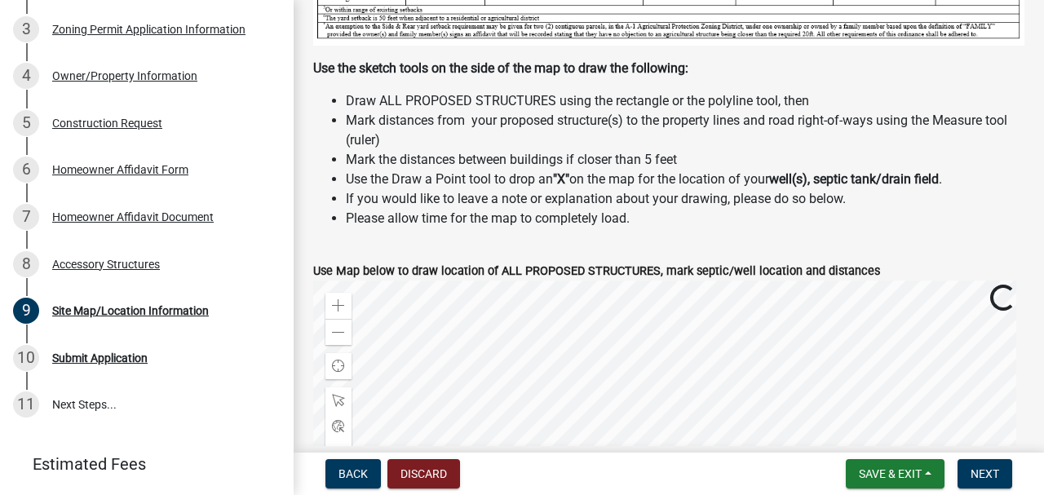
scroll to position [598, 0]
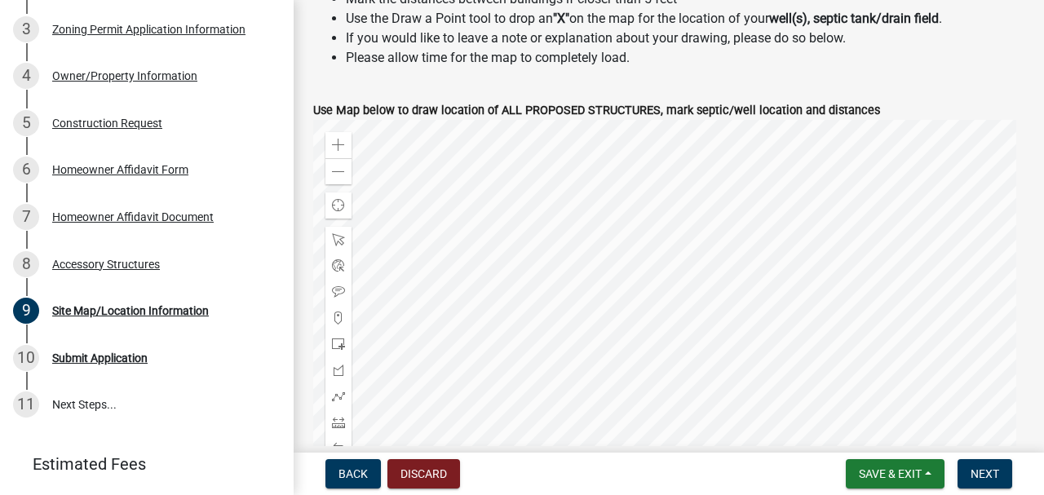
click at [867, 32] on li "If you would like to leave a note or explanation about your drawing, please do …" at bounding box center [685, 39] width 679 height 20
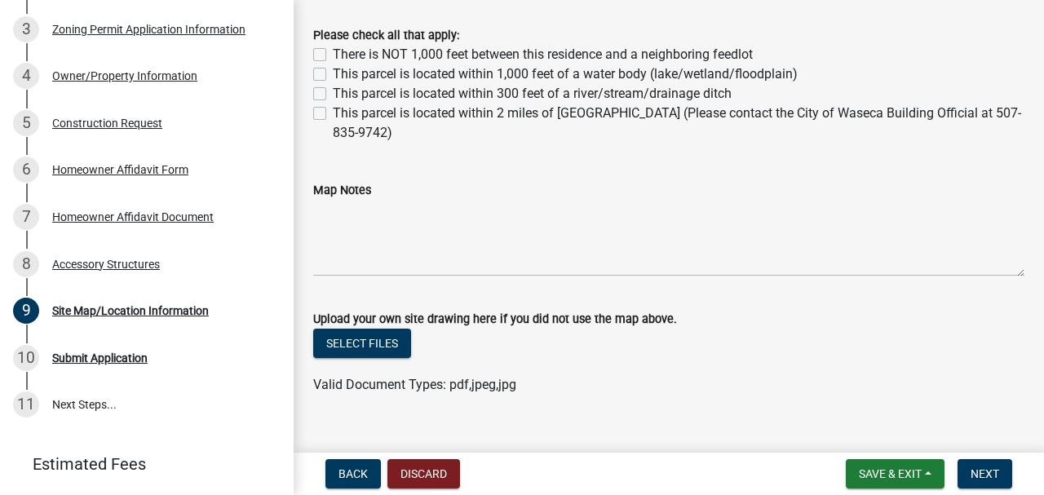
scroll to position [1139, 0]
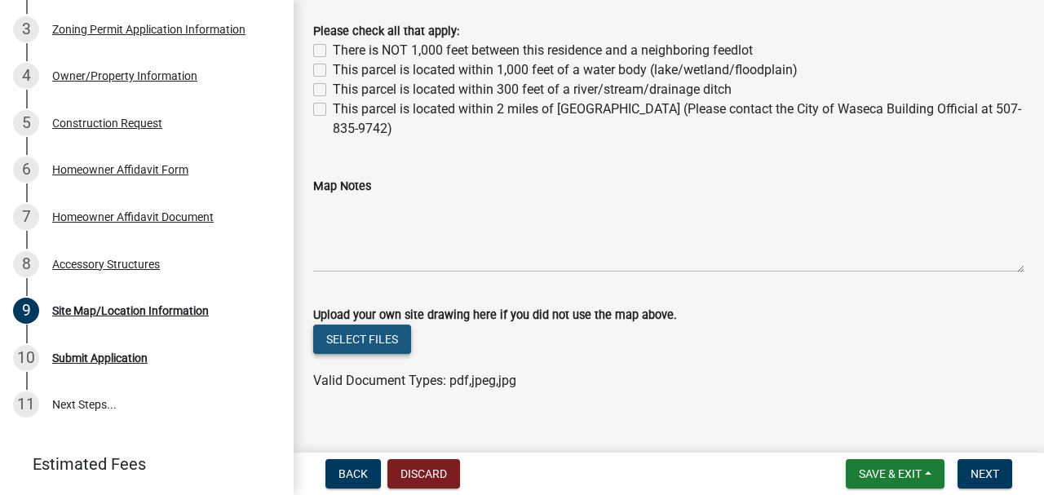
click at [343, 325] on button "Select files" at bounding box center [362, 339] width 98 height 29
click at [971, 472] on button "Next" at bounding box center [985, 473] width 55 height 29
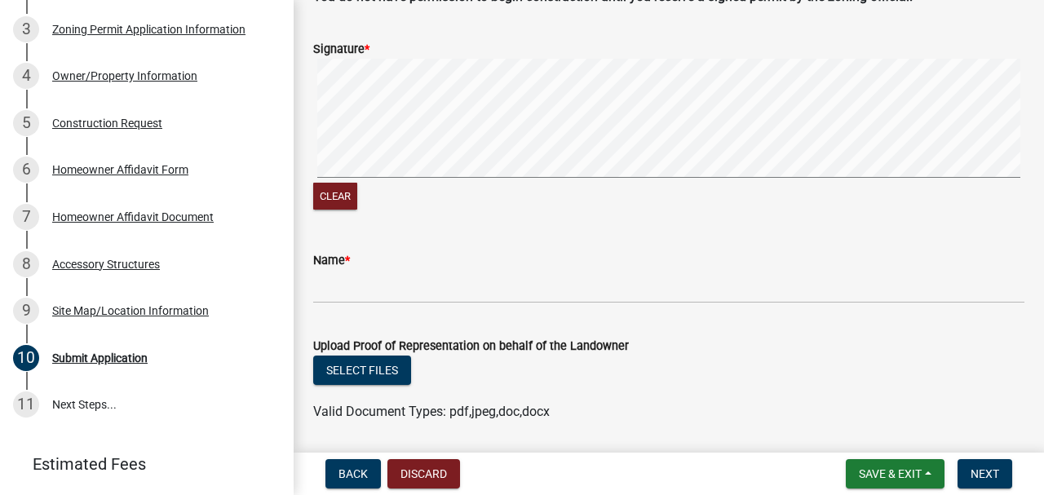
scroll to position [326, 0]
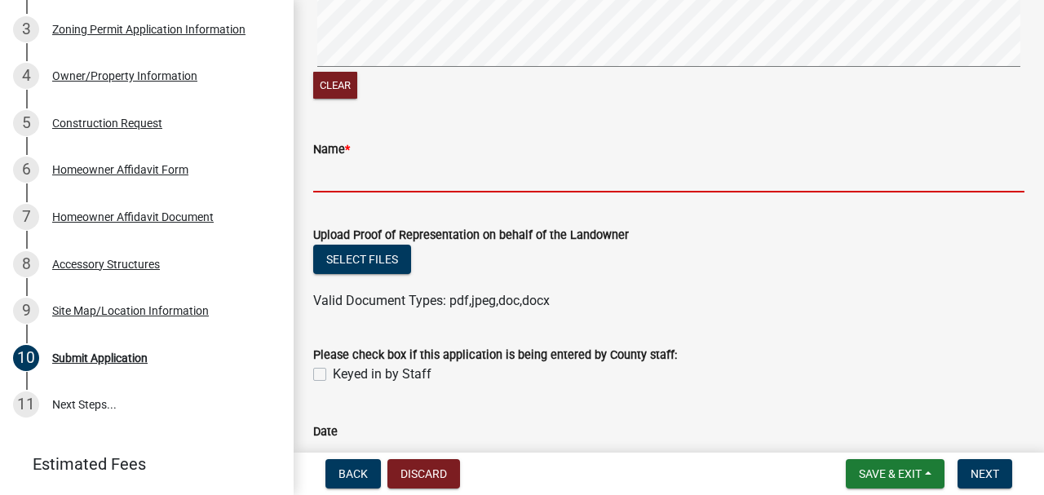
click at [372, 175] on input "Name *" at bounding box center [668, 175] width 711 height 33
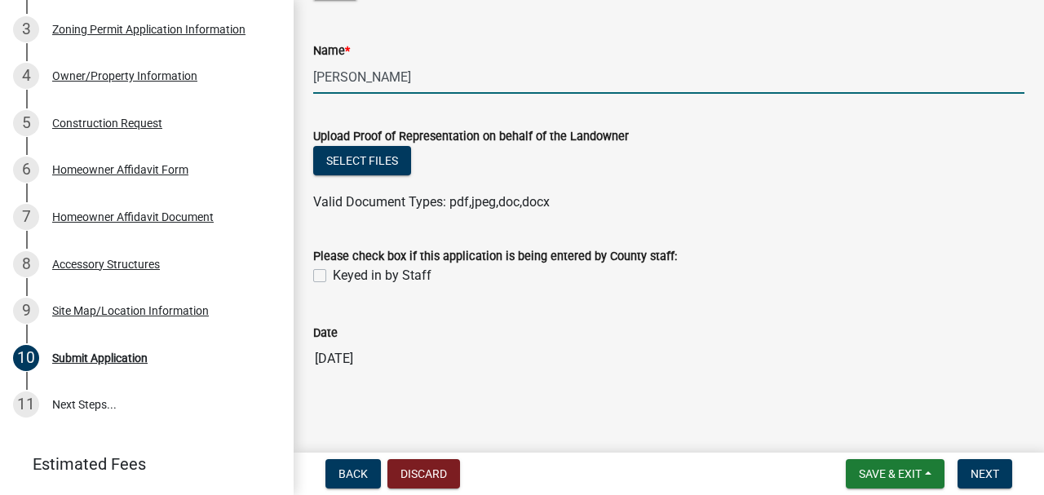
scroll to position [430, 0]
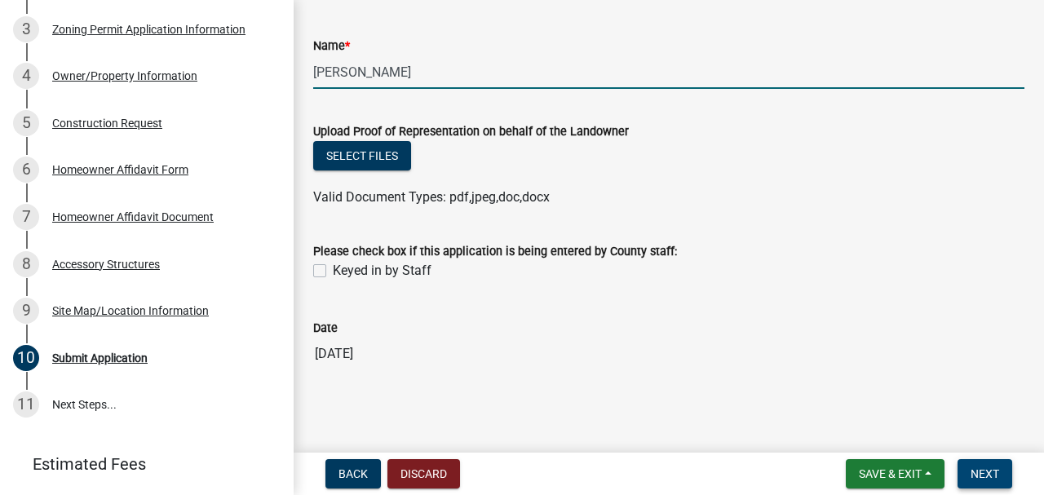
type input "[PERSON_NAME]"
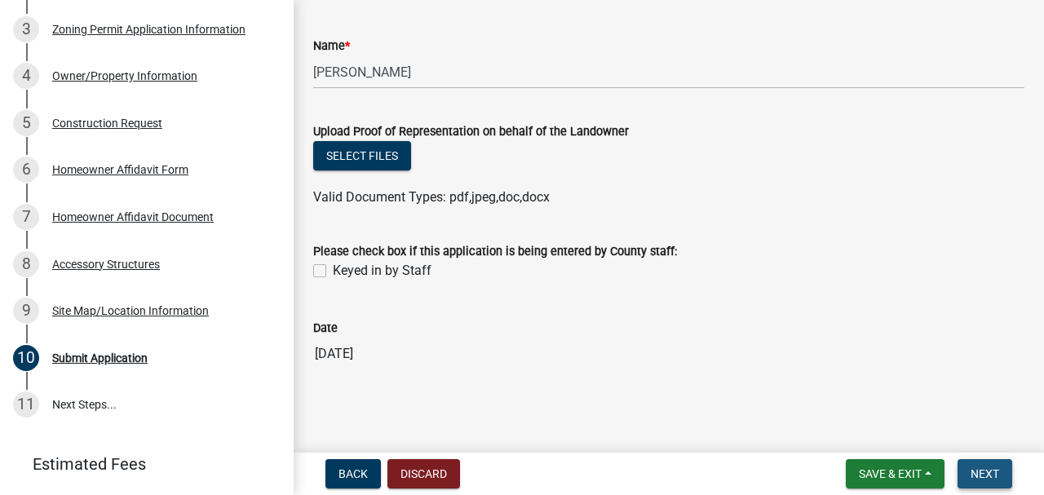
click at [990, 470] on span "Next" at bounding box center [985, 473] width 29 height 13
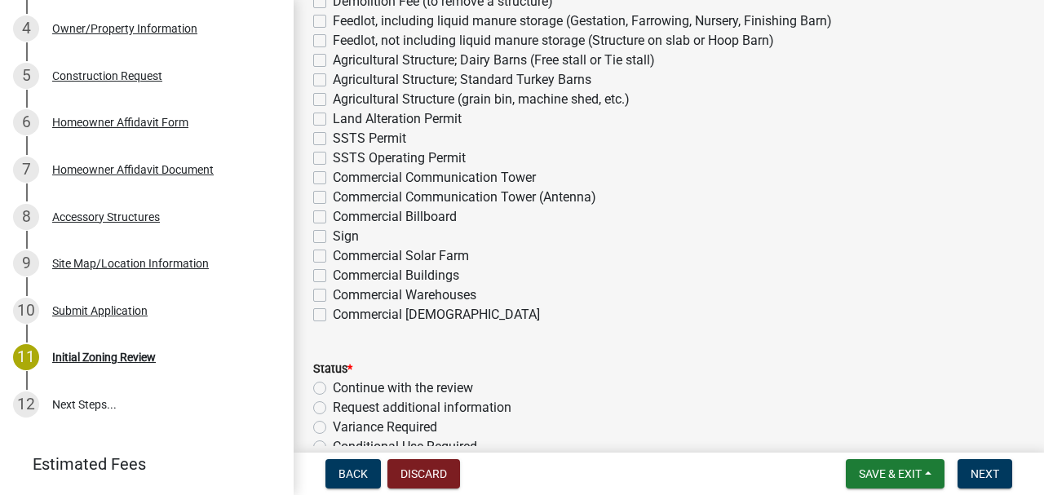
scroll to position [4568, 0]
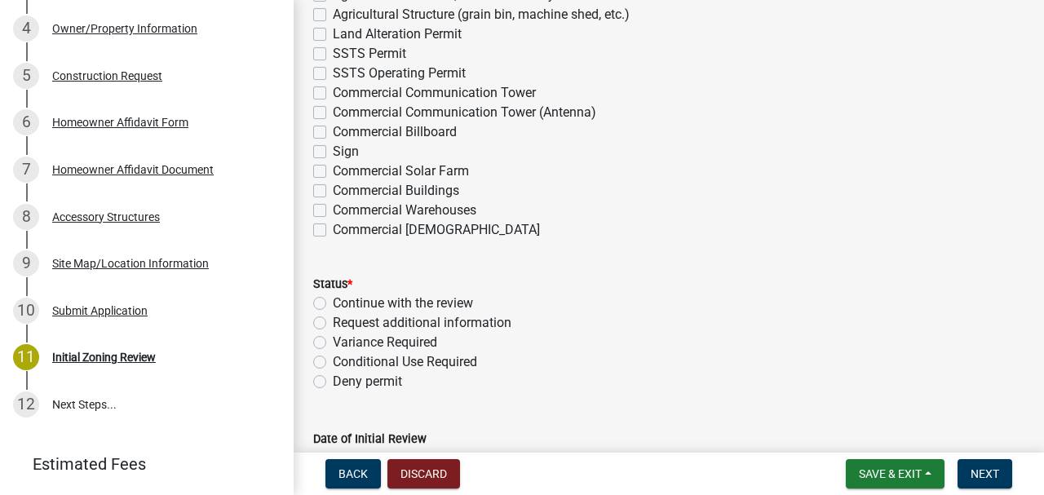
click at [333, 295] on label "Continue with the review" at bounding box center [403, 304] width 140 height 20
click at [333, 295] on input "Continue with the review" at bounding box center [338, 299] width 11 height 11
radio input "true"
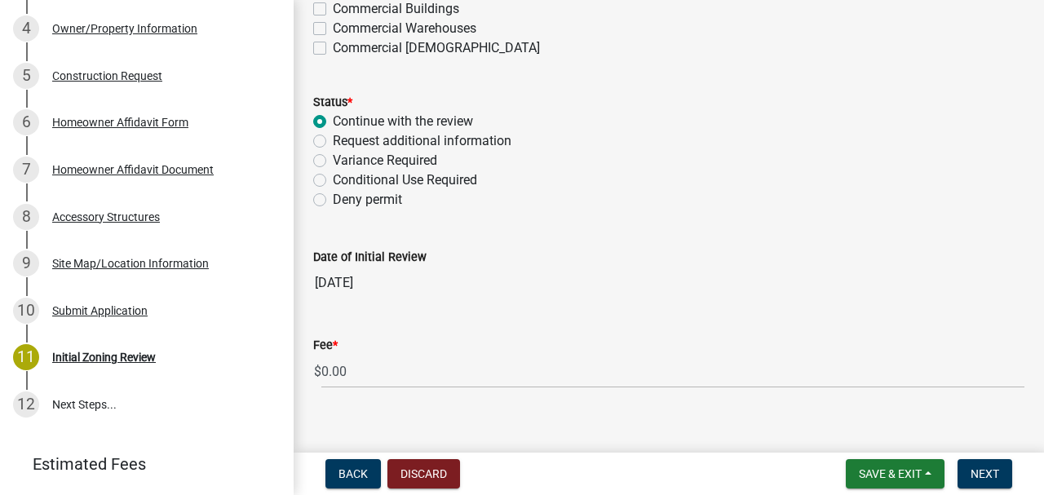
scroll to position [4762, 0]
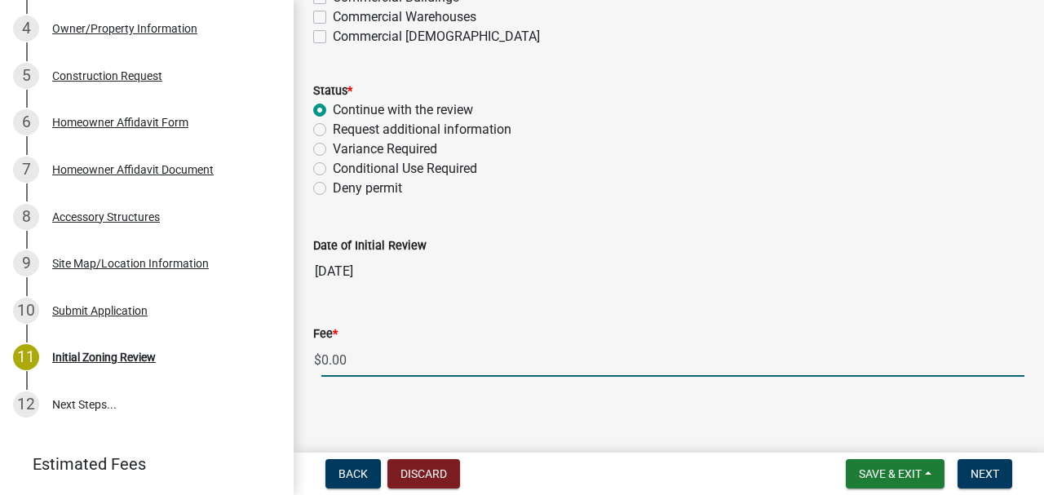
click at [321, 356] on input "0.00" at bounding box center [672, 359] width 703 height 33
type input "50.00"
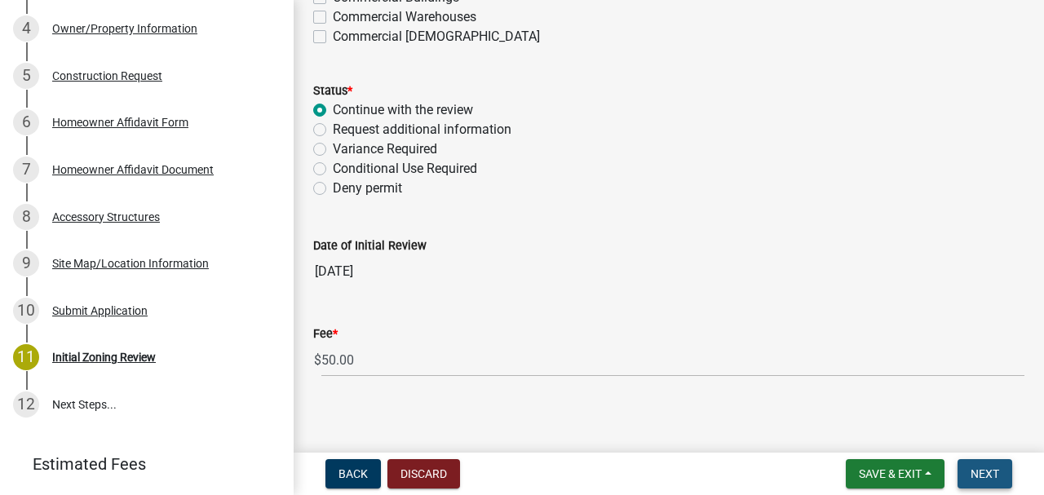
click at [981, 471] on span "Next" at bounding box center [985, 473] width 29 height 13
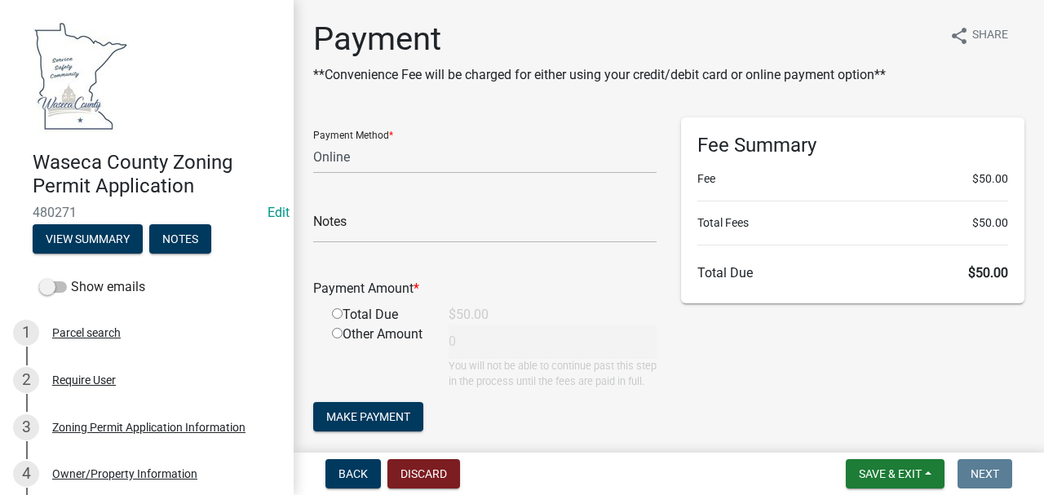
scroll to position [217, 0]
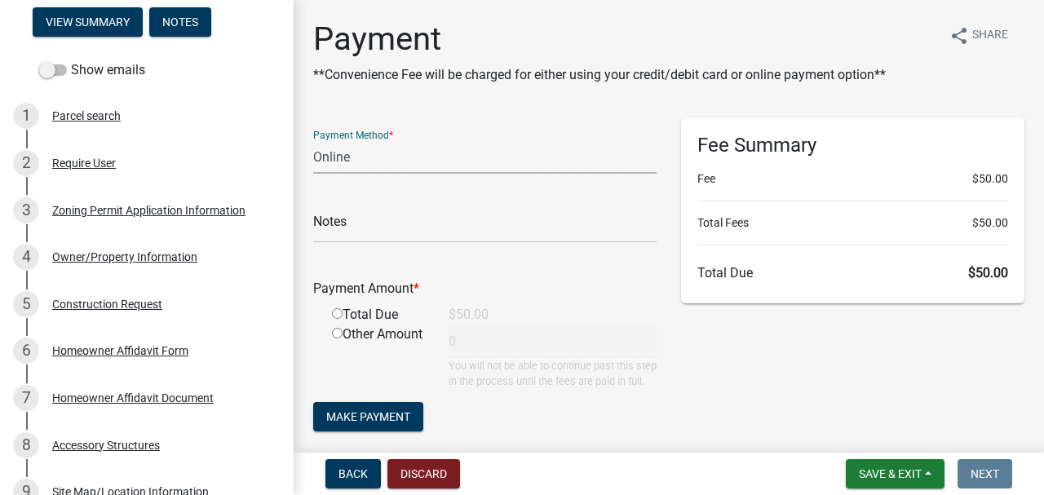
click at [362, 166] on select "Credit Card POS Check Cash Online" at bounding box center [484, 156] width 343 height 33
select select "0: 2"
click at [313, 140] on select "Credit Card POS Check Cash Online" at bounding box center [484, 156] width 343 height 33
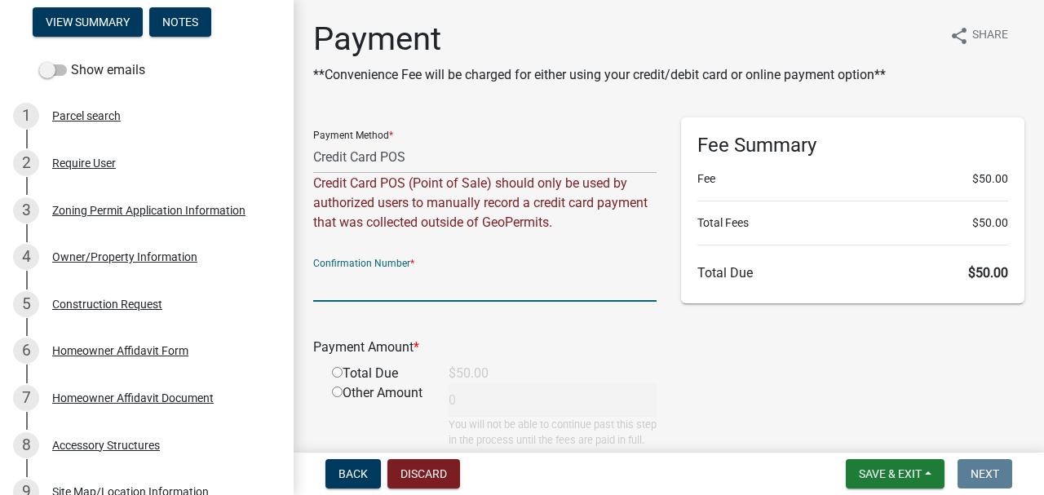
click at [373, 290] on input "text" at bounding box center [484, 284] width 343 height 33
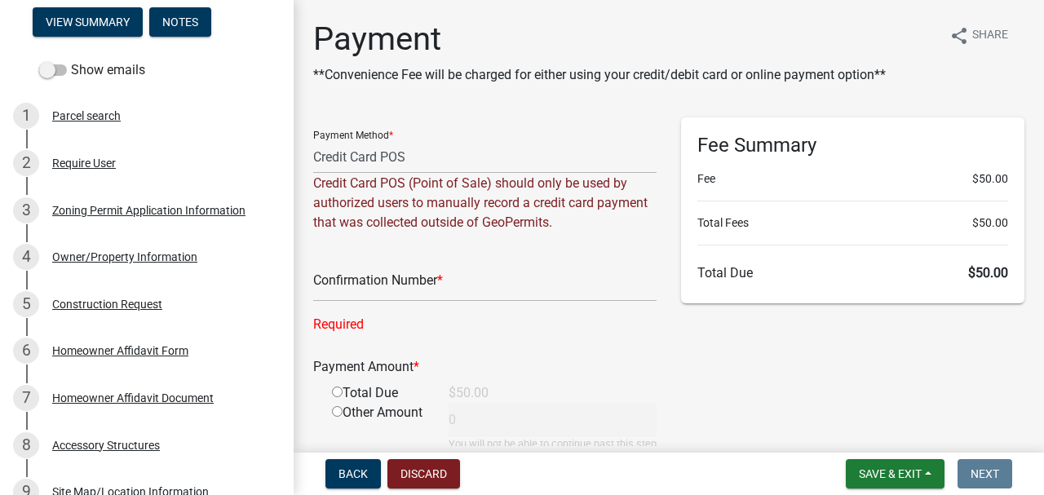
click at [313, 284] on div "Payment Method * Credit Card POS Check Cash Online Credit Card POS (Point of Sa…" at bounding box center [485, 322] width 368 height 411
click at [321, 289] on input "text" at bounding box center [484, 284] width 343 height 33
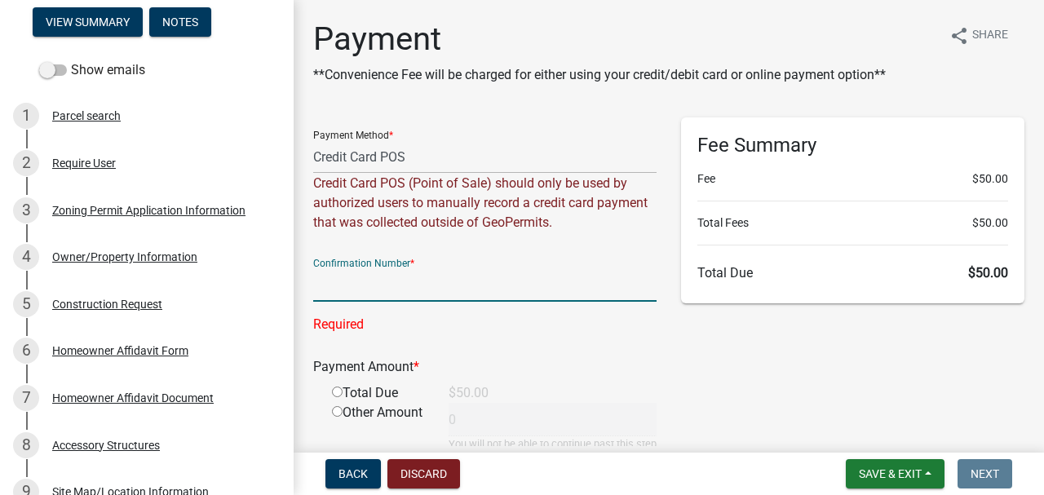
paste input "182727974"
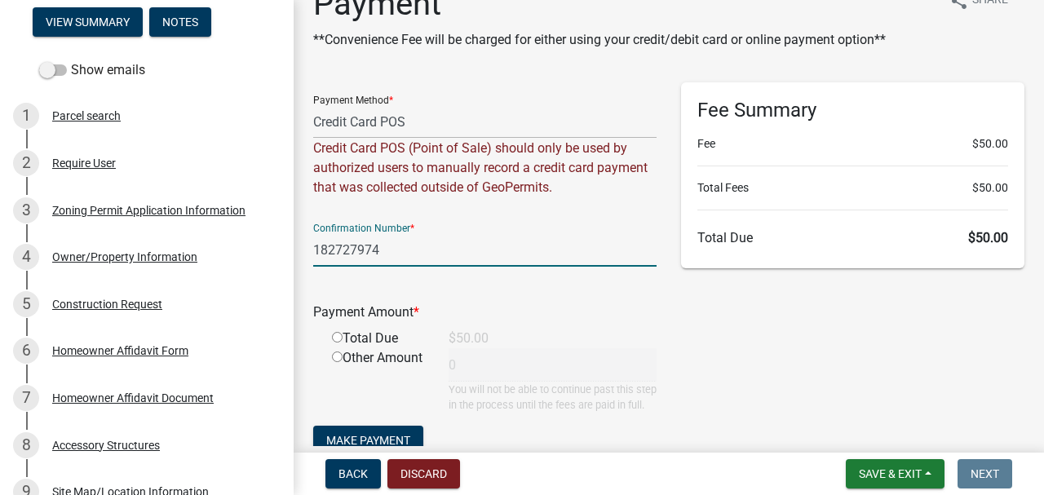
scroll to position [54, 0]
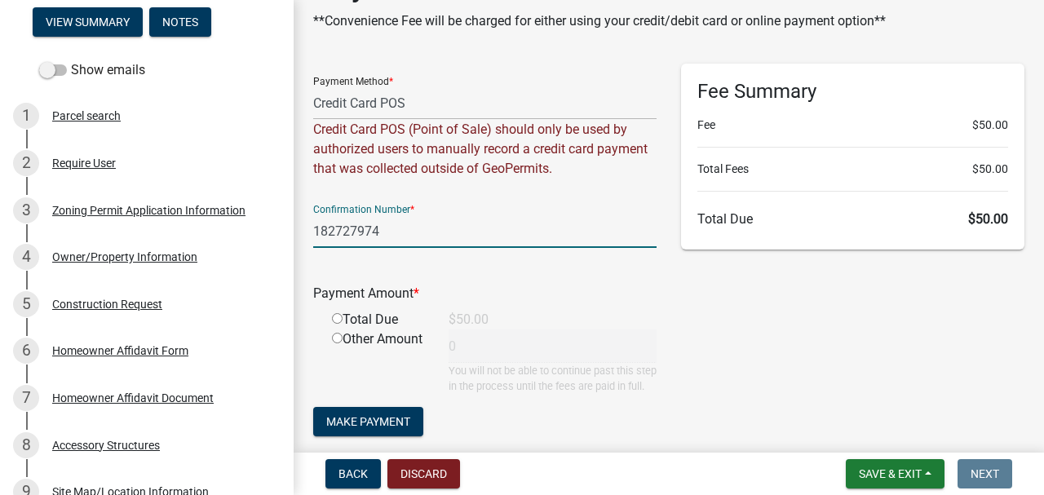
type input "182727974"
click at [378, 320] on div "Total Due" at bounding box center [378, 320] width 117 height 20
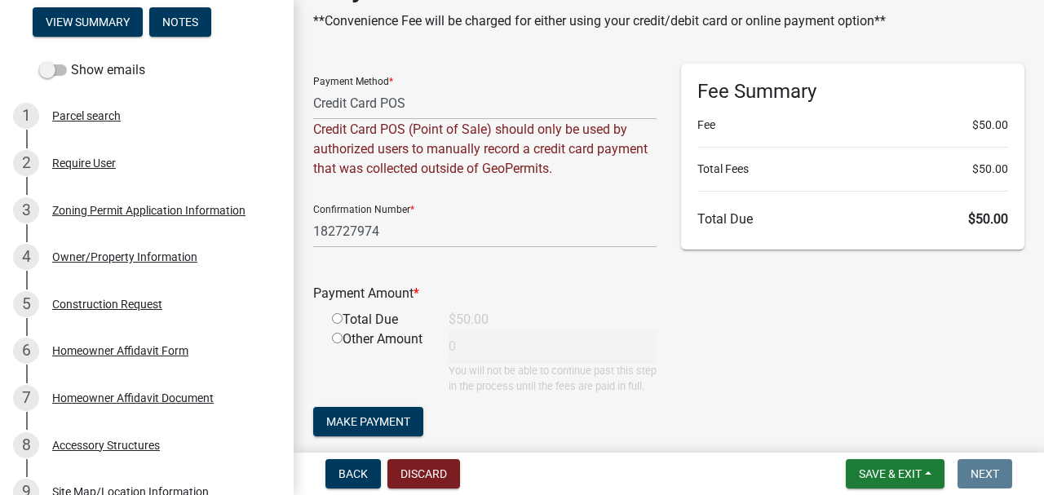
click at [337, 317] on input "radio" at bounding box center [337, 318] width 11 height 11
radio input "true"
type input "50"
click at [400, 426] on button "Make Payment" at bounding box center [368, 421] width 110 height 29
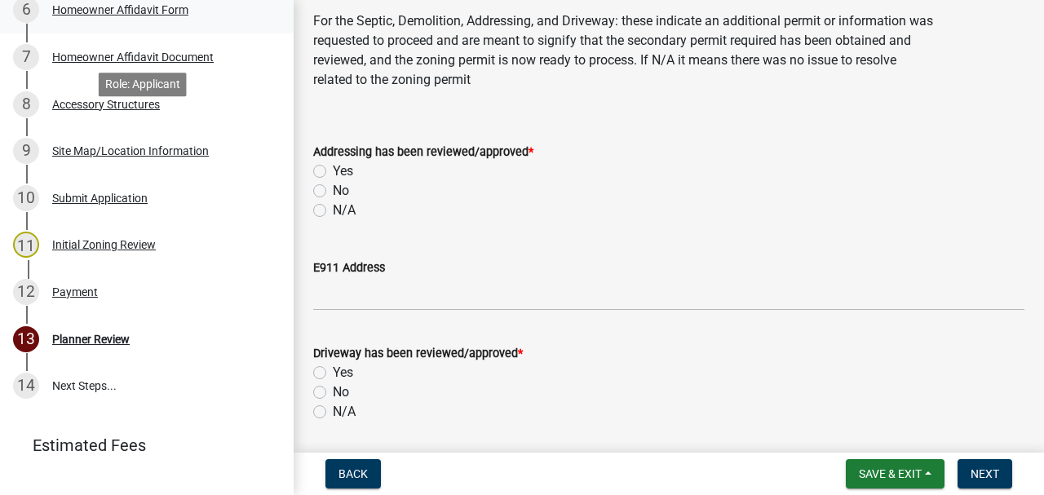
scroll to position [598, 0]
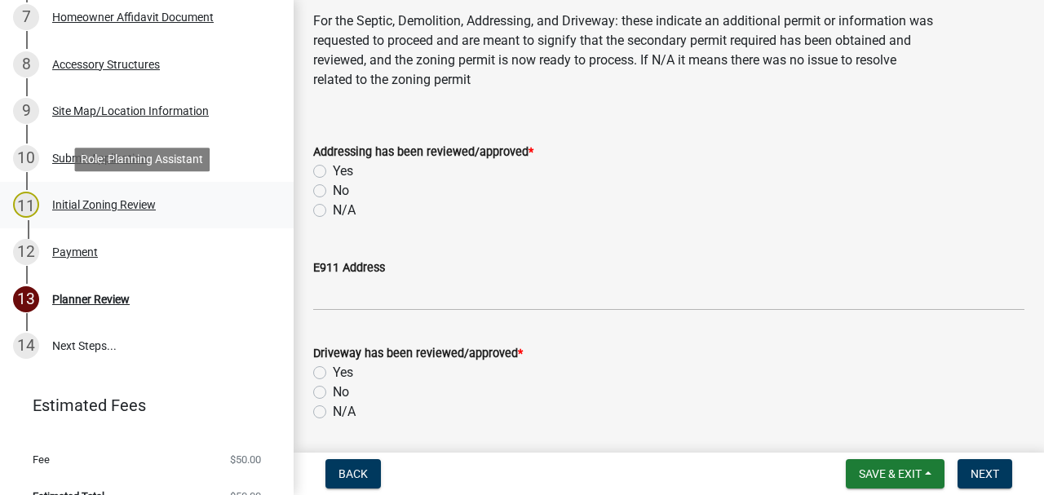
click at [76, 215] on div "11 Initial Zoning Review" at bounding box center [140, 205] width 255 height 26
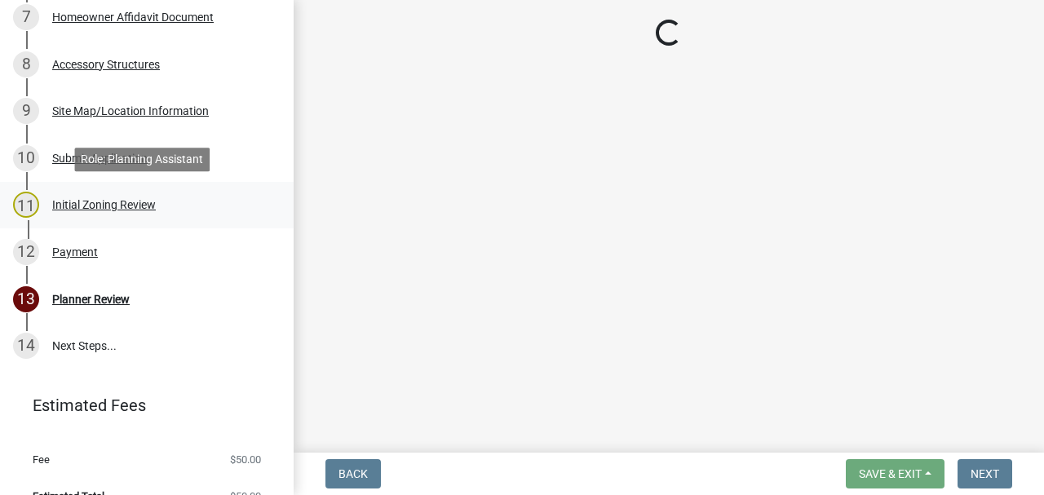
scroll to position [0, 0]
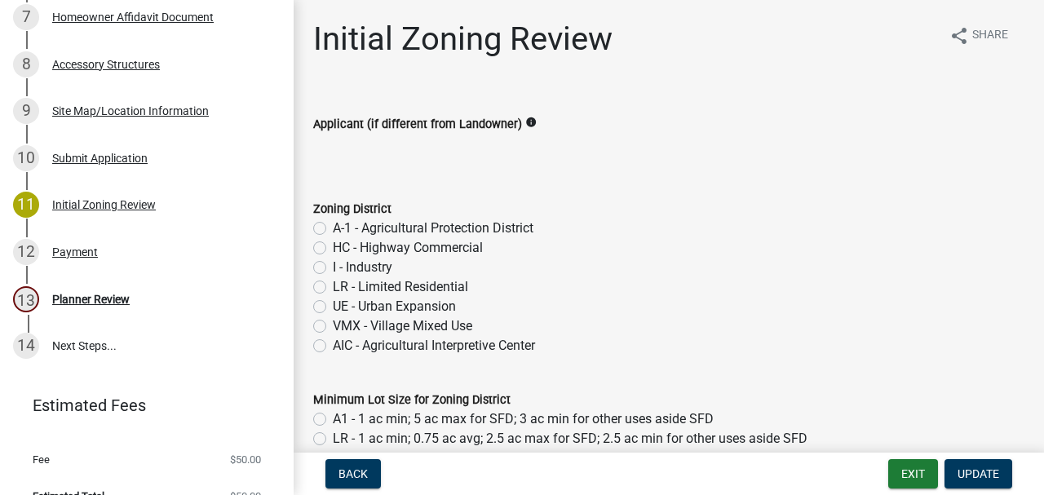
click at [333, 231] on label "A-1 - Agricultural Protection District" at bounding box center [433, 229] width 201 height 20
click at [333, 229] on input "A-1 - Agricultural Protection District" at bounding box center [338, 224] width 11 height 11
radio input "true"
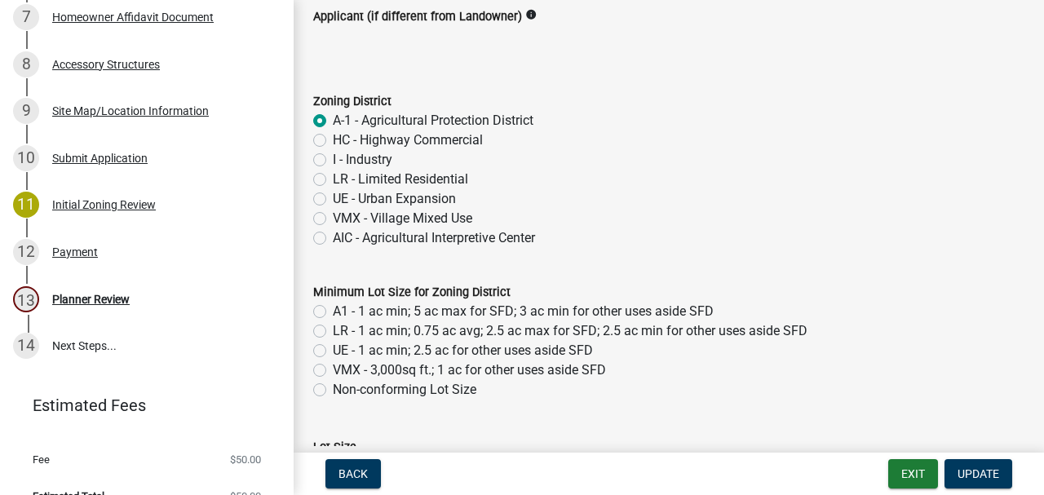
scroll to position [109, 0]
click at [333, 306] on label "A1 - 1 ac min; 5 ac max for SFD; 3 ac min for other uses aside SFD" at bounding box center [523, 311] width 381 height 20
click at [333, 306] on input "A1 - 1 ac min; 5 ac max for SFD; 3 ac min for other uses aside SFD" at bounding box center [338, 306] width 11 height 11
radio input "true"
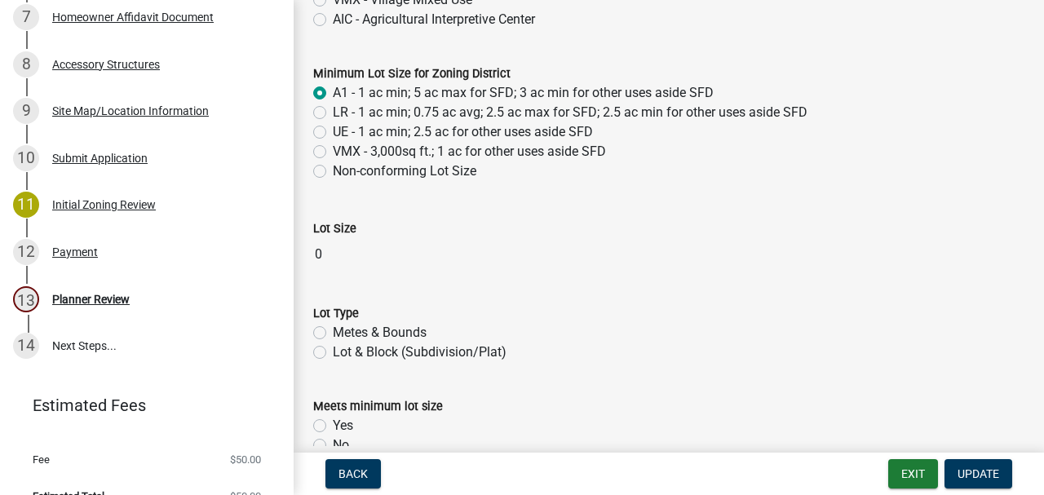
scroll to position [435, 0]
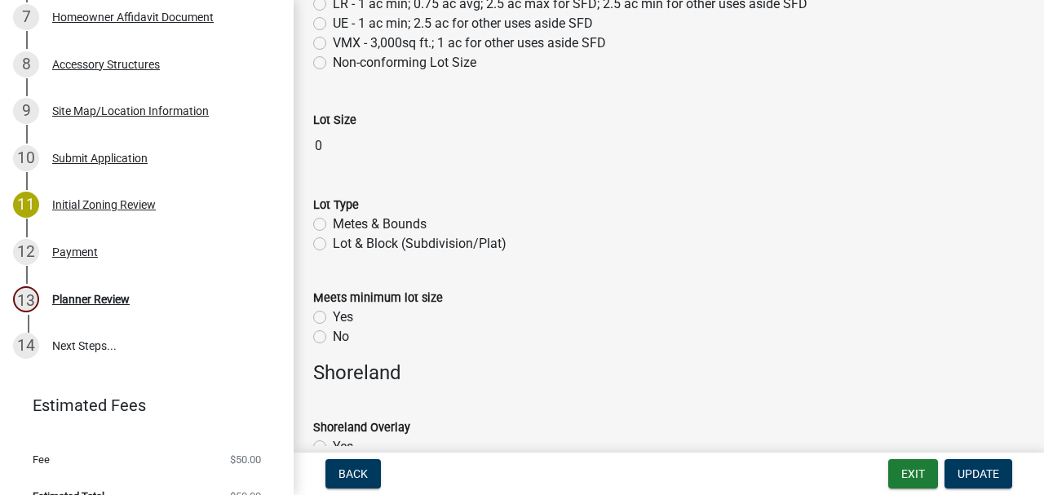
click at [326, 242] on div "Lot & Block (Subdivision/Plat)" at bounding box center [668, 244] width 711 height 20
click at [333, 241] on label "Lot & Block (Subdivision/Plat)" at bounding box center [420, 244] width 174 height 20
click at [333, 241] on input "Lot & Block (Subdivision/Plat)" at bounding box center [338, 239] width 11 height 11
radio input "true"
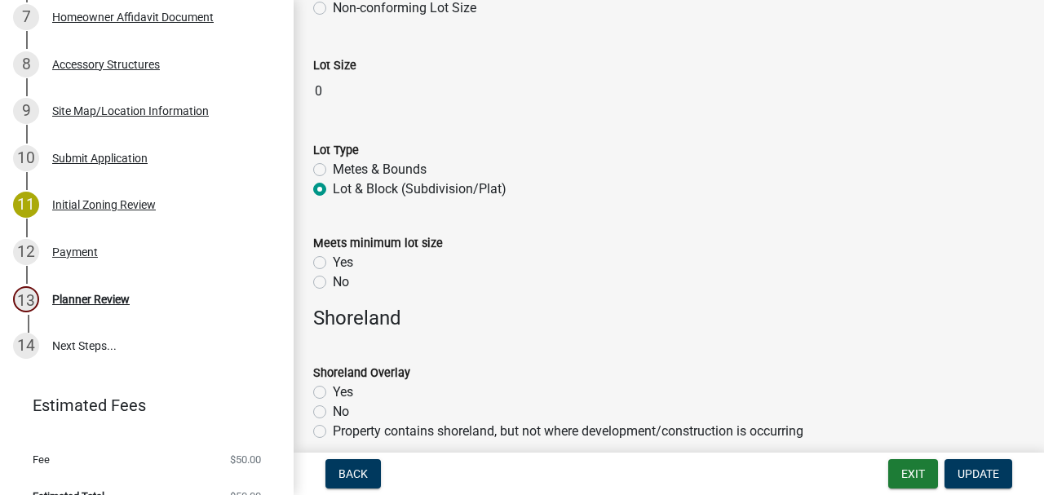
click at [333, 264] on label "Yes" at bounding box center [343, 263] width 20 height 20
click at [333, 264] on input "Yes" at bounding box center [338, 258] width 11 height 11
radio input "true"
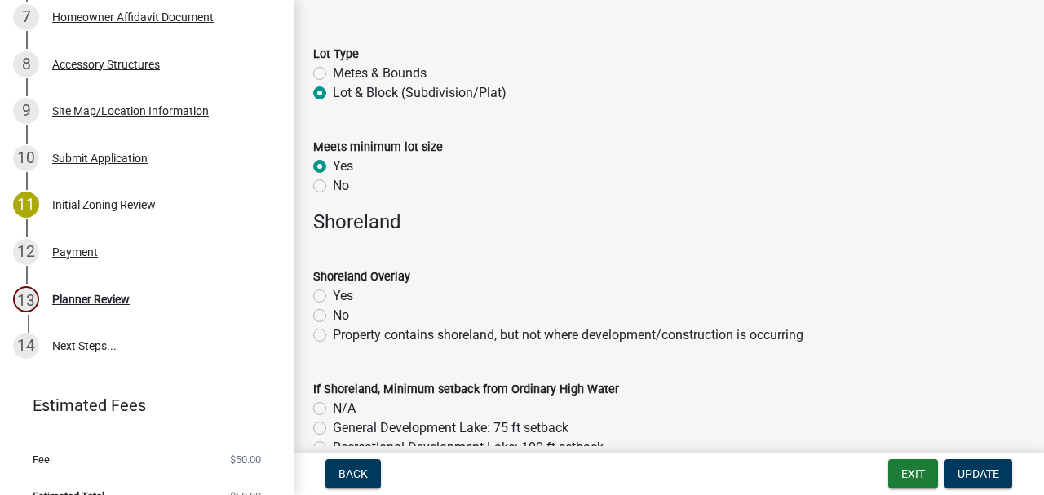
scroll to position [598, 0]
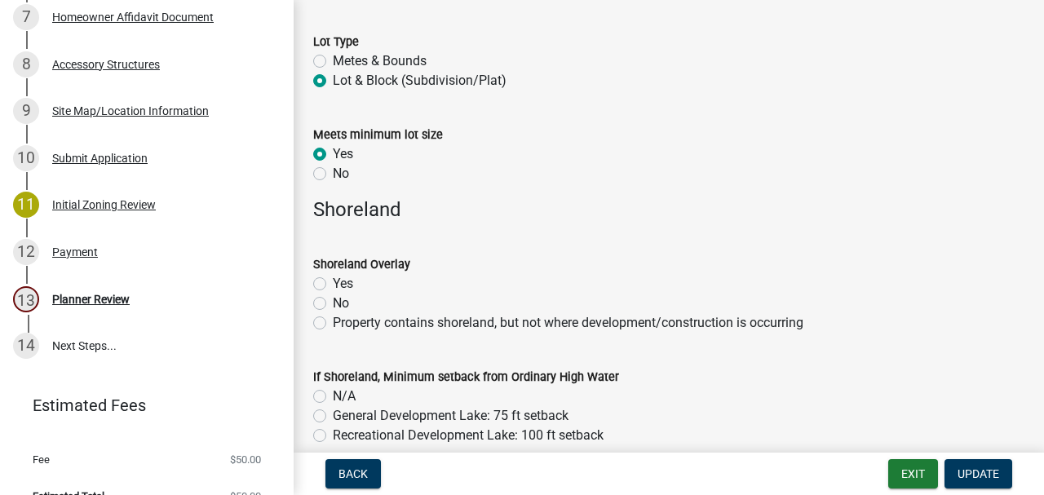
click at [333, 299] on label "No" at bounding box center [341, 304] width 16 height 20
click at [333, 299] on input "No" at bounding box center [338, 299] width 11 height 11
radio input "true"
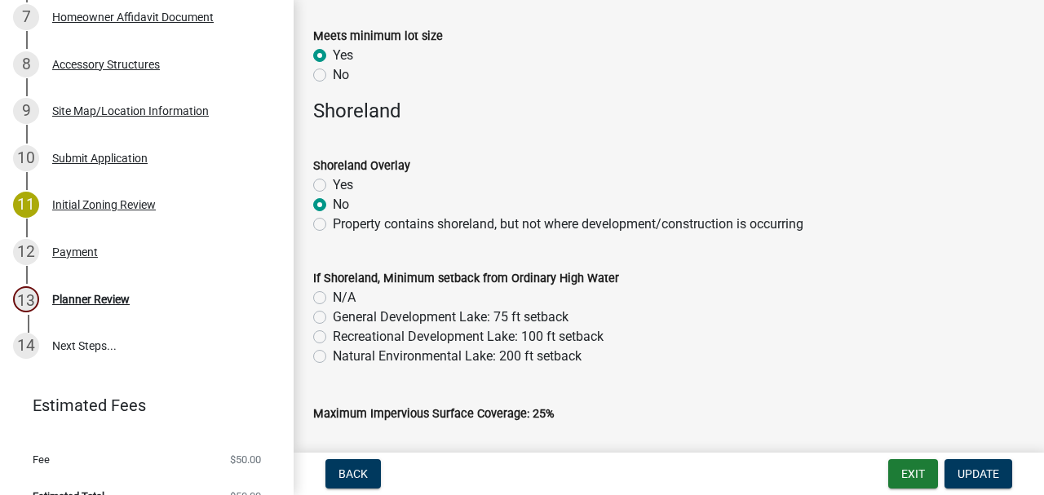
scroll to position [706, 0]
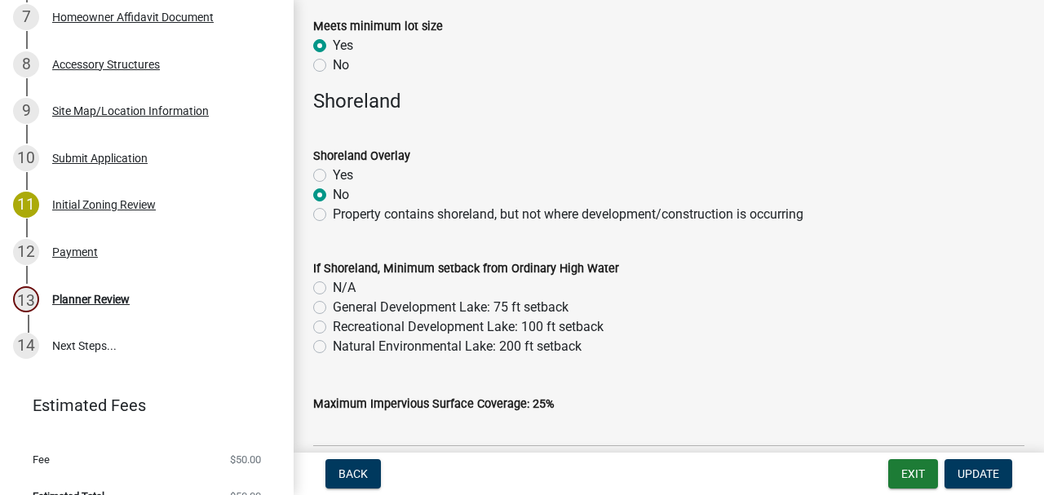
click at [333, 286] on label "N/A" at bounding box center [344, 288] width 23 height 20
click at [333, 286] on input "N/A" at bounding box center [338, 283] width 11 height 11
radio input "true"
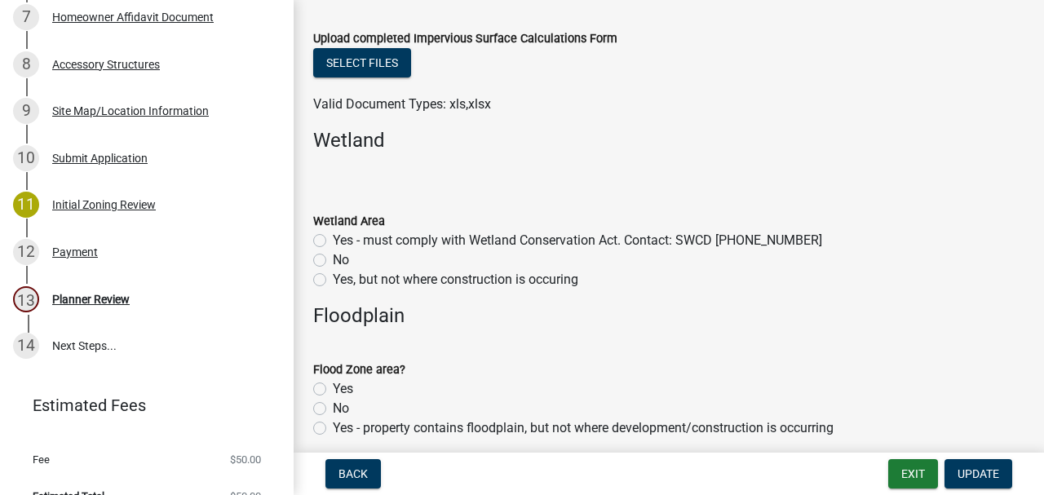
scroll to position [1251, 0]
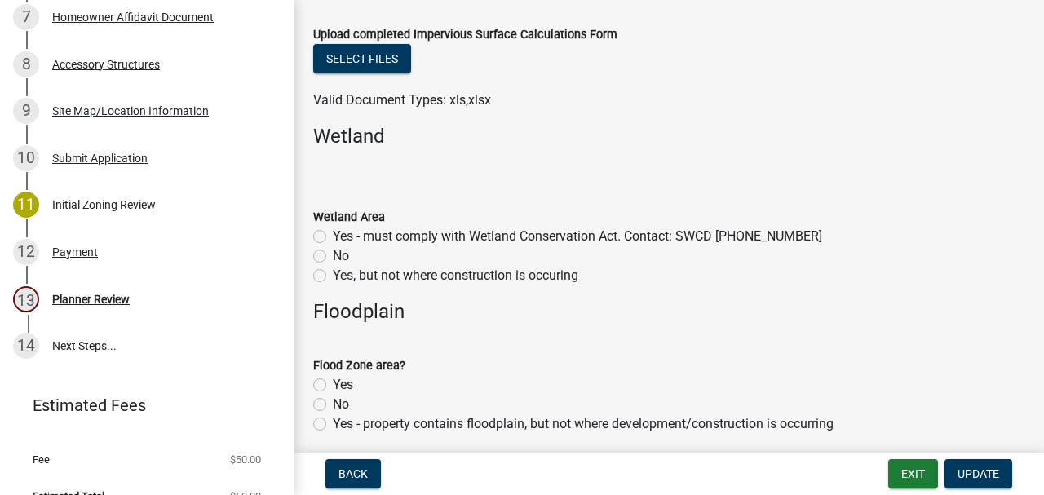
click at [333, 255] on label "No" at bounding box center [341, 256] width 16 height 20
click at [333, 255] on input "No" at bounding box center [338, 251] width 11 height 11
radio input "true"
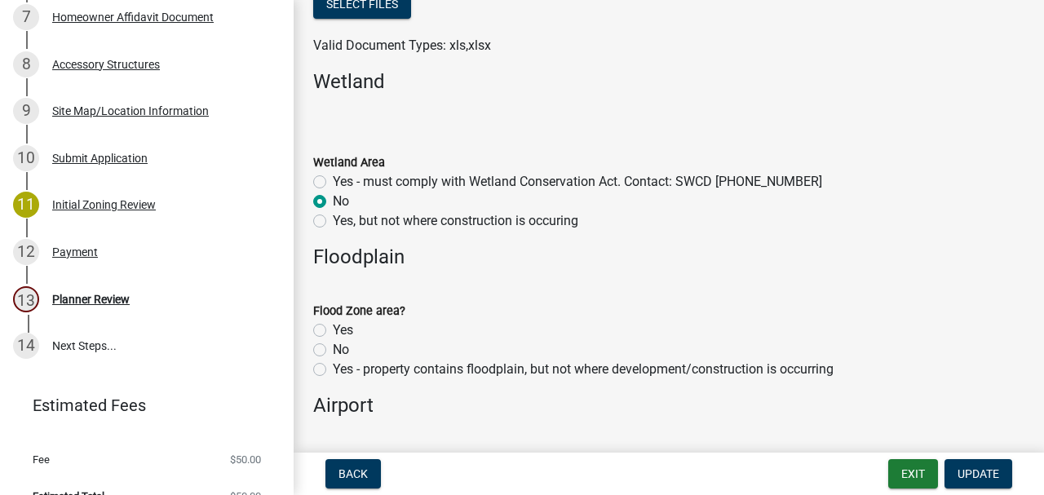
click at [333, 351] on label "No" at bounding box center [341, 350] width 16 height 20
click at [333, 351] on input "No" at bounding box center [338, 345] width 11 height 11
radio input "true"
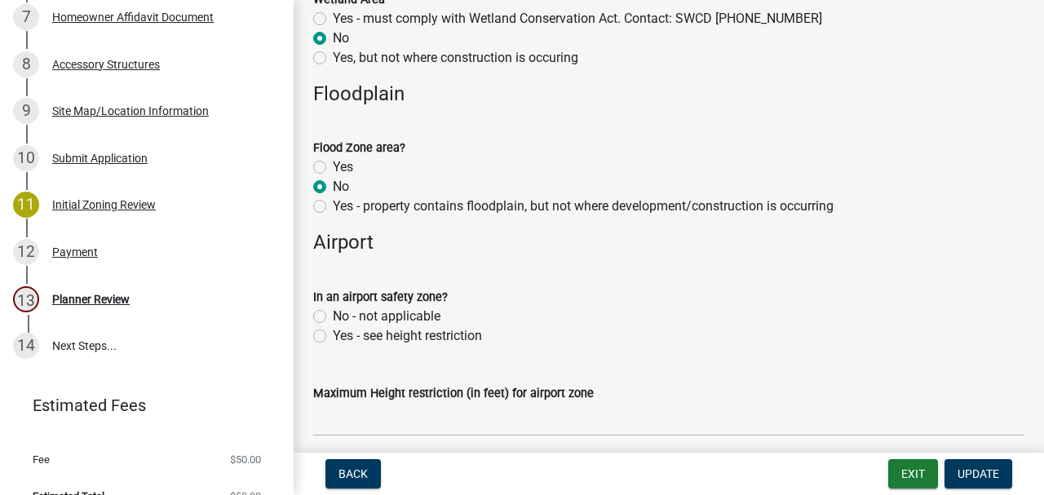
click at [333, 313] on label "No - not applicable" at bounding box center [387, 317] width 108 height 20
click at [333, 313] on input "No - not applicable" at bounding box center [338, 312] width 11 height 11
radio input "true"
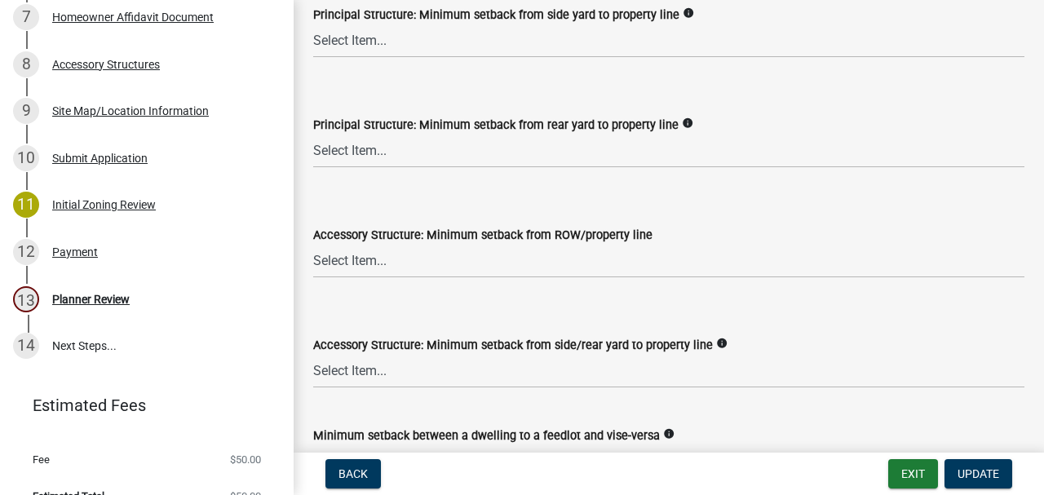
scroll to position [2611, 0]
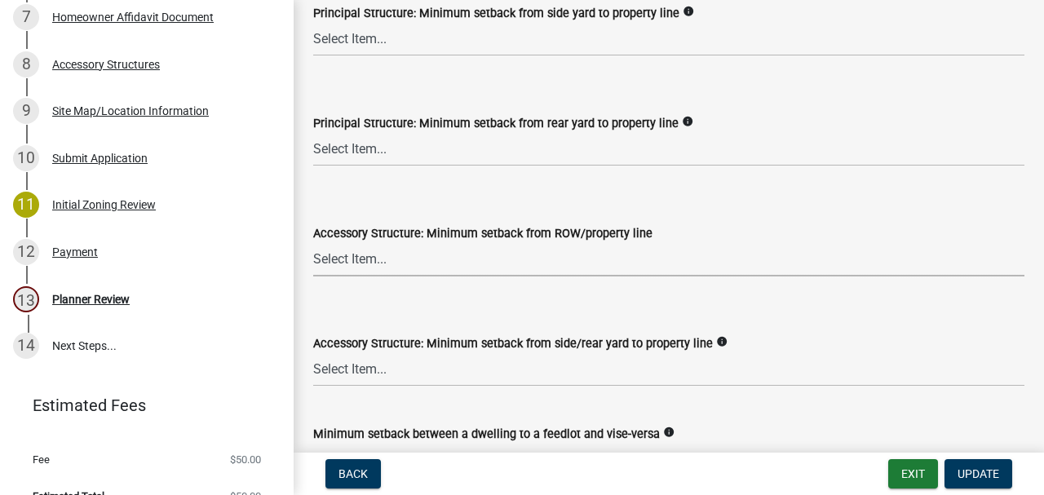
click at [351, 268] on select "Select Item... 75 feet = Ag Zone 40 feet or 30 feet = LR 20 feet = UE, I, HC Zo…" at bounding box center [668, 259] width 711 height 33
click at [313, 243] on select "Select Item... 75 feet = Ag Zone 40 feet or 30 feet = LR 20 feet = UE, I, HC Zo…" at bounding box center [668, 259] width 711 height 33
select select "6d839d38-f784-434a-a355-9dbcceaeb93c"
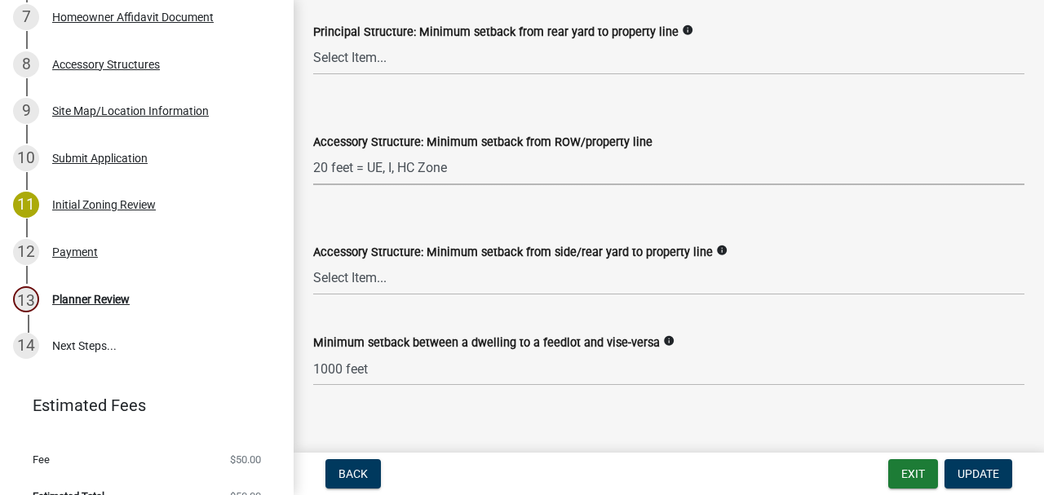
scroll to position [2719, 0]
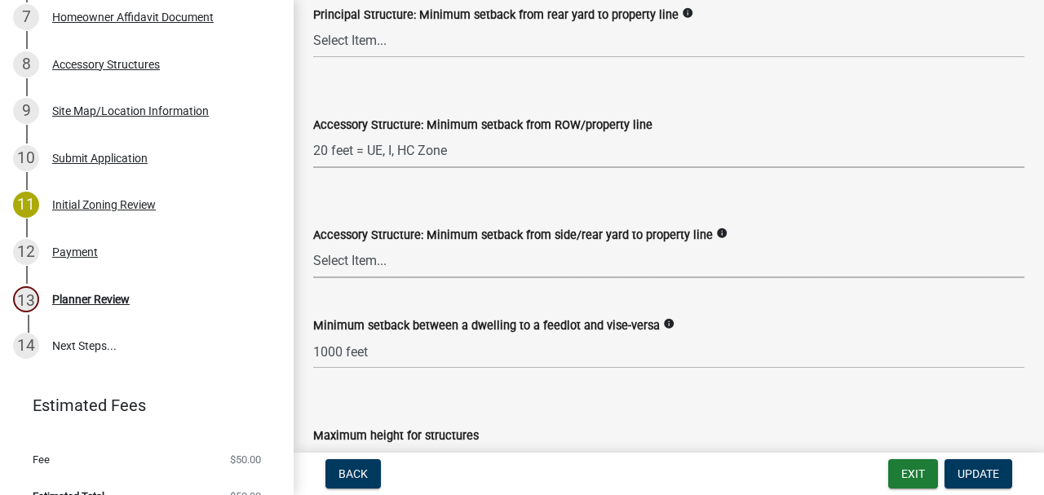
click at [338, 256] on select "Select Item... 15 feet = LR Zone 20 feet = Ag, UE, VMX, HC Zone 10 feet = I Zone" at bounding box center [668, 261] width 711 height 33
click at [313, 245] on select "Select Item... 15 feet = LR Zone 20 feet = Ag, UE, VMX, HC Zone 10 feet = I Zone" at bounding box center [668, 261] width 711 height 33
select select "6d839d38-f784-434a-a355-9dbcceaeb93c"
click at [354, 147] on select "Select Item... 75 feet = Ag Zone 40 feet or 30 feet = LR 20 feet = UE, I, HC Zo…" at bounding box center [668, 151] width 711 height 33
click at [313, 135] on select "Select Item... 75 feet = Ag Zone 40 feet or 30 feet = LR 20 feet = UE, I, HC Zo…" at bounding box center [668, 151] width 711 height 33
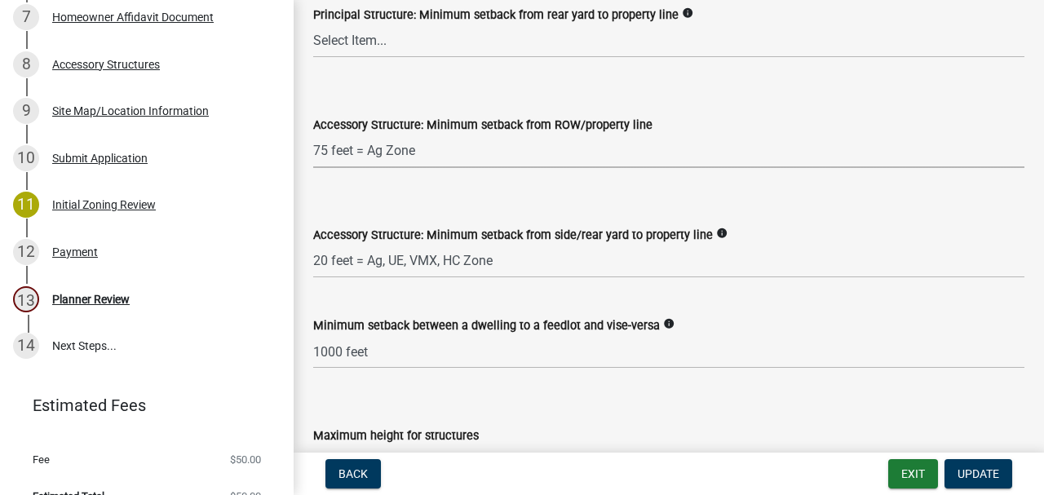
select select "9e7e0f1a-162d-468c-937f-cc7884b0d28a"
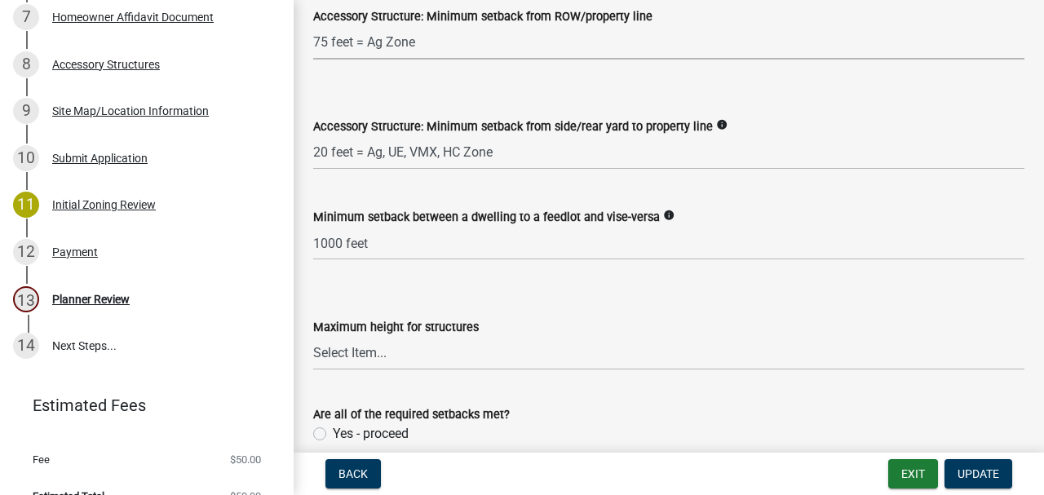
scroll to position [2882, 0]
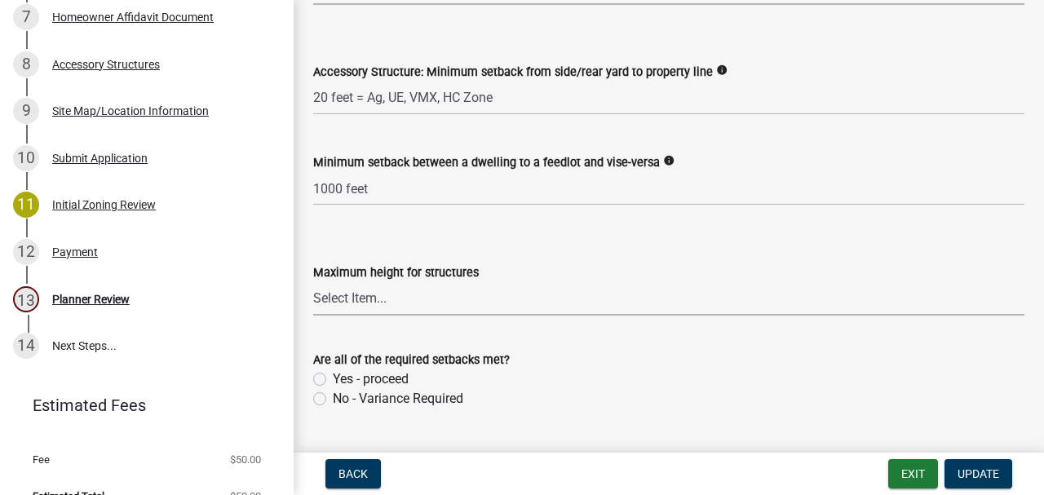
click at [344, 294] on select "Select Item... 35 feet 70 feet" at bounding box center [668, 298] width 711 height 33
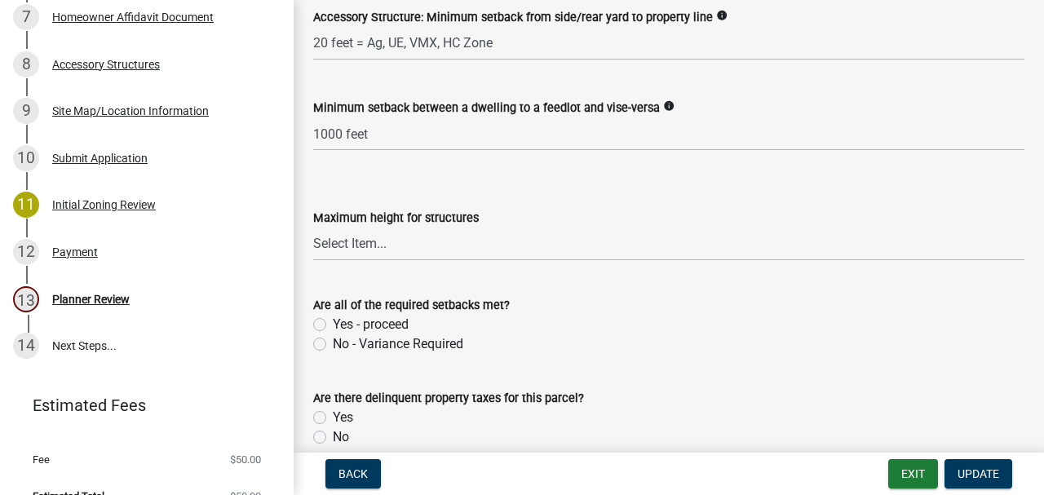
click at [333, 320] on label "Yes - proceed" at bounding box center [371, 325] width 76 height 20
click at [333, 320] on input "Yes - proceed" at bounding box center [338, 320] width 11 height 11
radio input "true"
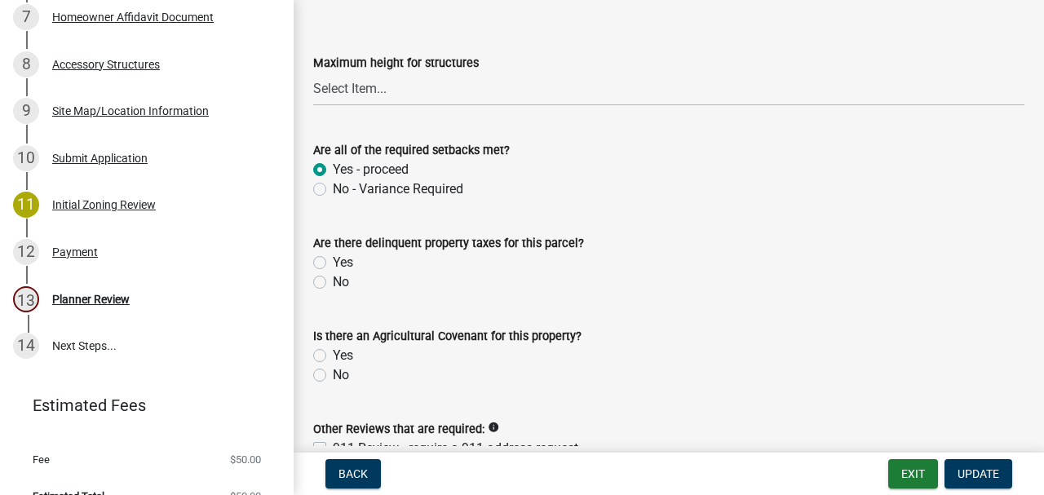
scroll to position [3154, 0]
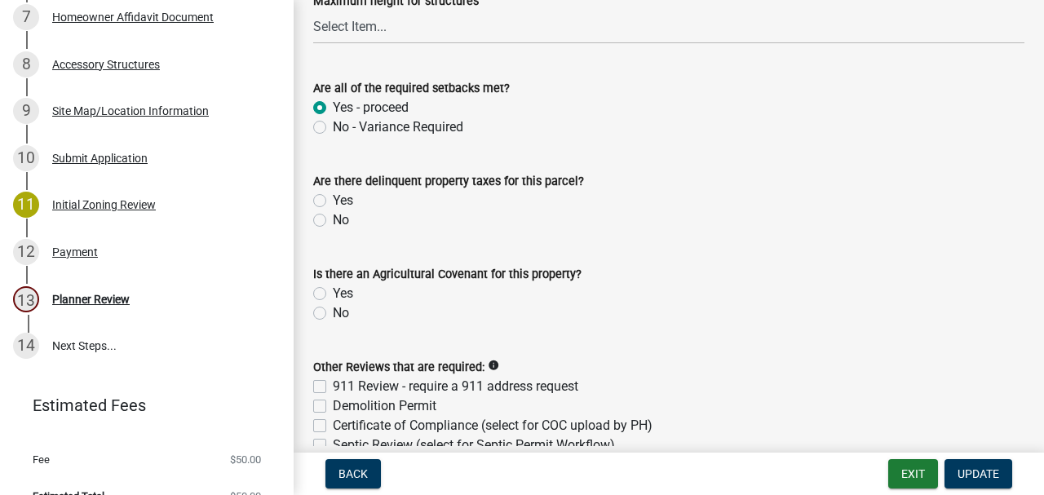
click at [333, 222] on label "No" at bounding box center [341, 220] width 16 height 20
click at [333, 221] on input "No" at bounding box center [338, 215] width 11 height 11
radio input "true"
click at [333, 310] on label "No" at bounding box center [341, 313] width 16 height 20
click at [333, 310] on input "No" at bounding box center [338, 308] width 11 height 11
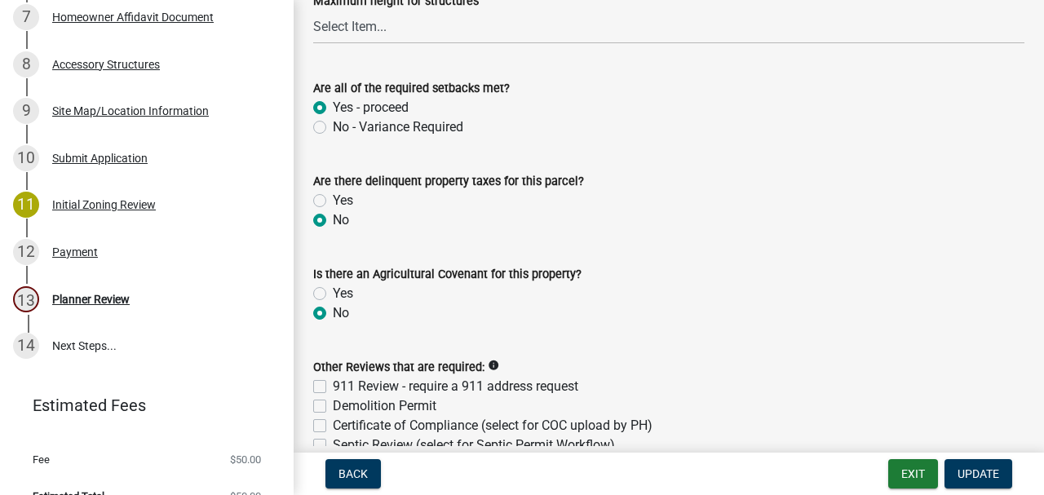
radio input "true"
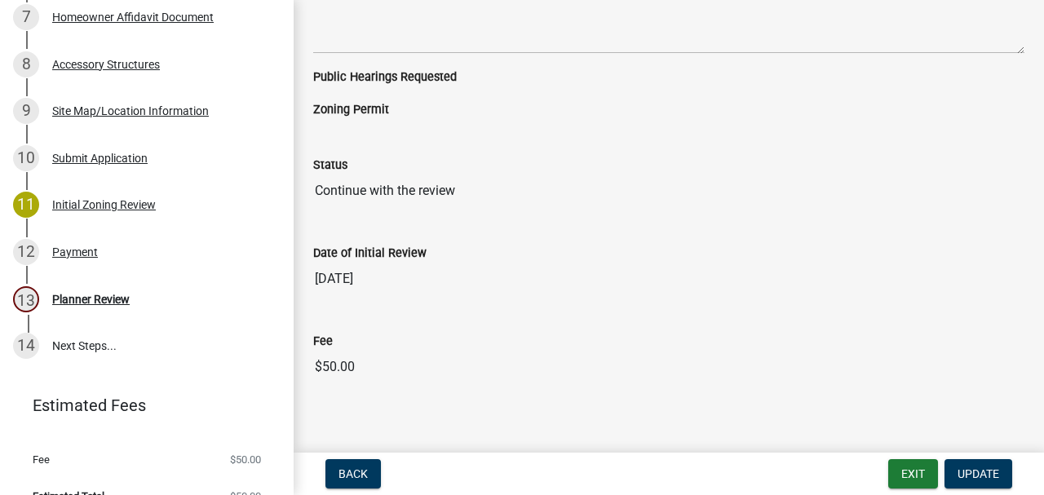
scroll to position [3948, 0]
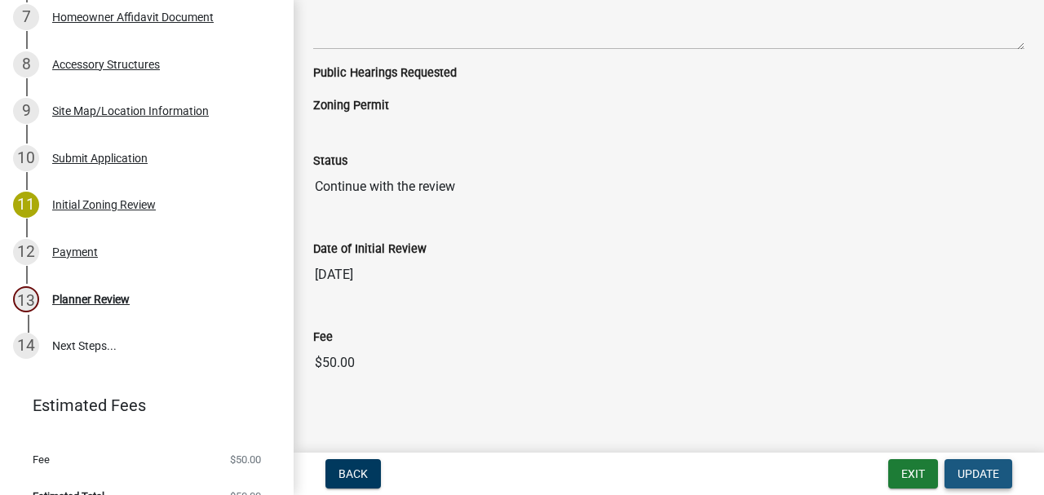
click at [967, 471] on span "Update" at bounding box center [979, 473] width 42 height 13
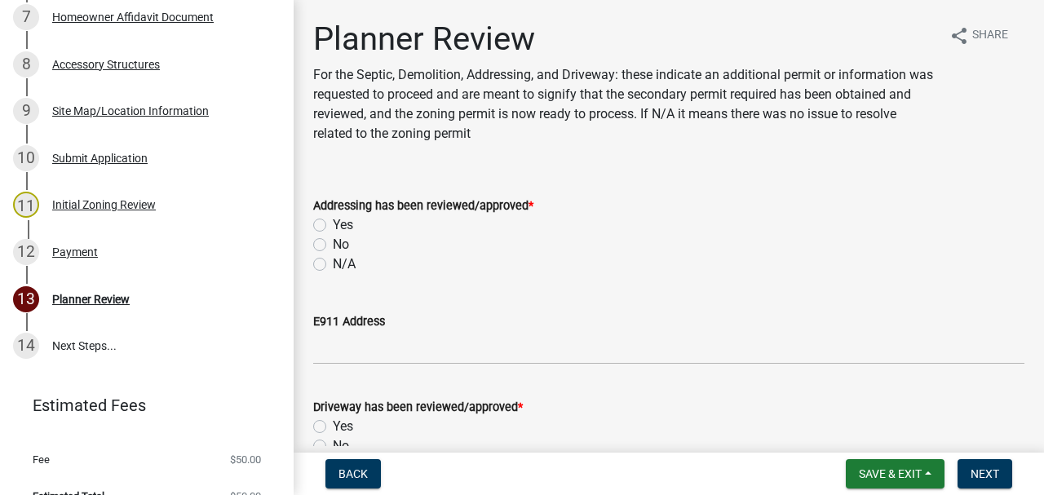
click at [333, 268] on label "N/A" at bounding box center [344, 265] width 23 height 20
click at [333, 265] on input "N/A" at bounding box center [338, 260] width 11 height 11
radio input "true"
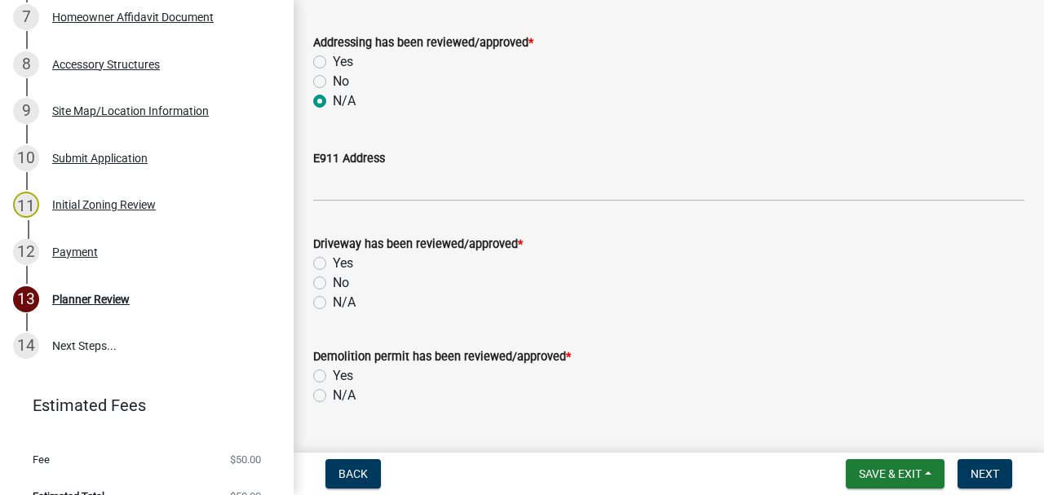
click at [333, 308] on label "N/A" at bounding box center [344, 303] width 23 height 20
click at [333, 303] on input "N/A" at bounding box center [338, 298] width 11 height 11
radio input "true"
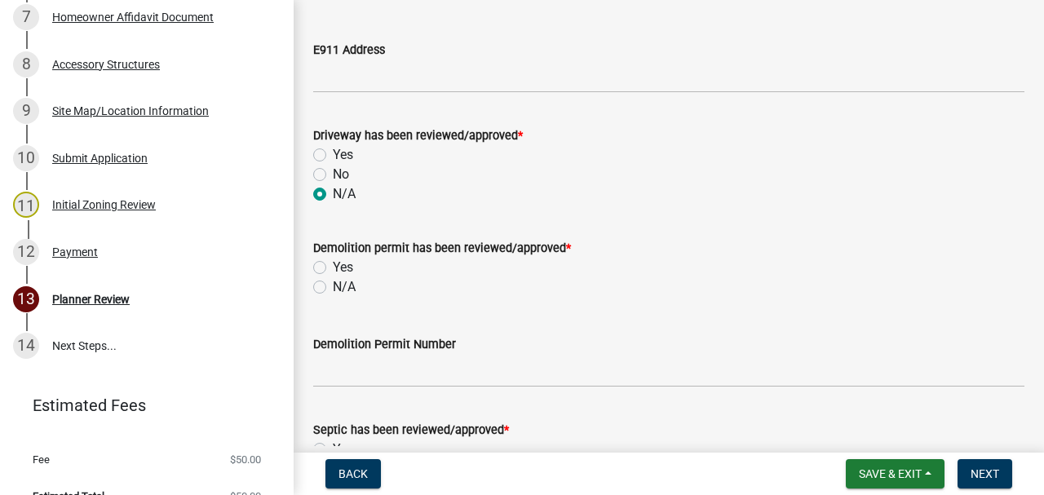
click at [333, 293] on label "N/A" at bounding box center [344, 287] width 23 height 20
click at [333, 288] on input "N/A" at bounding box center [338, 282] width 11 height 11
radio input "true"
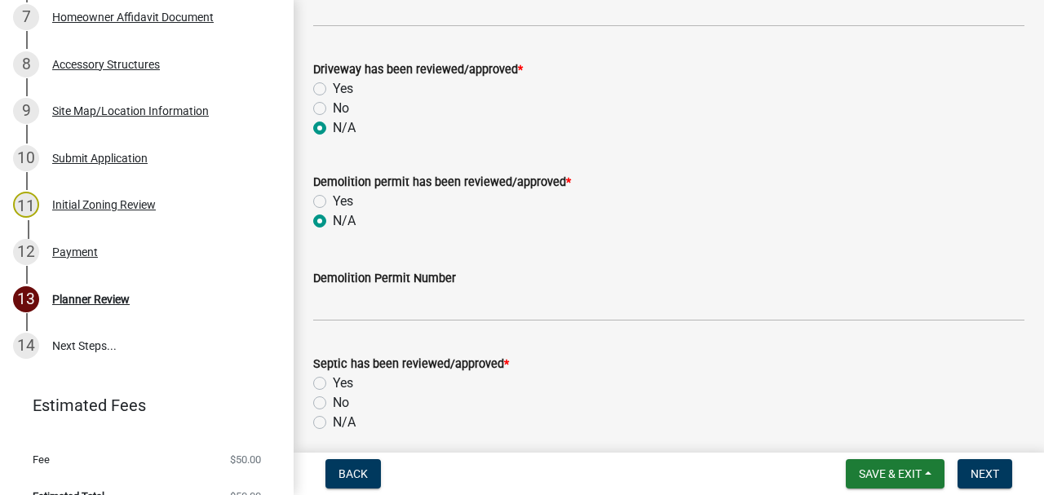
scroll to position [489, 0]
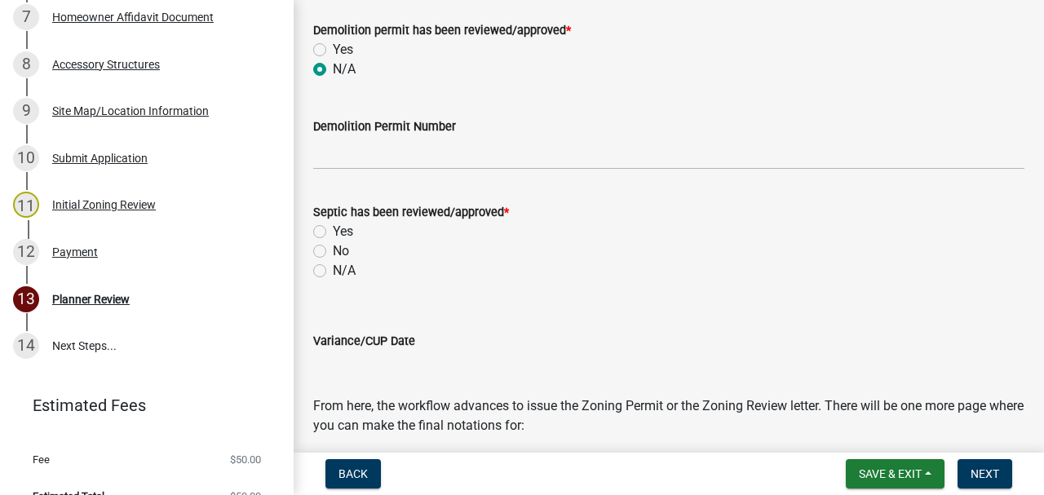
click at [329, 271] on div "N/A" at bounding box center [668, 271] width 711 height 20
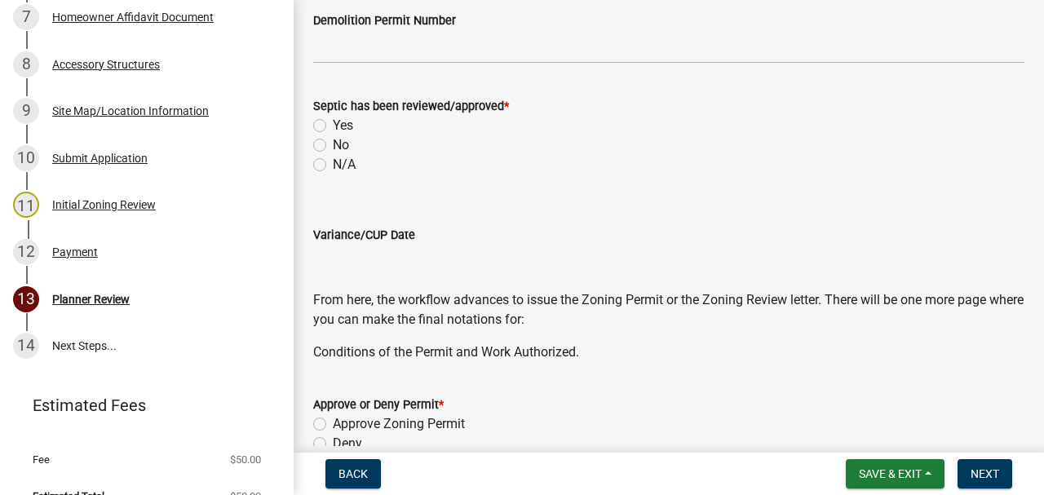
scroll to position [598, 0]
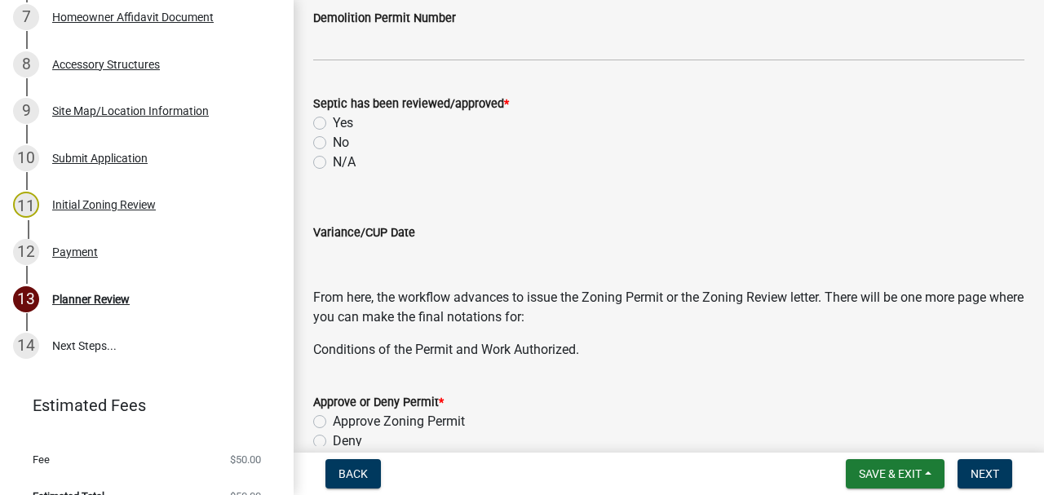
click at [333, 158] on label "N/A" at bounding box center [344, 163] width 23 height 20
click at [333, 158] on input "N/A" at bounding box center [338, 158] width 11 height 11
radio input "true"
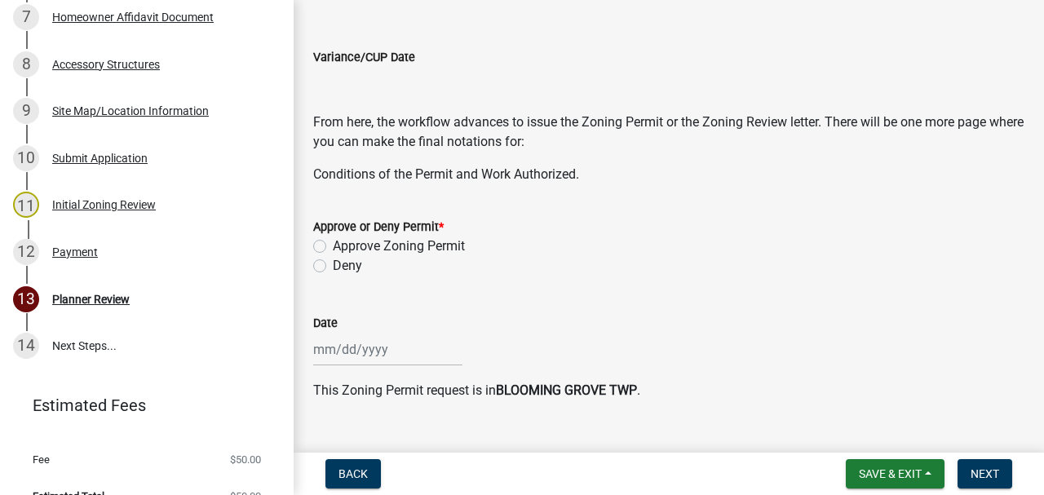
scroll to position [804, 0]
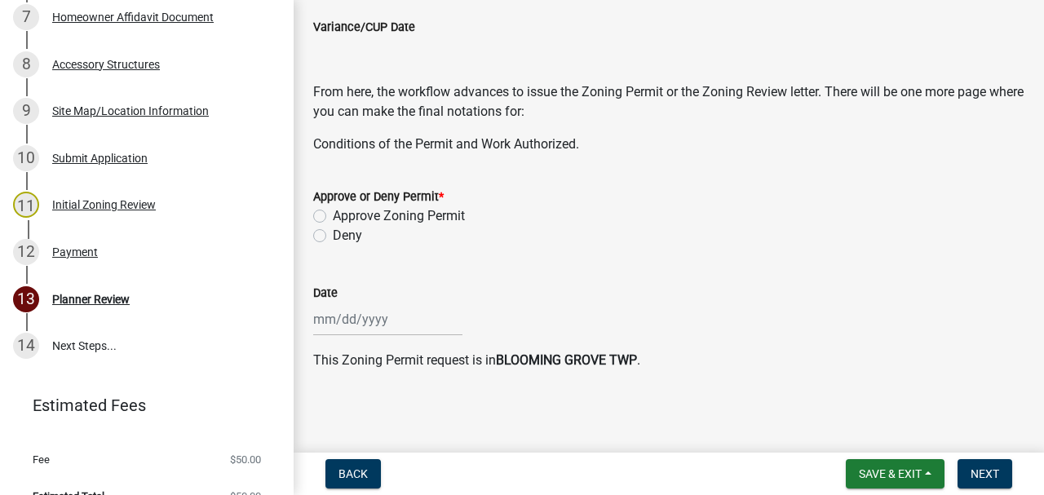
click at [333, 215] on label "Approve Zoning Permit" at bounding box center [399, 216] width 132 height 20
click at [333, 215] on input "Approve Zoning Permit" at bounding box center [338, 211] width 11 height 11
radio input "true"
select select "9"
select select "2025"
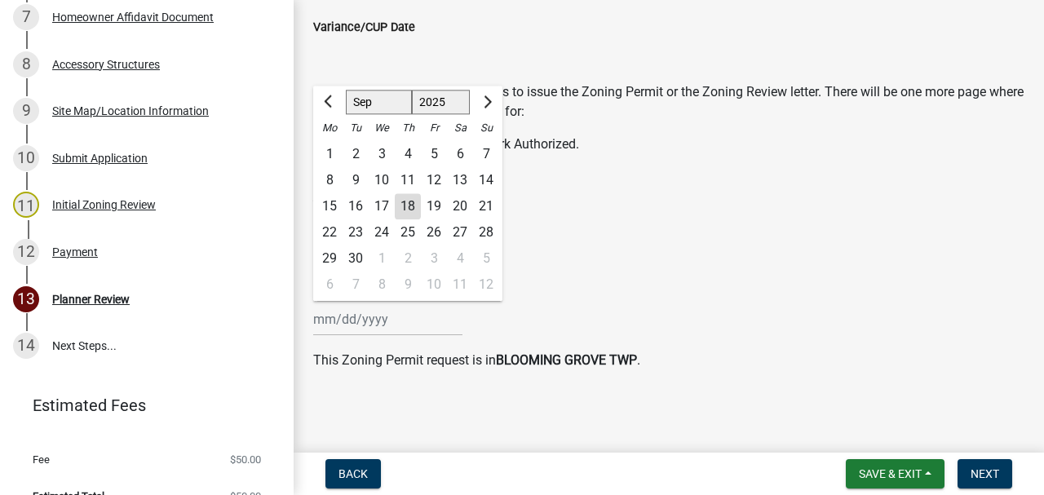
click at [326, 320] on div "[PERSON_NAME] Feb Mar Apr [PERSON_NAME][DATE] Oct Nov [DATE] 1526 1527 1528 152…" at bounding box center [387, 319] width 149 height 33
click at [558, 202] on div "Approve or Deny Permit *" at bounding box center [668, 197] width 711 height 20
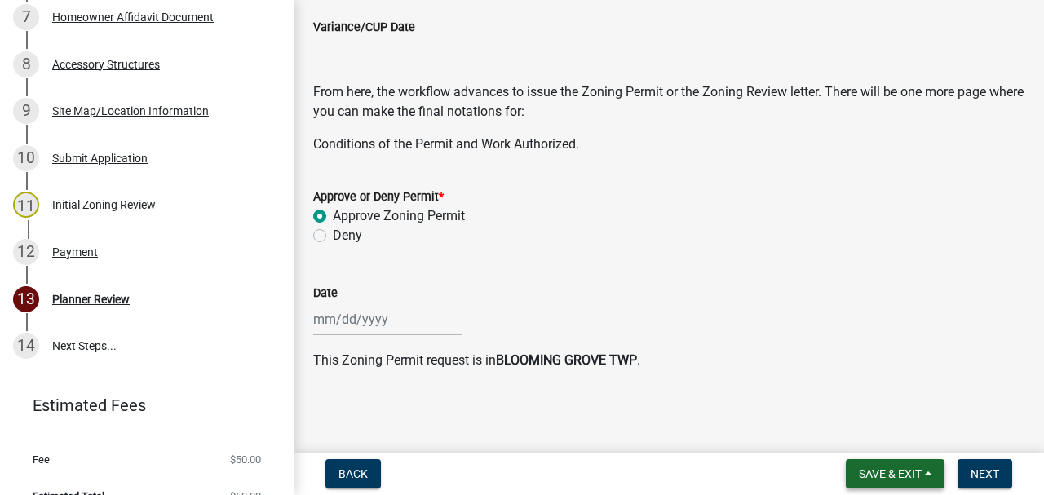
click at [903, 469] on span "Save & Exit" at bounding box center [890, 473] width 63 height 13
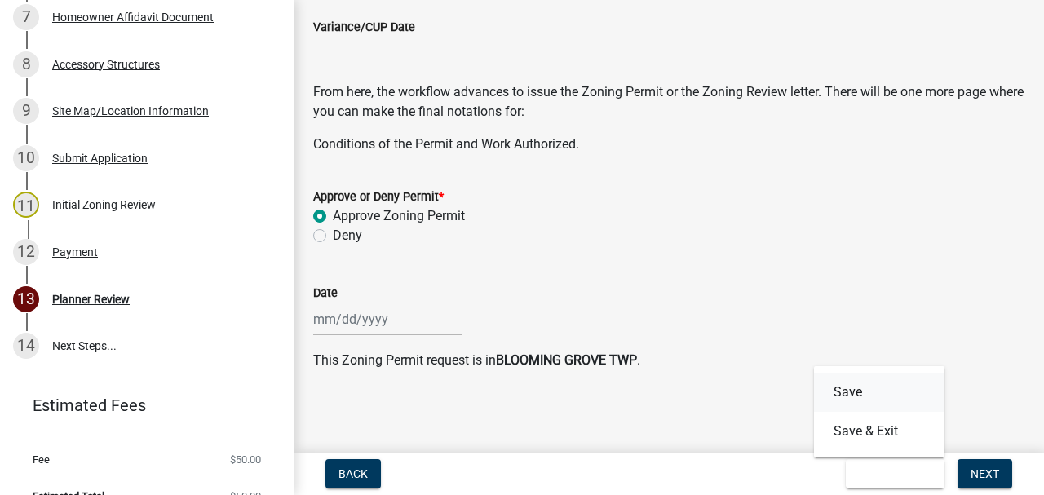
click at [847, 387] on button "Save" at bounding box center [879, 392] width 131 height 39
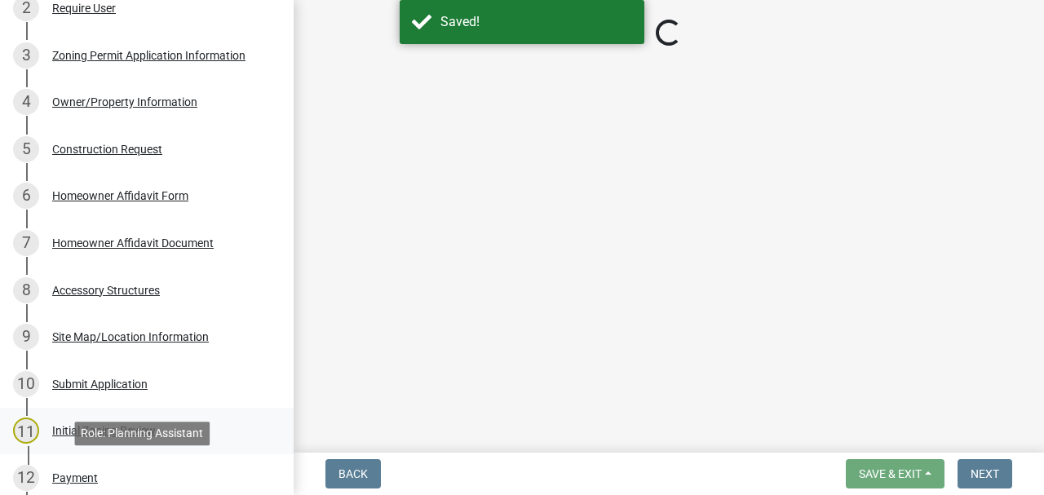
scroll to position [217, 0]
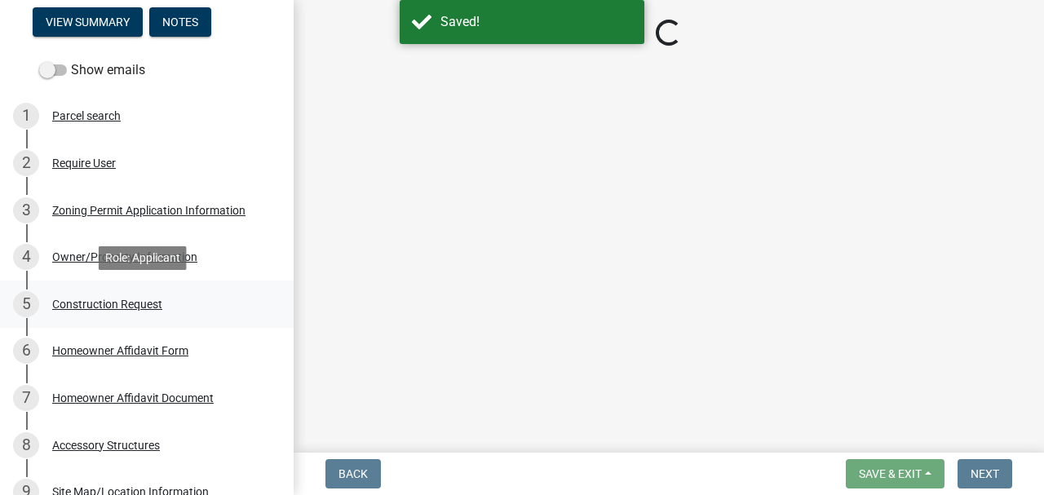
click at [126, 293] on div "5 Construction Request" at bounding box center [140, 304] width 255 height 26
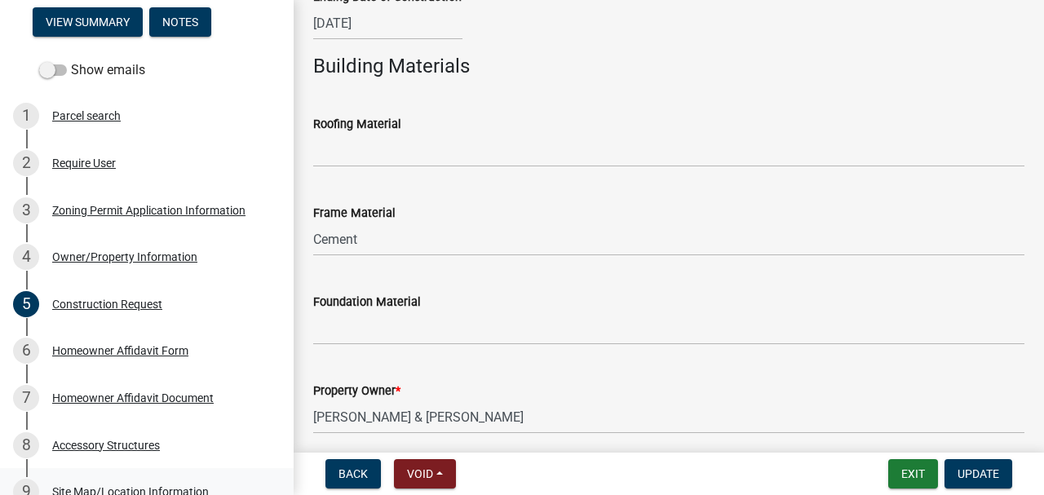
scroll to position [761, 0]
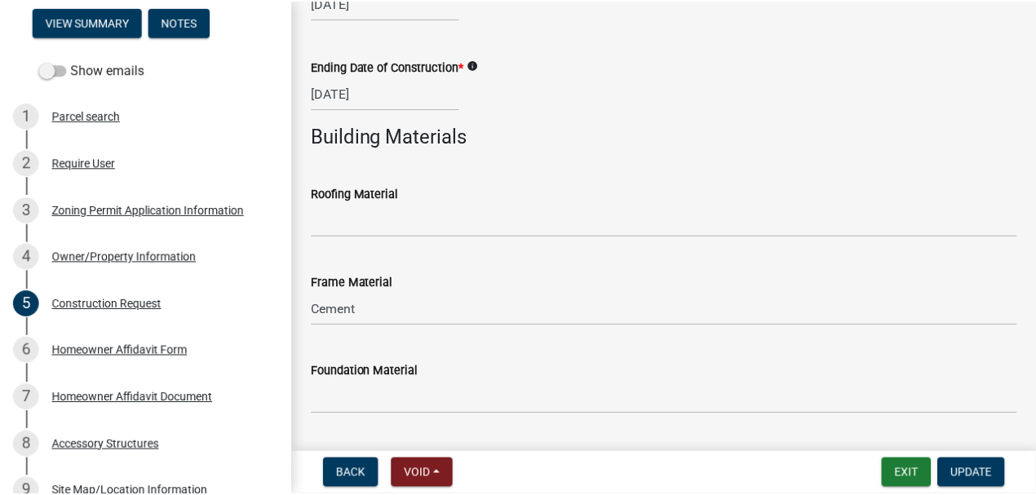
scroll to position [796, 0]
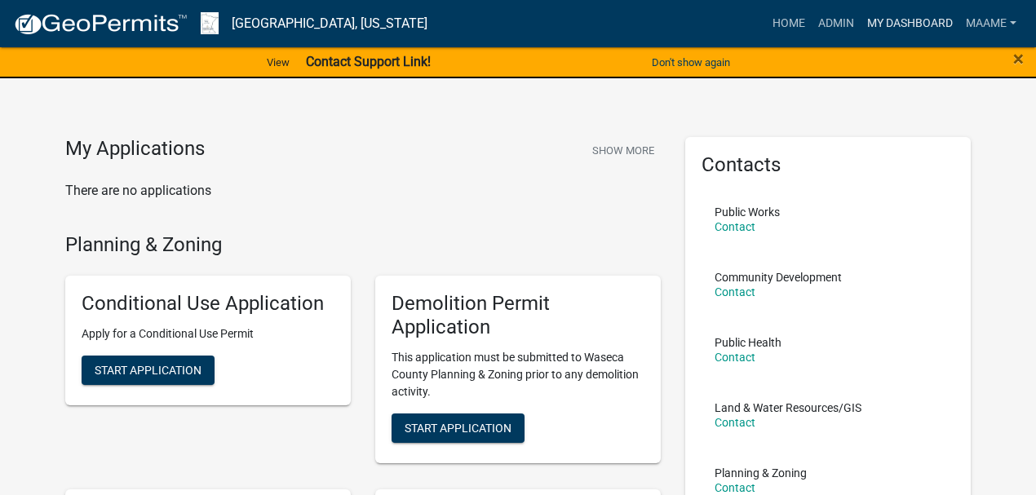
click at [887, 27] on link "My Dashboard" at bounding box center [910, 23] width 99 height 31
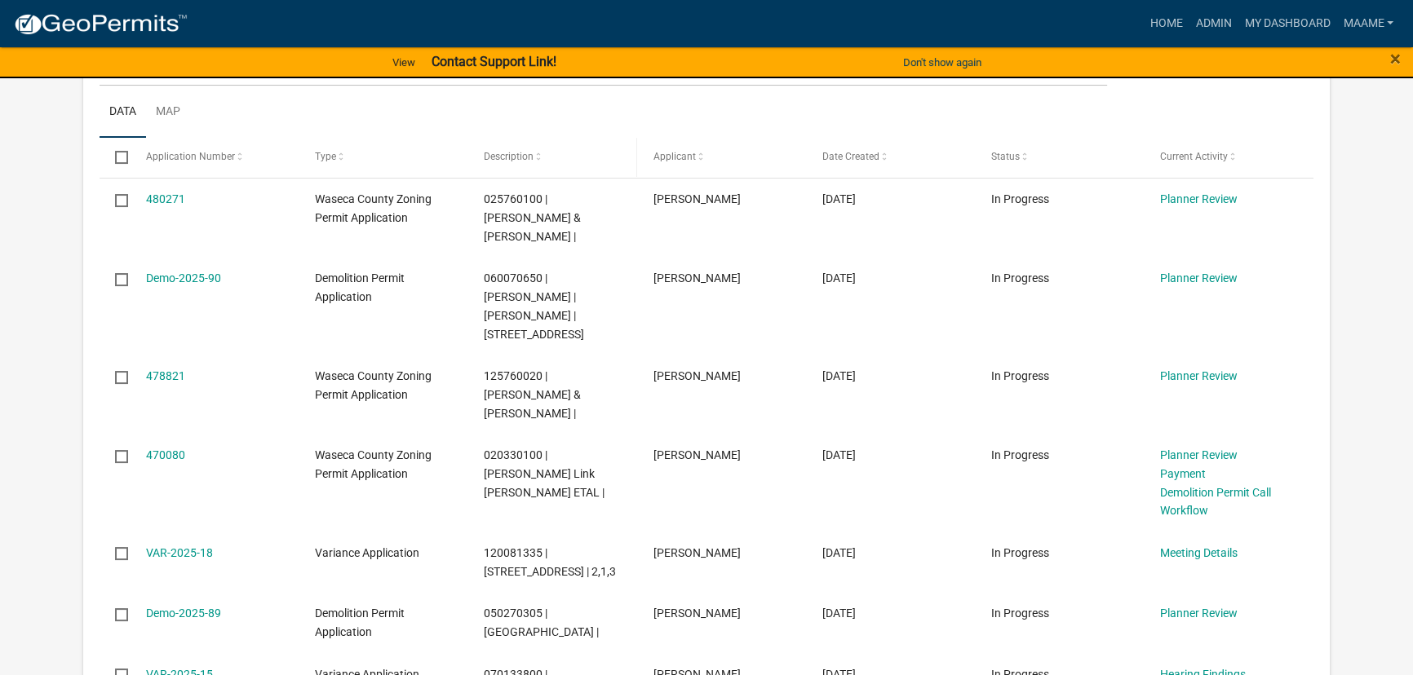
scroll to position [148, 0]
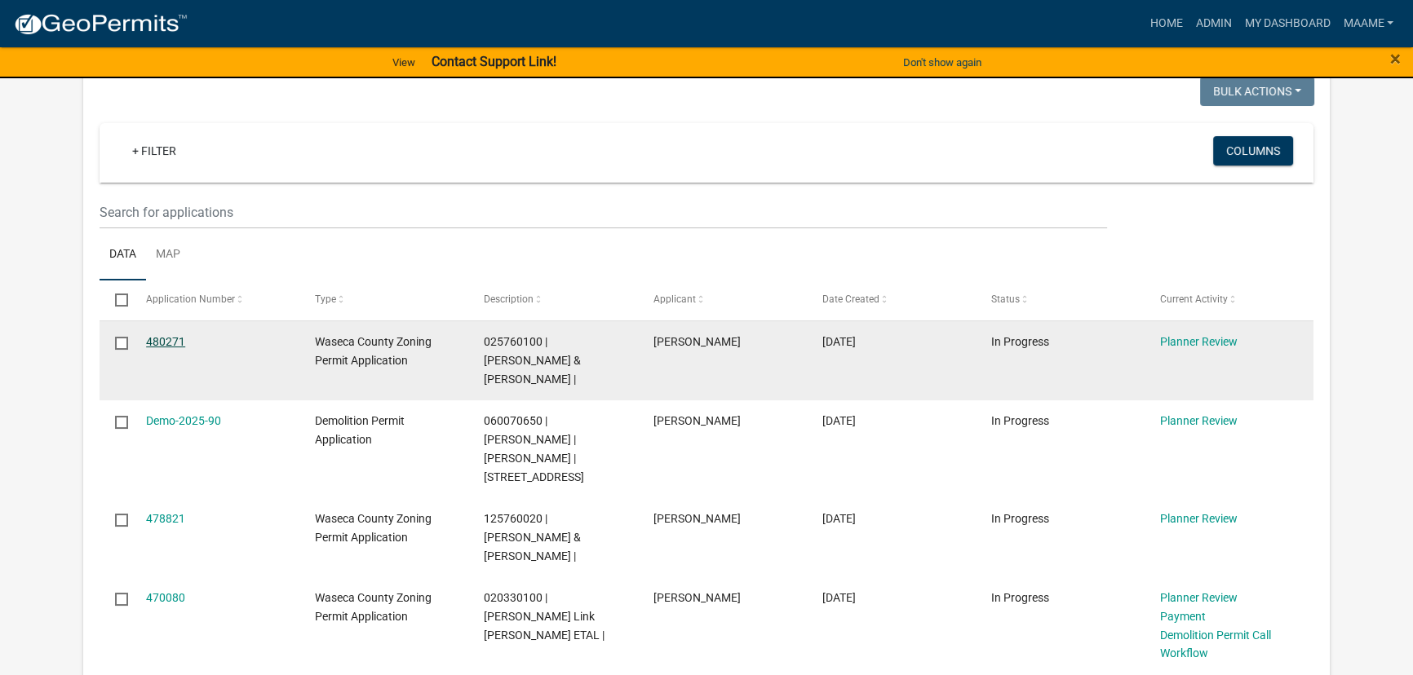
click at [157, 337] on link "480271" at bounding box center [165, 341] width 39 height 13
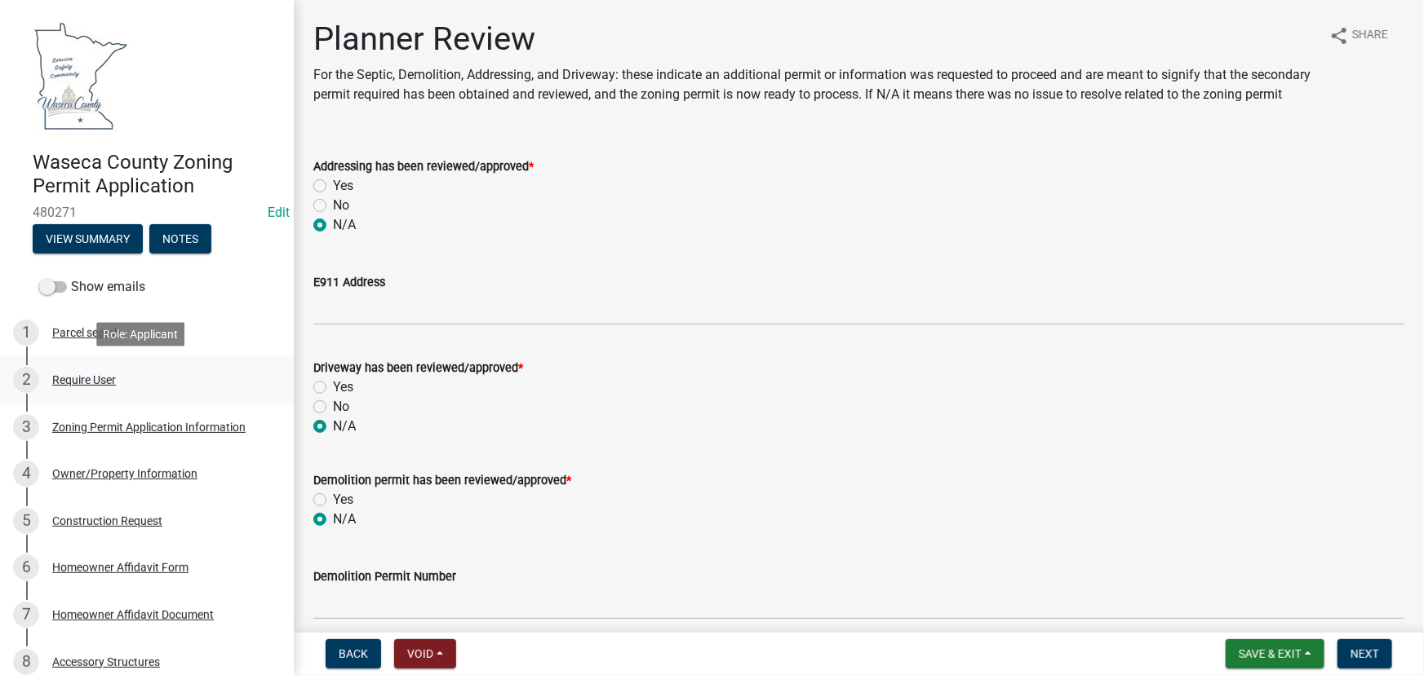
click at [87, 383] on div "Require User" at bounding box center [84, 379] width 64 height 11
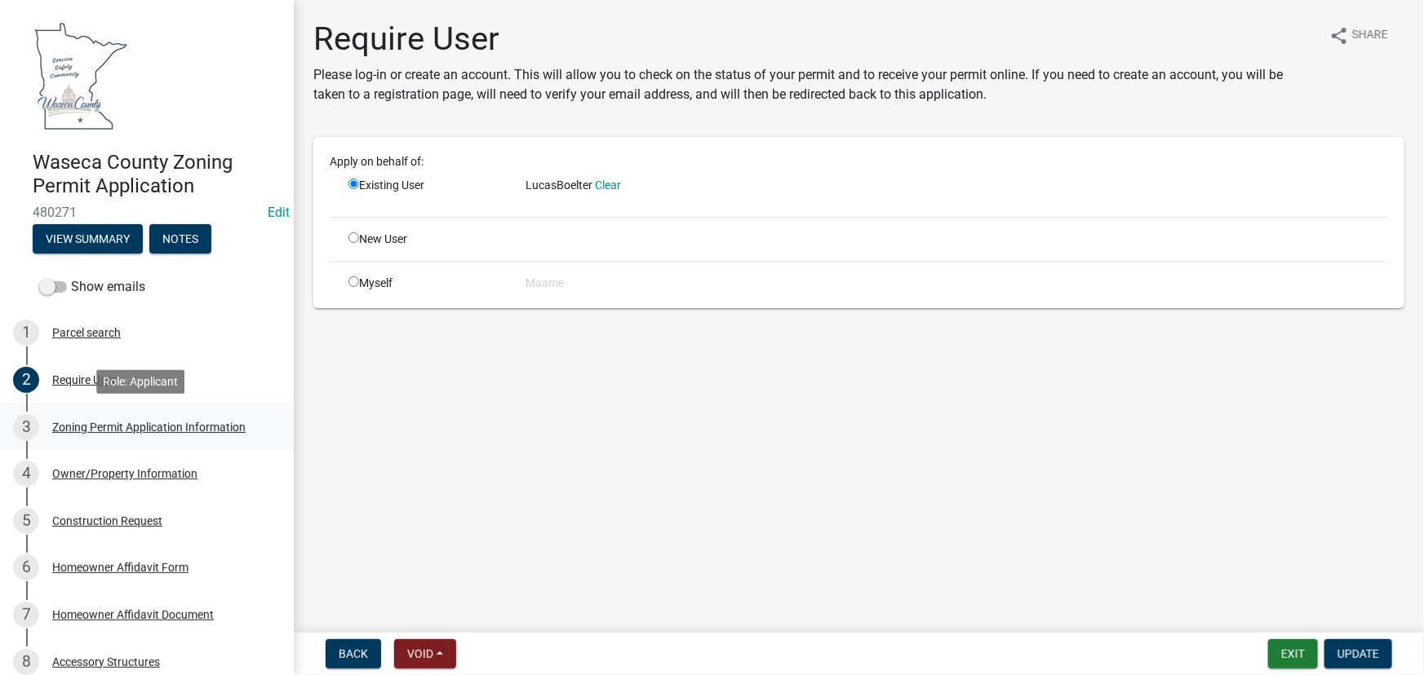
click at [97, 425] on div "Zoning Permit Application Information" at bounding box center [148, 427] width 193 height 11
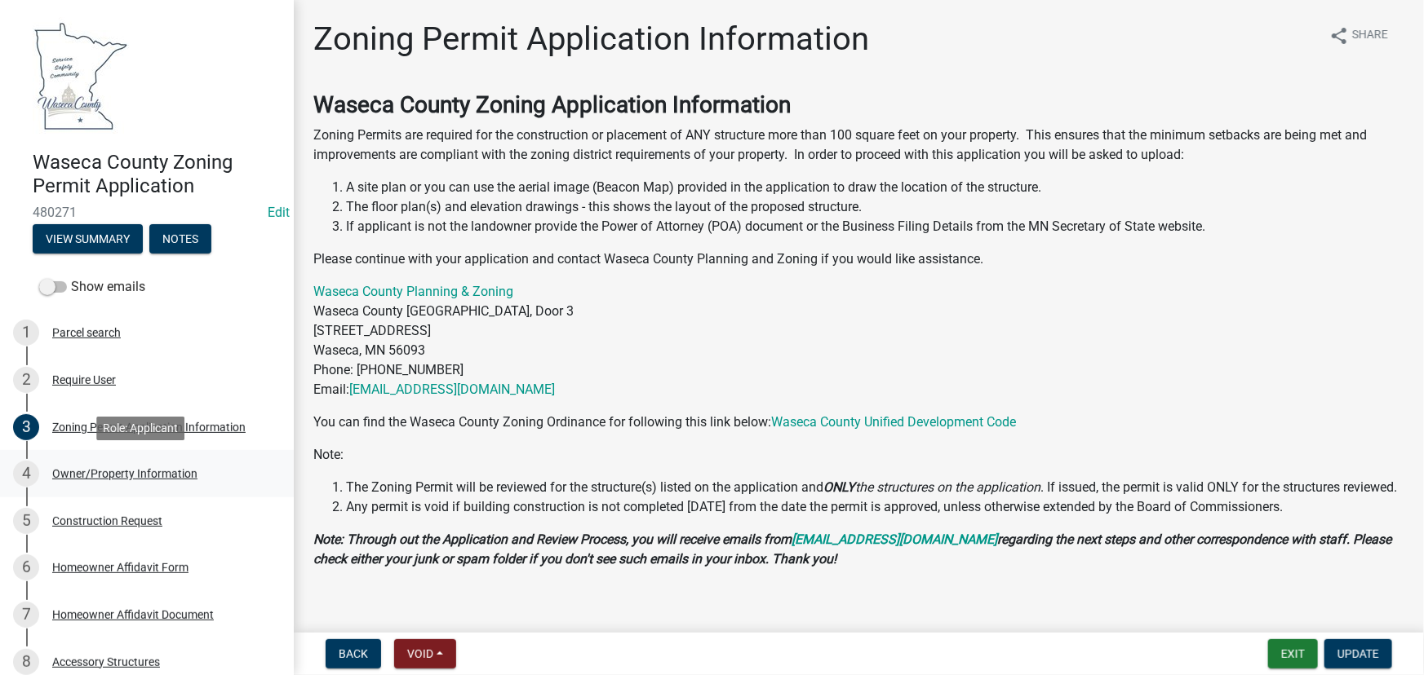
click at [86, 468] on div "Owner/Property Information" at bounding box center [124, 473] width 145 height 11
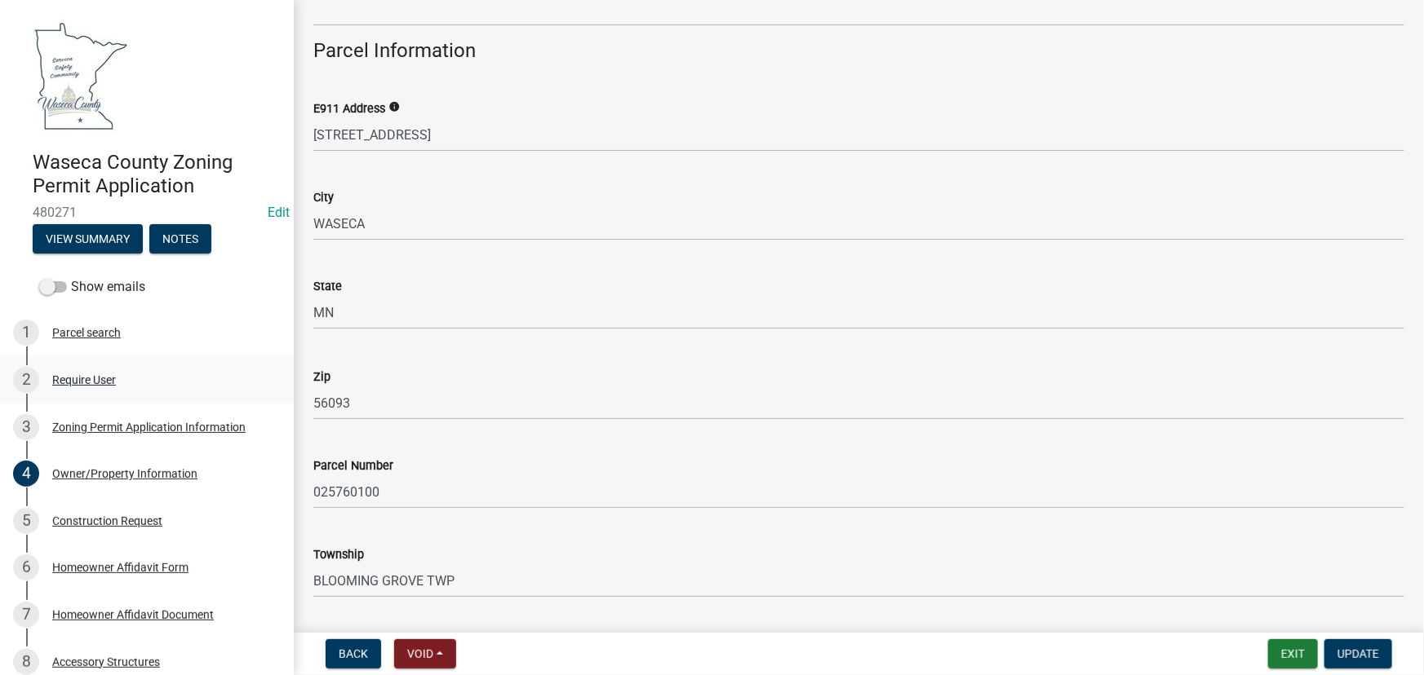
scroll to position [698, 0]
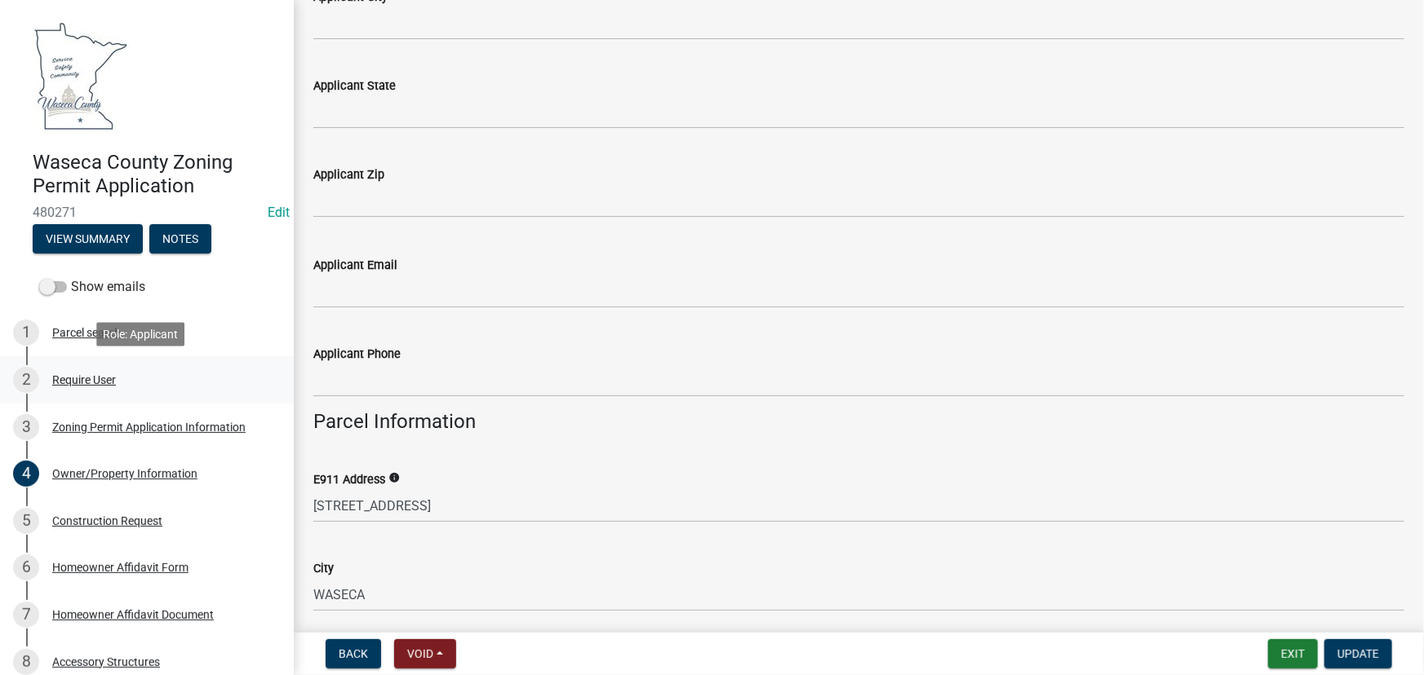
click at [87, 377] on div "Require User" at bounding box center [84, 379] width 64 height 11
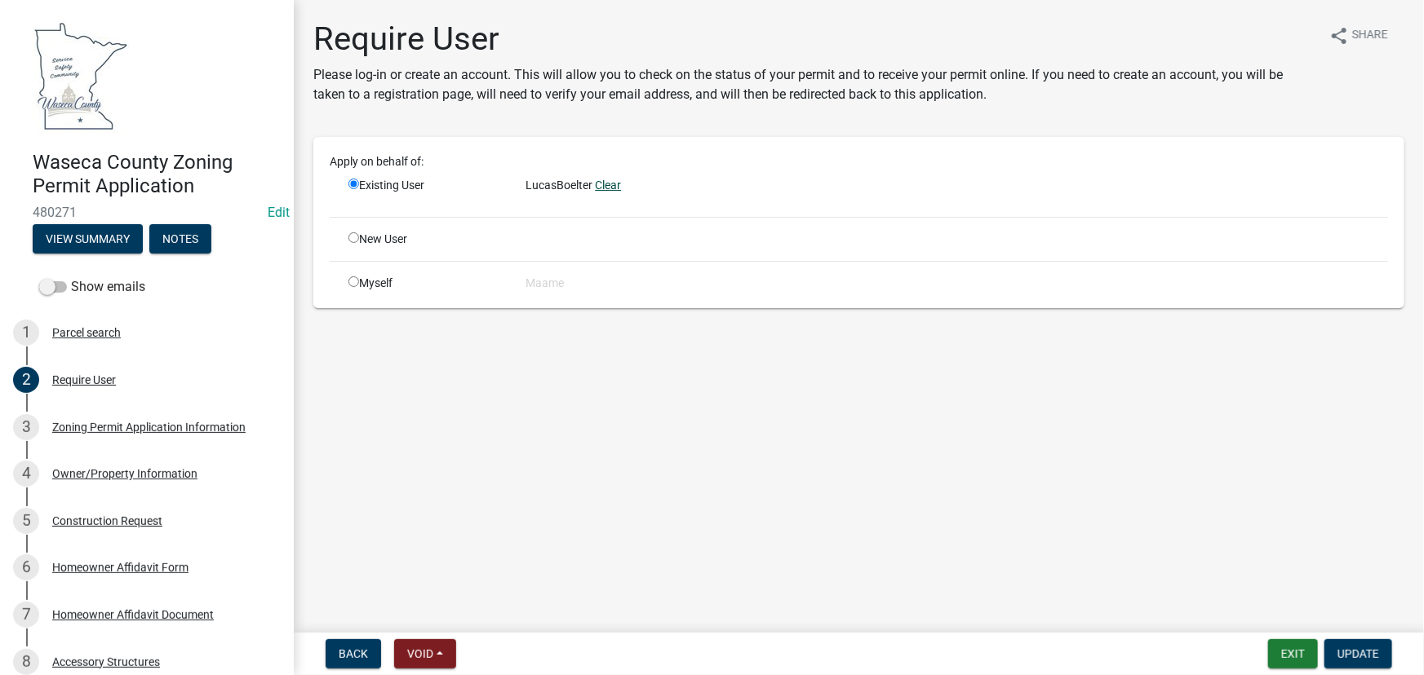
click at [607, 189] on link "Clear" at bounding box center [608, 185] width 26 height 13
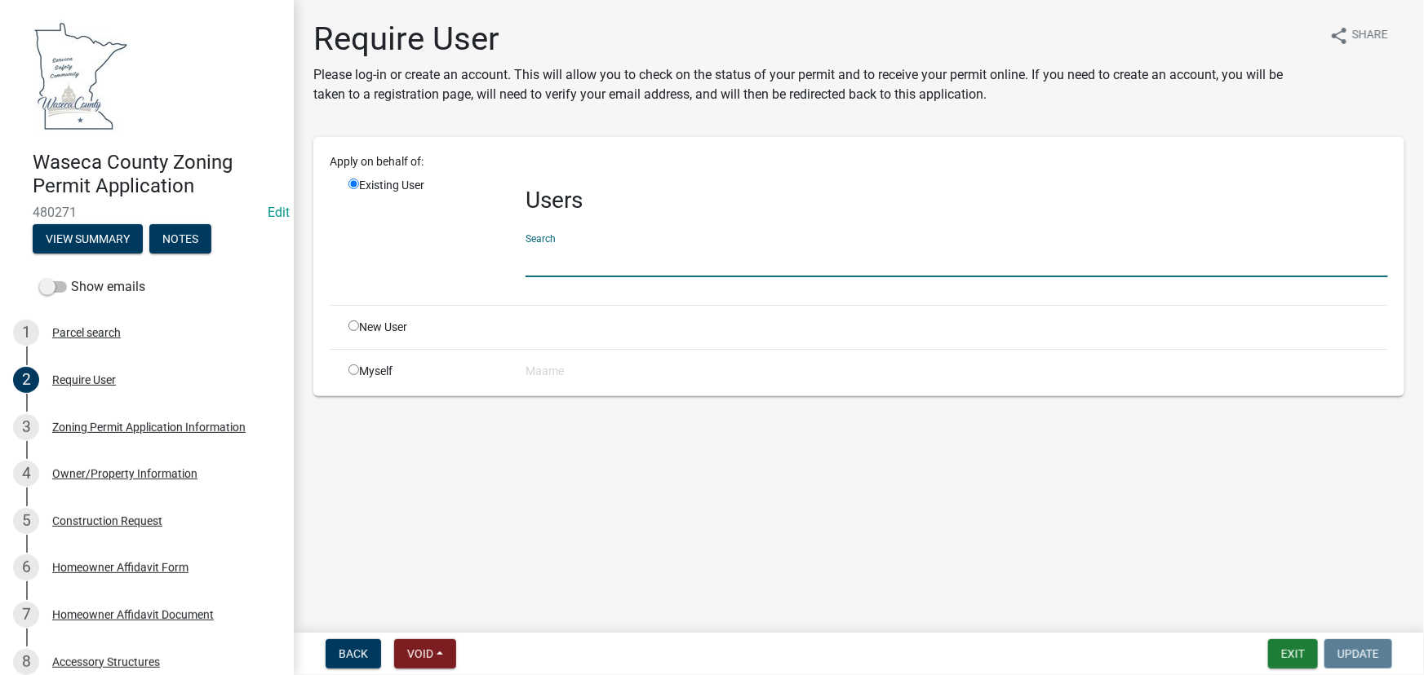
click at [569, 258] on input "text" at bounding box center [956, 260] width 862 height 33
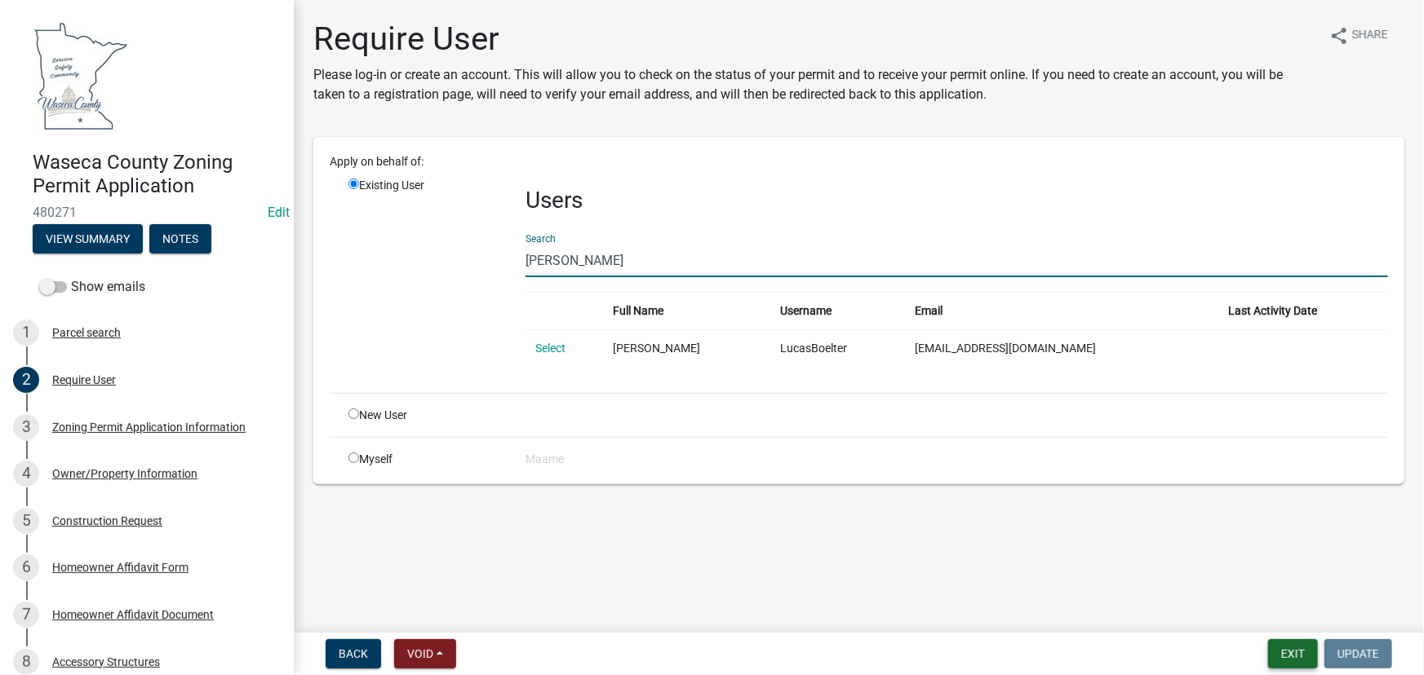
type input "[PERSON_NAME]"
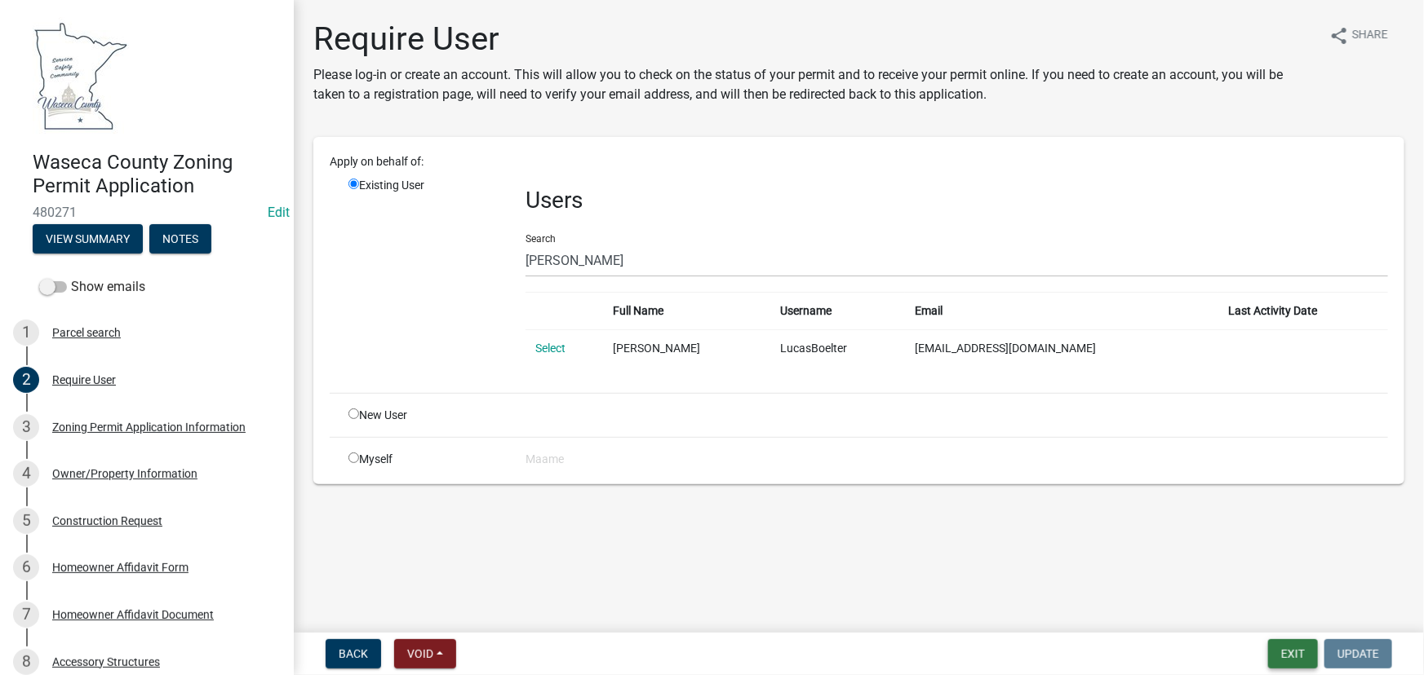
click at [1282, 656] on button "Exit" at bounding box center [1293, 654] width 50 height 29
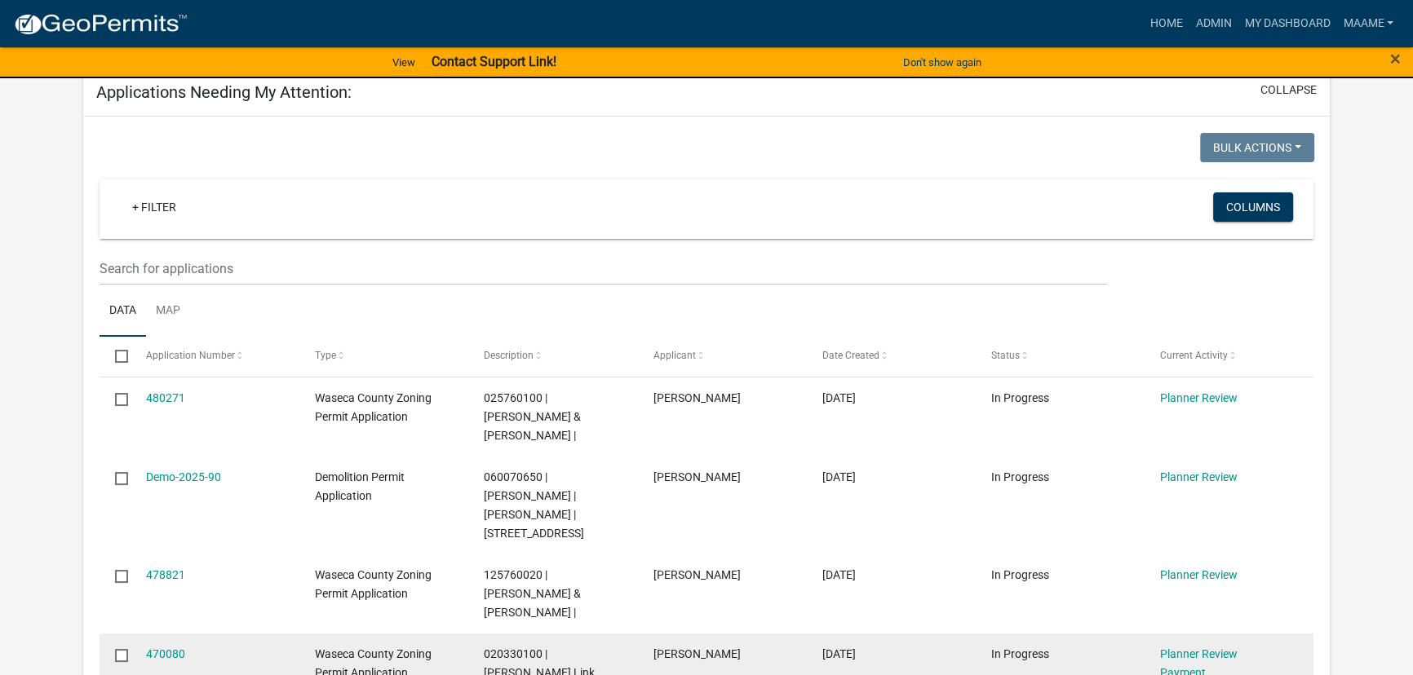
scroll to position [222, 0]
